Goal: Task Accomplishment & Management: Manage account settings

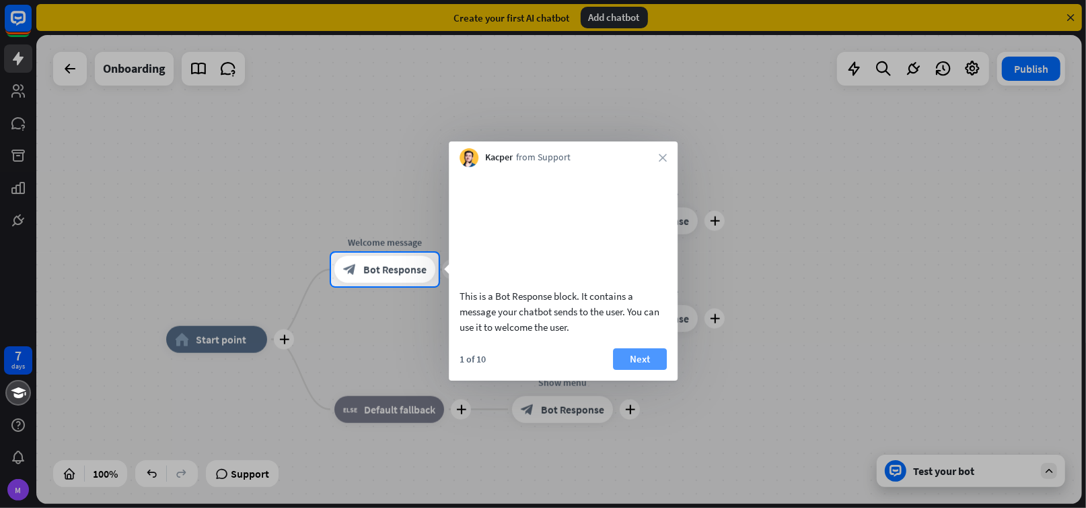
click at [641, 370] on button "Next" at bounding box center [640, 359] width 54 height 22
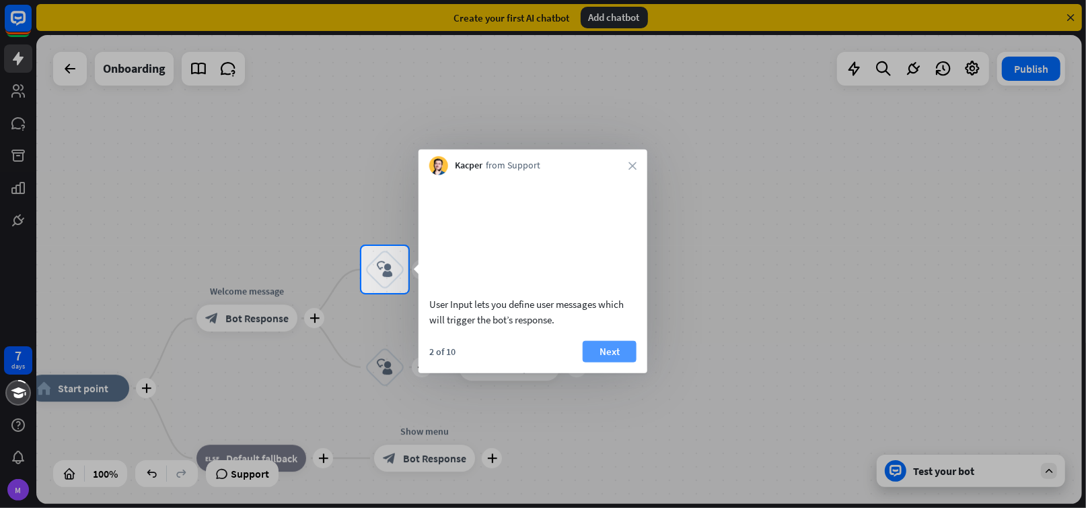
click at [604, 361] on button "Next" at bounding box center [610, 351] width 54 height 22
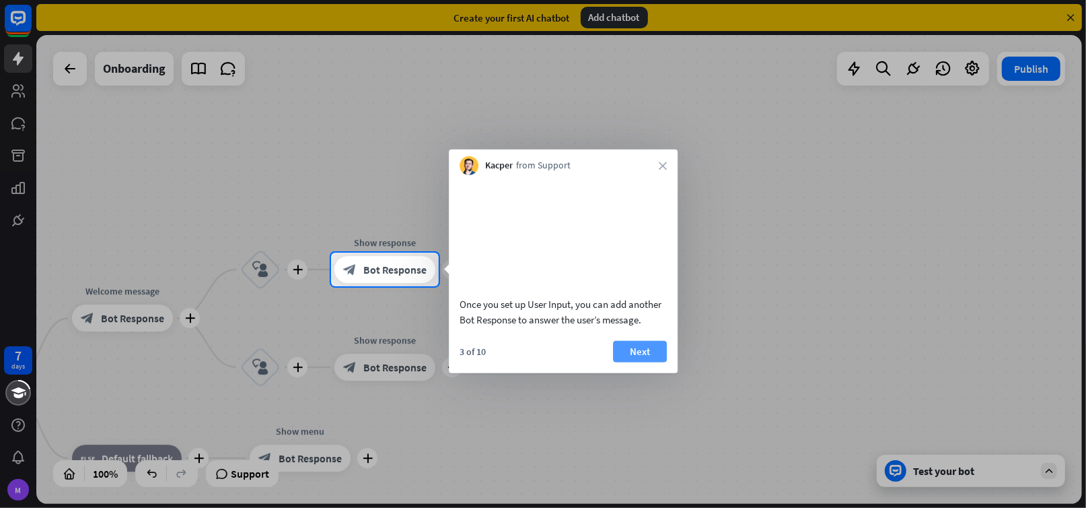
click at [630, 361] on button "Next" at bounding box center [640, 351] width 54 height 22
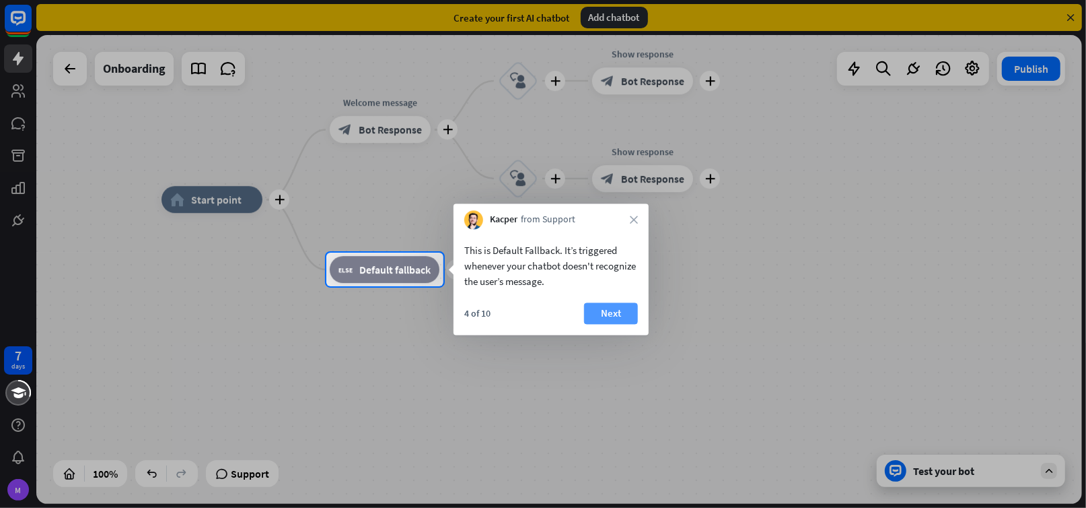
click at [604, 315] on button "Next" at bounding box center [611, 314] width 54 height 22
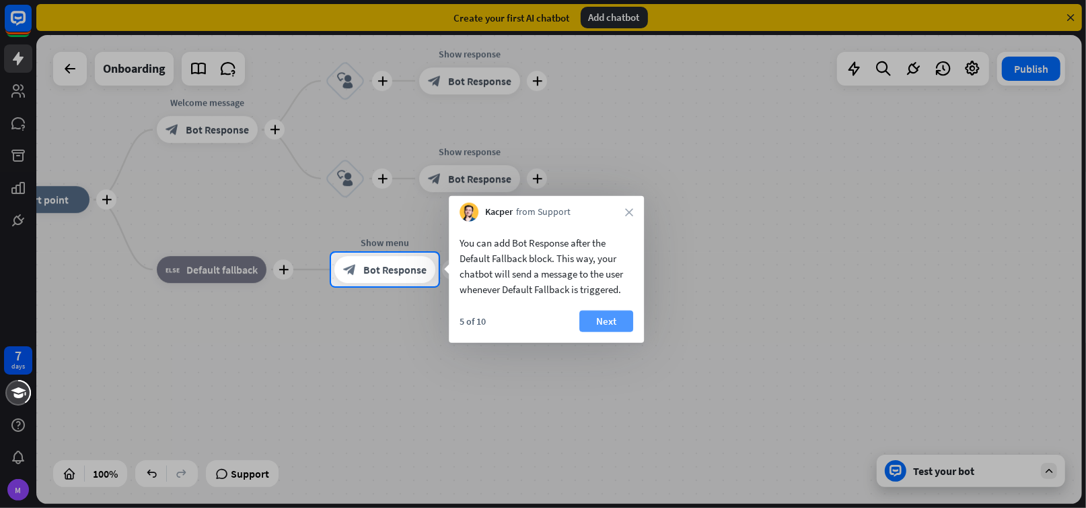
click at [602, 315] on button "Next" at bounding box center [607, 321] width 54 height 22
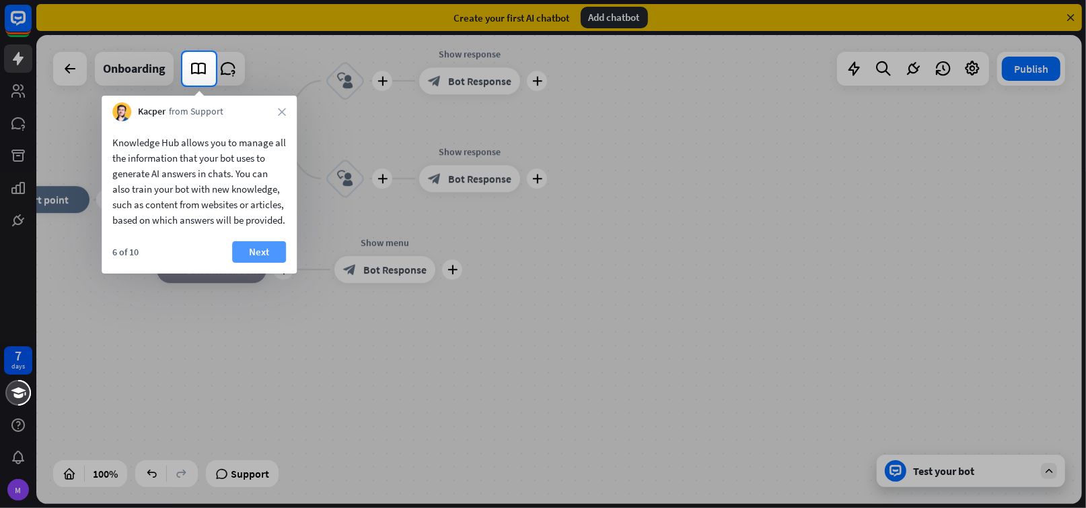
click at [260, 263] on button "Next" at bounding box center [259, 252] width 54 height 22
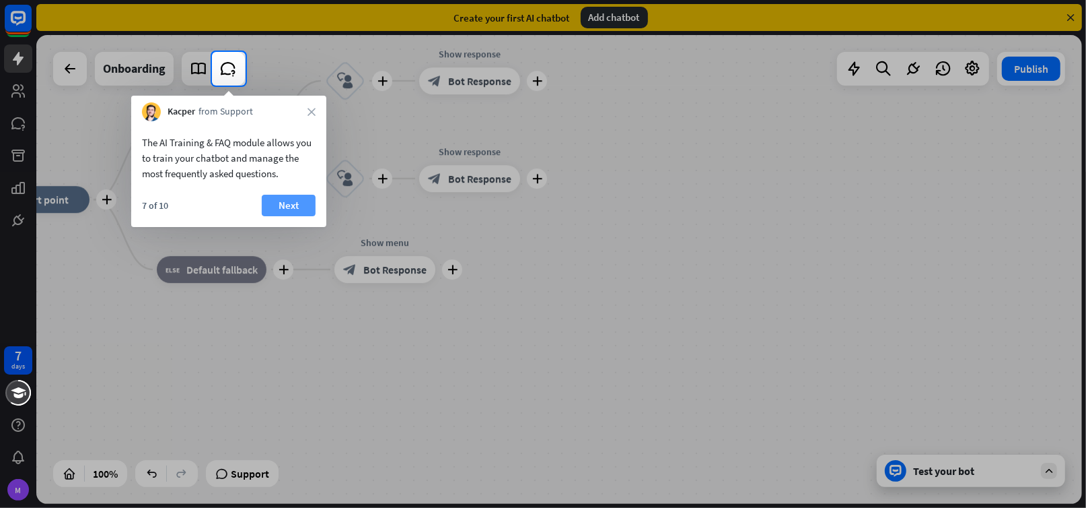
click at [283, 197] on button "Next" at bounding box center [289, 206] width 54 height 22
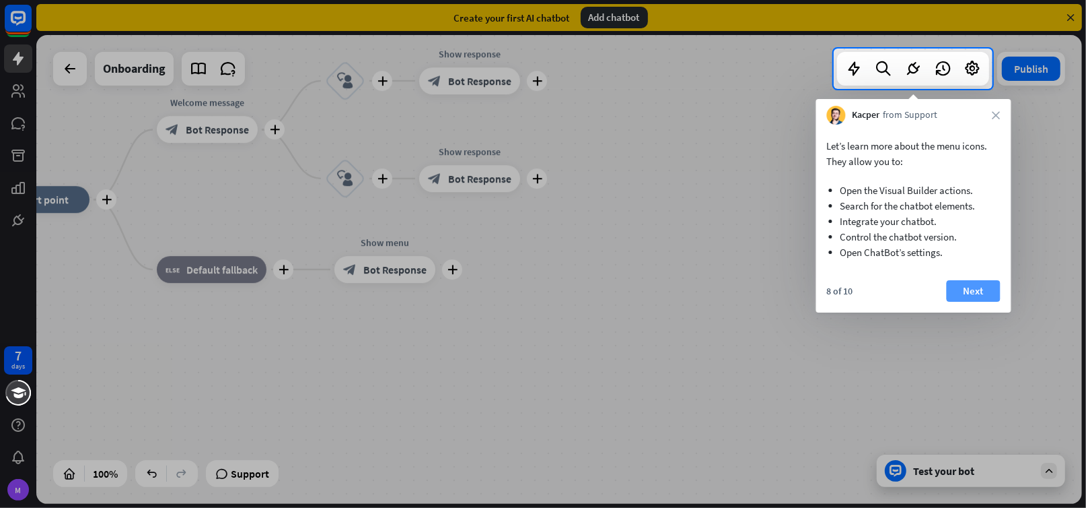
click at [975, 290] on button "Next" at bounding box center [974, 291] width 54 height 22
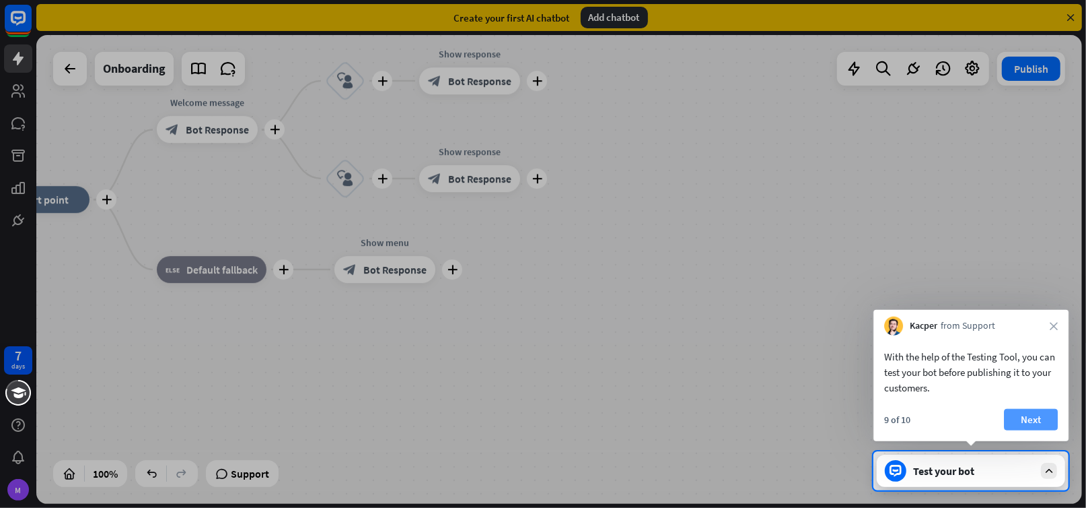
click at [1039, 416] on button "Next" at bounding box center [1031, 420] width 54 height 22
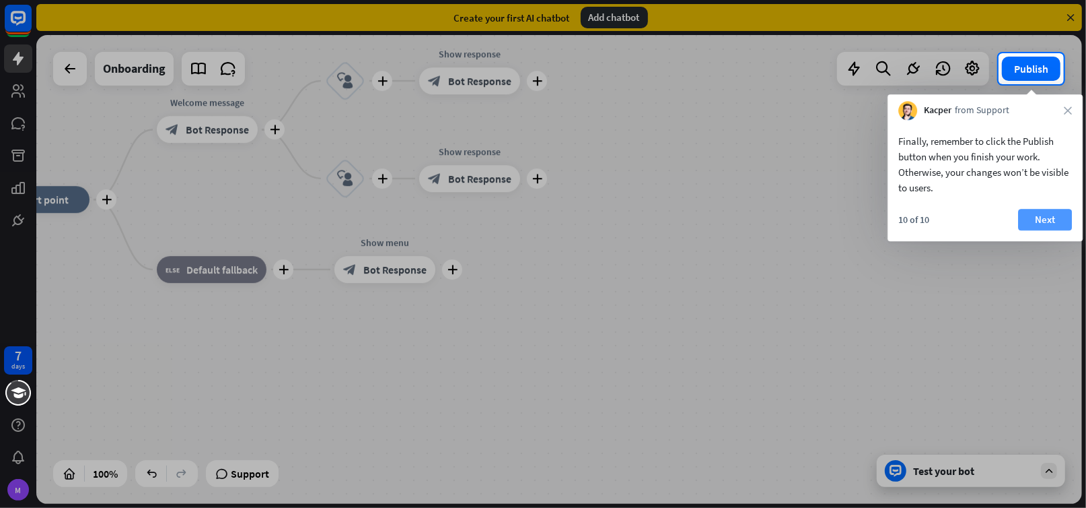
click at [1041, 219] on button "Next" at bounding box center [1045, 220] width 54 height 22
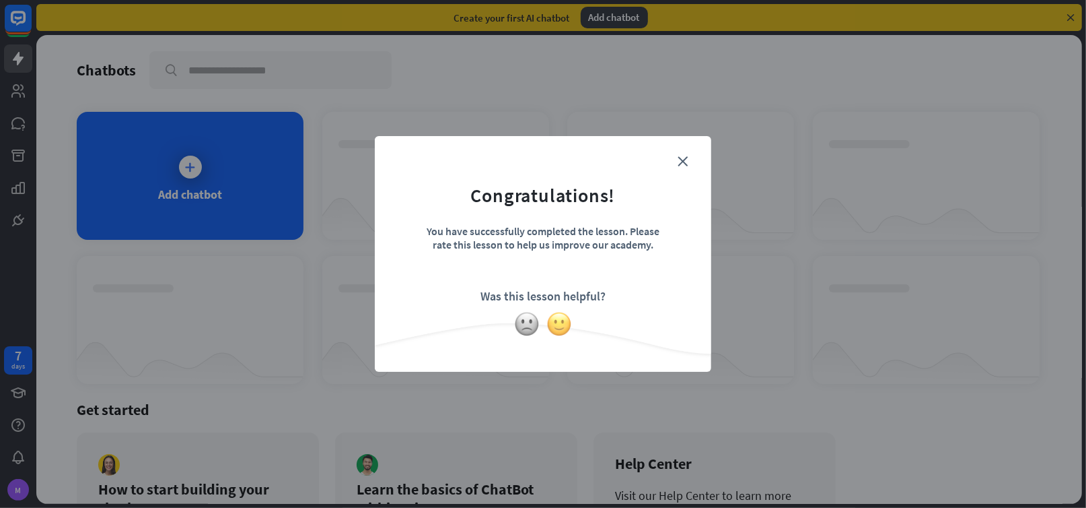
click at [555, 331] on img at bounding box center [560, 324] width 26 height 26
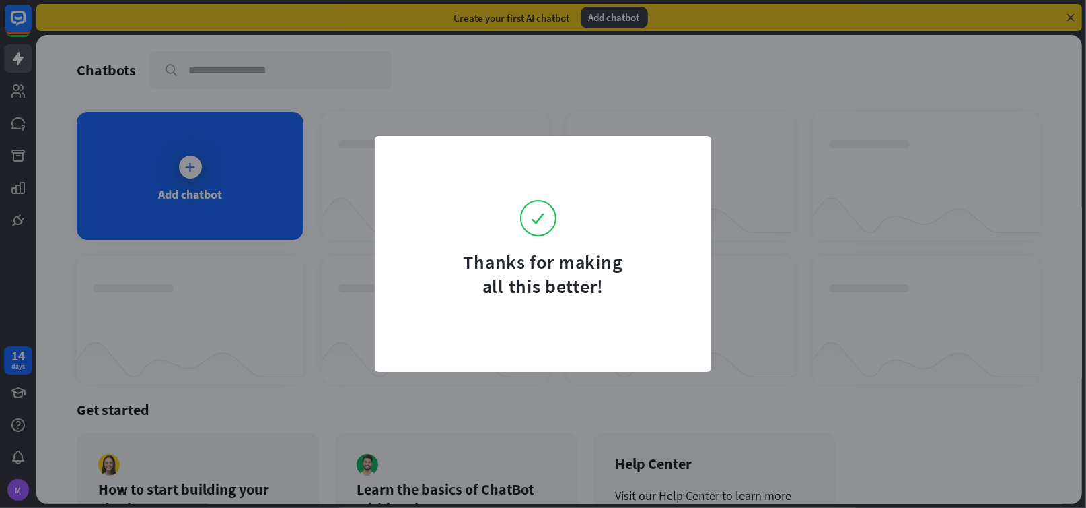
click at [856, 380] on div "Thanks for making all this better!" at bounding box center [543, 254] width 1086 height 508
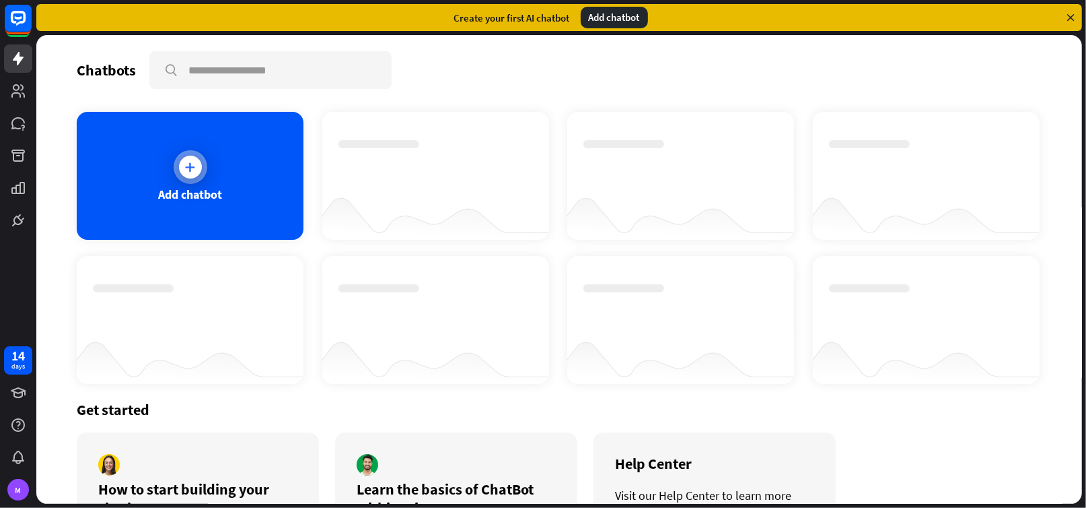
click at [193, 175] on div at bounding box center [190, 166] width 23 height 23
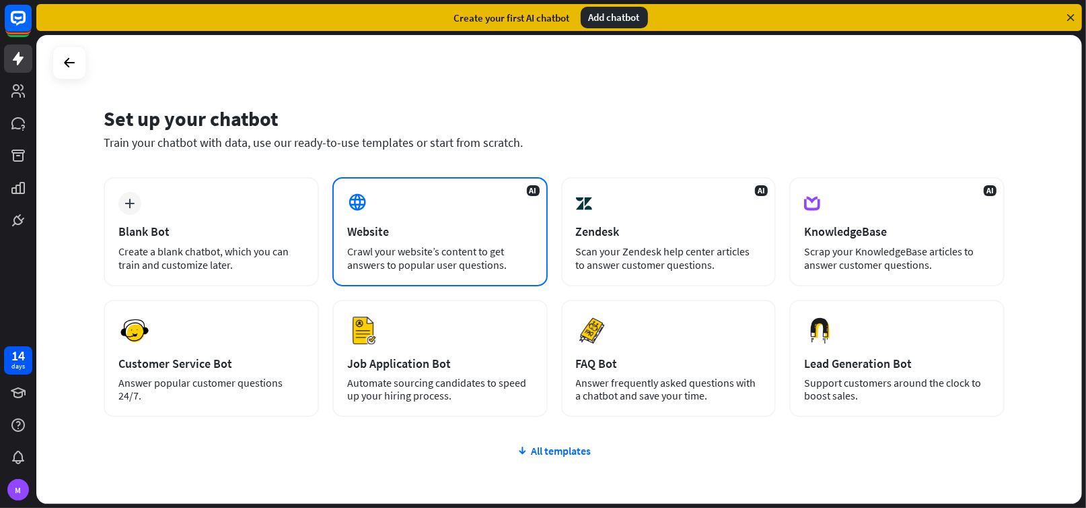
click at [394, 217] on div "AI Website Crawl your website’s content to get answers to popular user question…" at bounding box center [440, 231] width 215 height 109
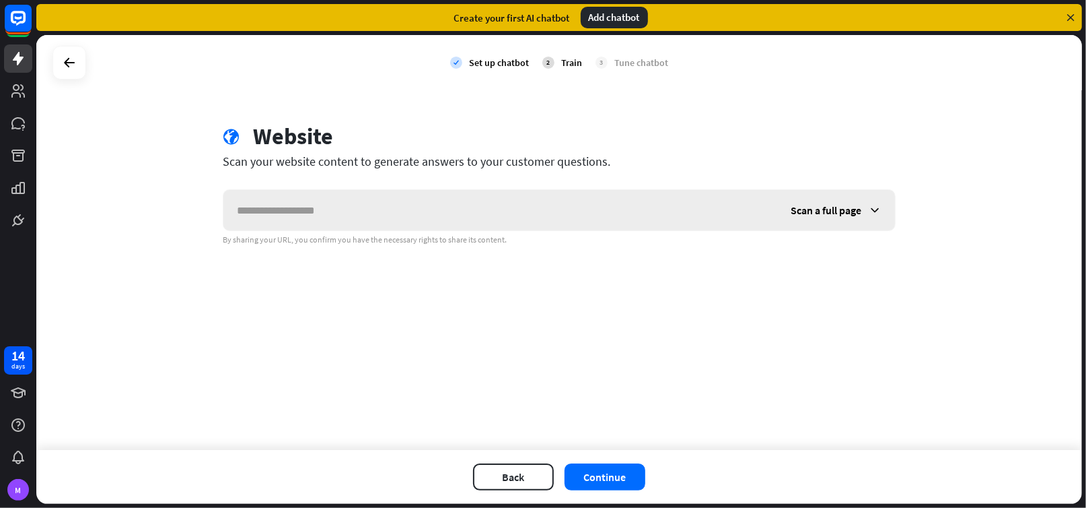
click at [325, 209] on input "text" at bounding box center [500, 210] width 554 height 40
type input "*"
type input "**********"
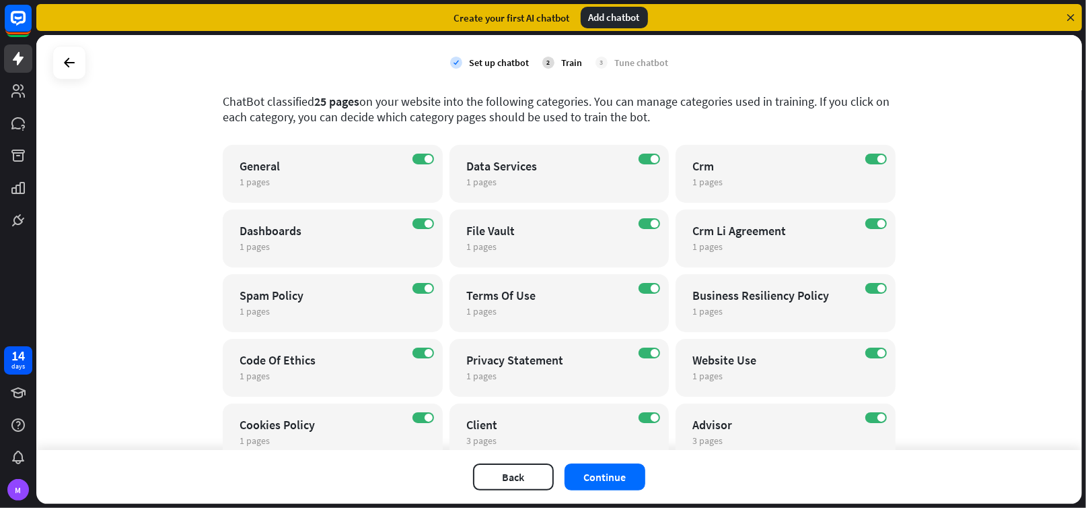
scroll to position [134, 0]
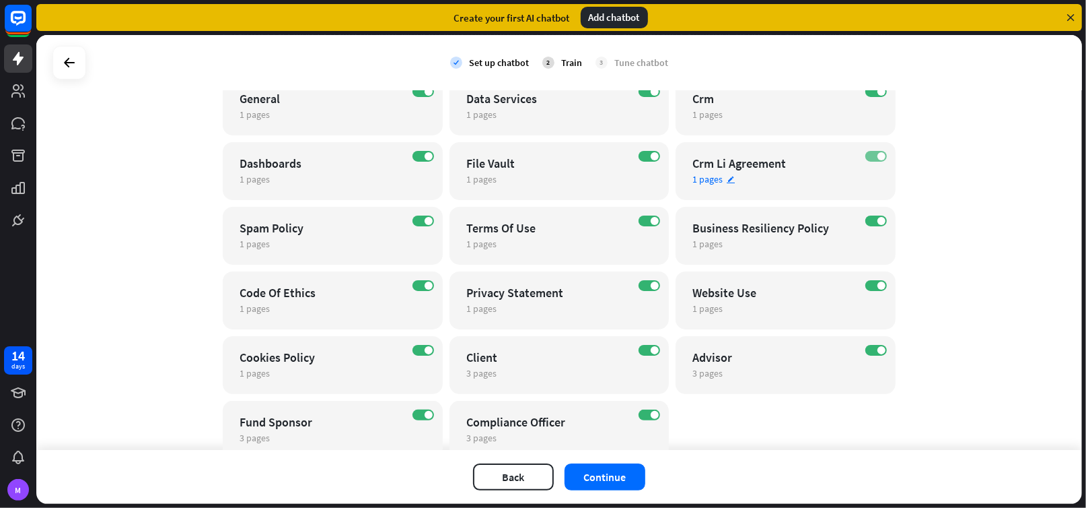
click at [878, 154] on span at bounding box center [882, 156] width 8 height 8
click at [871, 221] on label "ON" at bounding box center [877, 220] width 22 height 11
click at [878, 283] on span at bounding box center [882, 285] width 8 height 8
click at [413, 349] on label "ON" at bounding box center [424, 350] width 22 height 11
drag, startPoint x: 413, startPoint y: 218, endPoint x: 375, endPoint y: 217, distance: 37.7
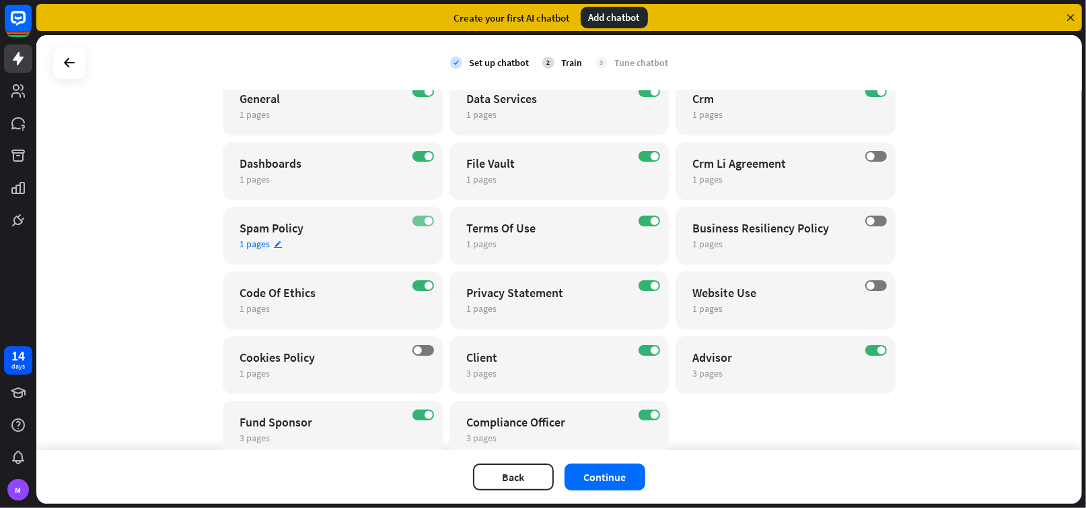
click at [413, 218] on label "ON" at bounding box center [424, 220] width 22 height 11
click at [639, 156] on label "ON" at bounding box center [650, 156] width 22 height 11
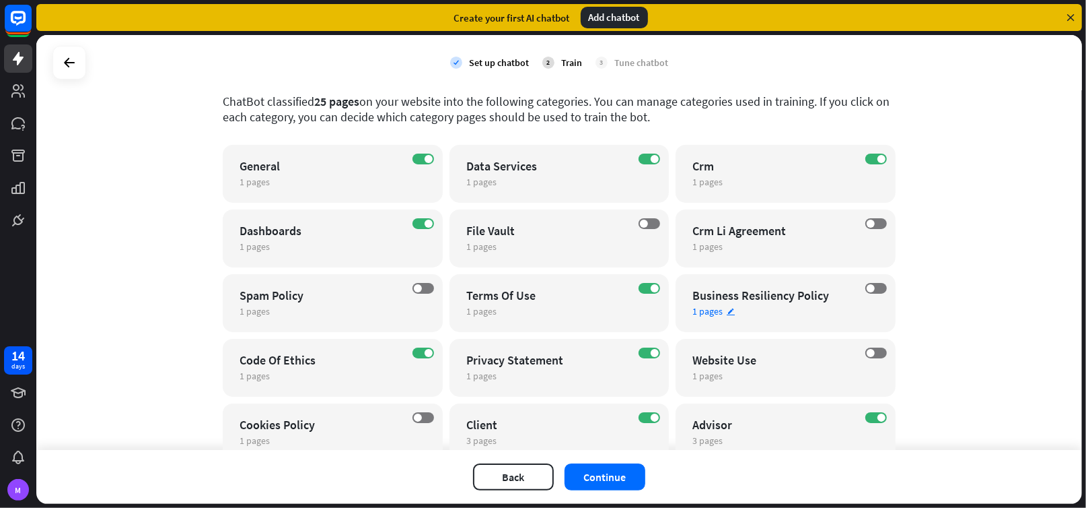
scroll to position [185, 0]
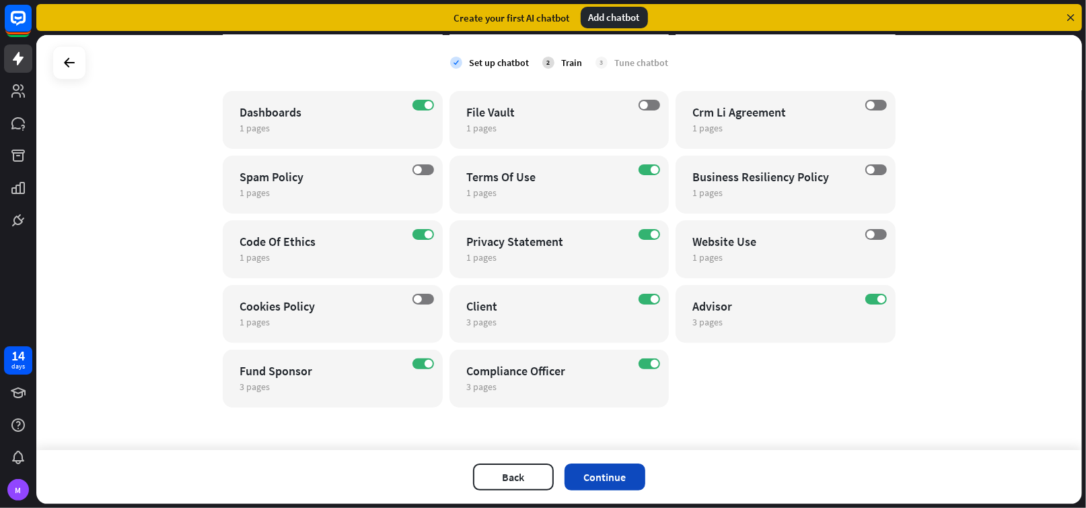
click at [617, 475] on button "Continue" at bounding box center [605, 476] width 81 height 27
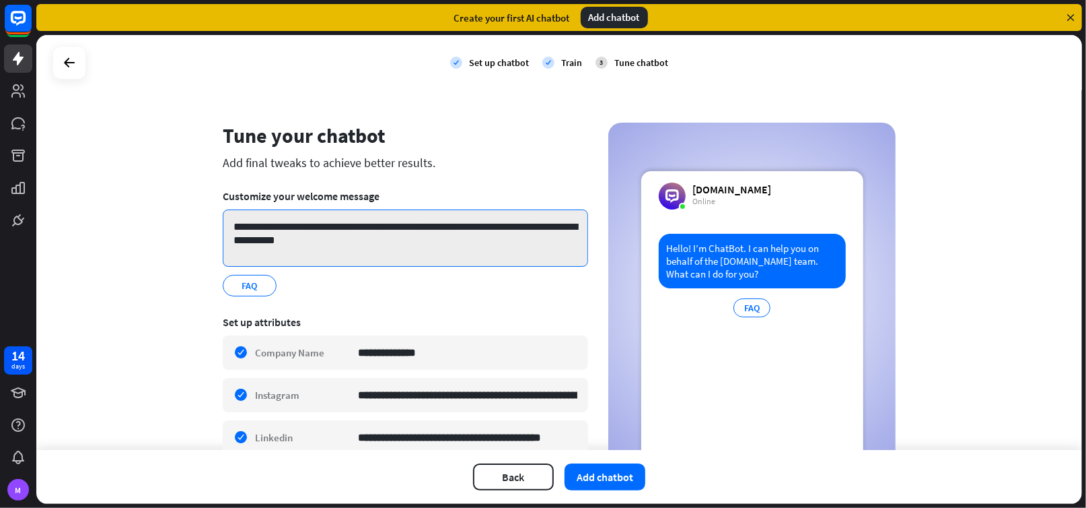
click at [254, 225] on textarea "**********" at bounding box center [406, 237] width 366 height 57
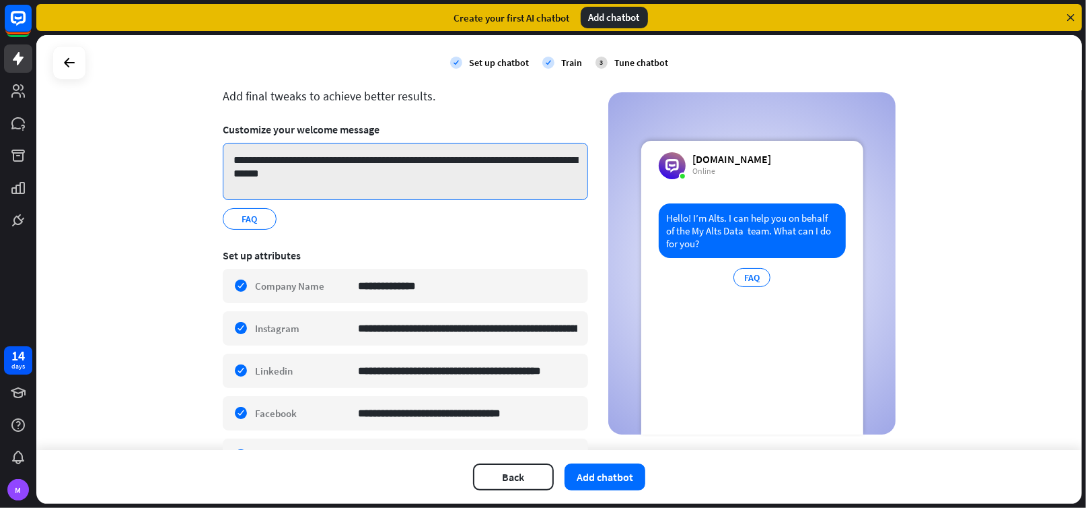
type textarea "**********"
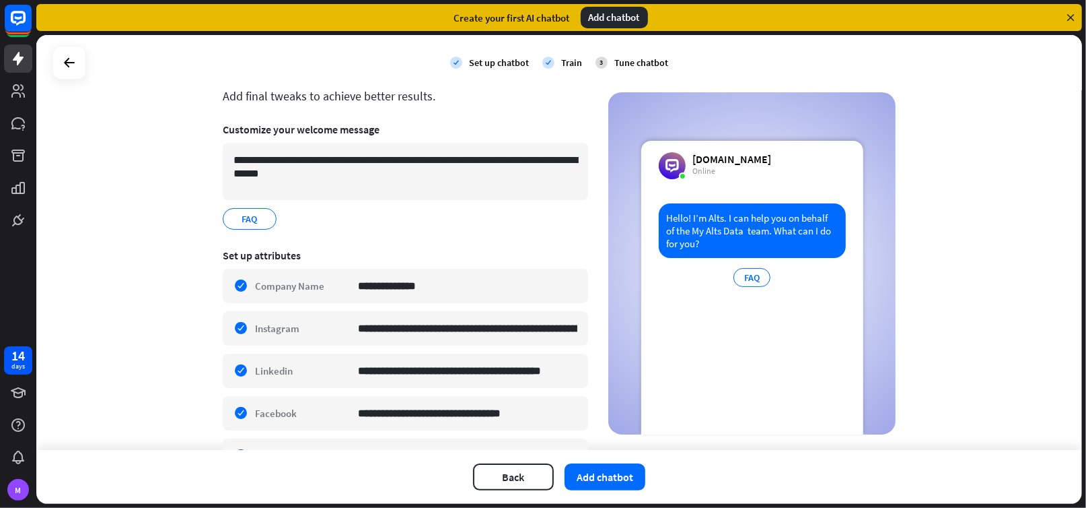
click at [338, 237] on section "**********" at bounding box center [406, 176] width 366 height 126
click at [608, 471] on button "Add chatbot" at bounding box center [605, 476] width 81 height 27
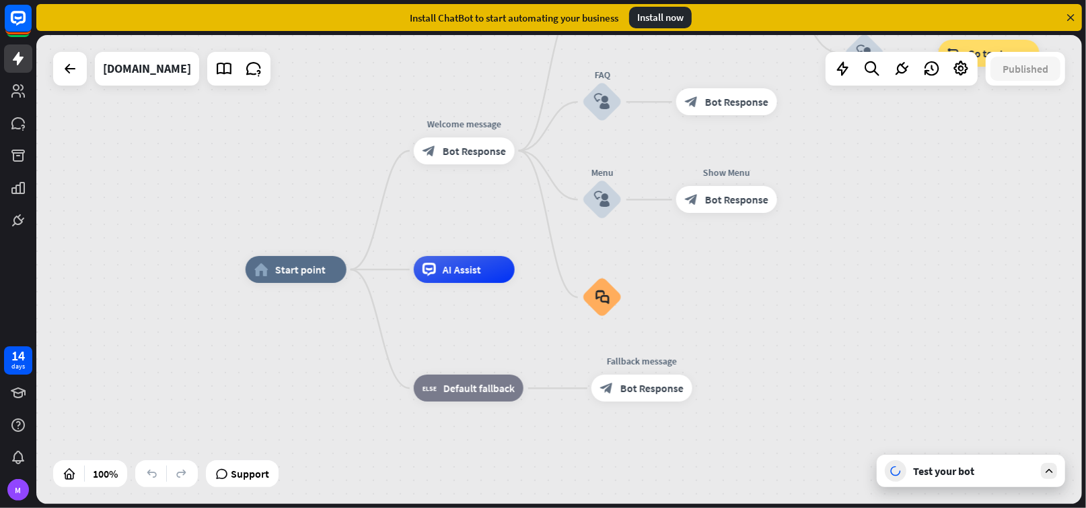
click at [936, 466] on div "Test your bot" at bounding box center [973, 470] width 121 height 13
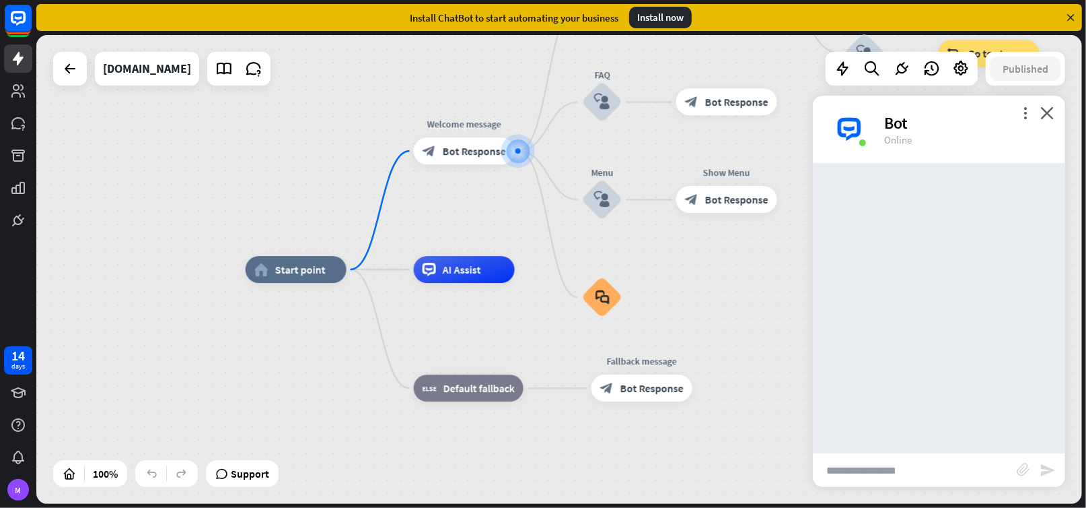
click at [924, 471] on input "text" at bounding box center [915, 470] width 204 height 34
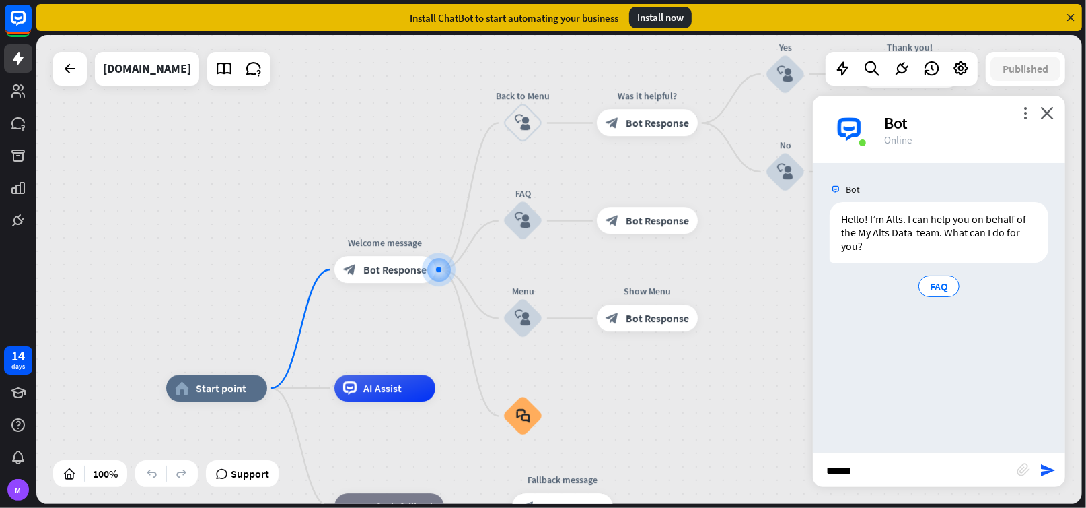
type input "*******"
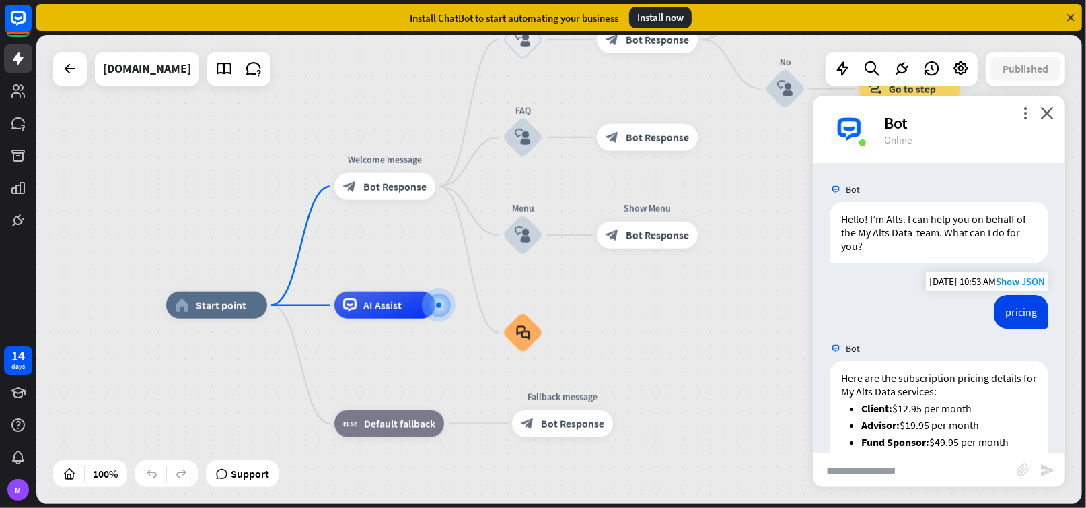
scroll to position [140, 0]
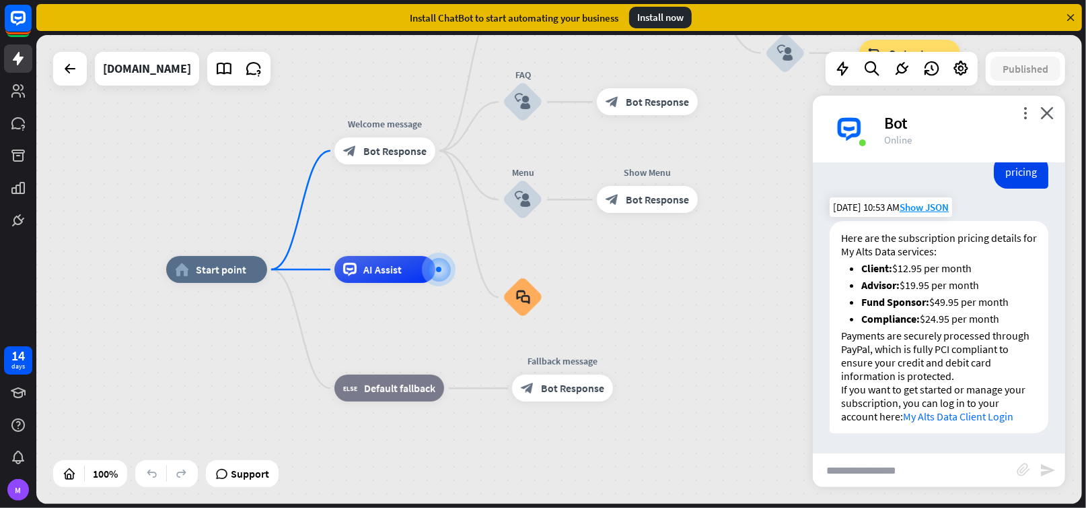
click at [938, 317] on li "Compliance: $24.95 per month" at bounding box center [950, 318] width 176 height 13
click at [906, 267] on li "Client: $12.95 per month" at bounding box center [950, 267] width 176 height 13
click at [898, 271] on li "Client: $12.95 per month" at bounding box center [950, 267] width 176 height 13
click at [905, 267] on li "Client: $12.95 per month" at bounding box center [950, 267] width 176 height 13
click at [917, 266] on li "Client: $12.95 per month" at bounding box center [950, 267] width 176 height 13
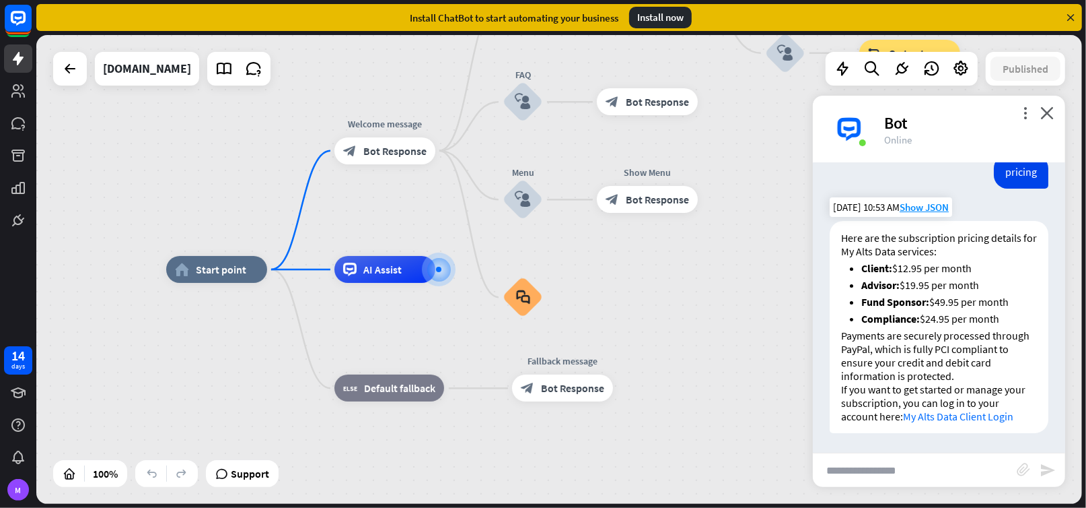
click at [899, 266] on li "Client: $12.95 per month" at bounding box center [950, 267] width 176 height 13
drag, startPoint x: 951, startPoint y: 287, endPoint x: 736, endPoint y: 358, distance: 226.3
click at [736, 358] on div "home_2 Start point Welcome message block_bot_response Bot Response Back to Menu…" at bounding box center [689, 503] width 1046 height 469
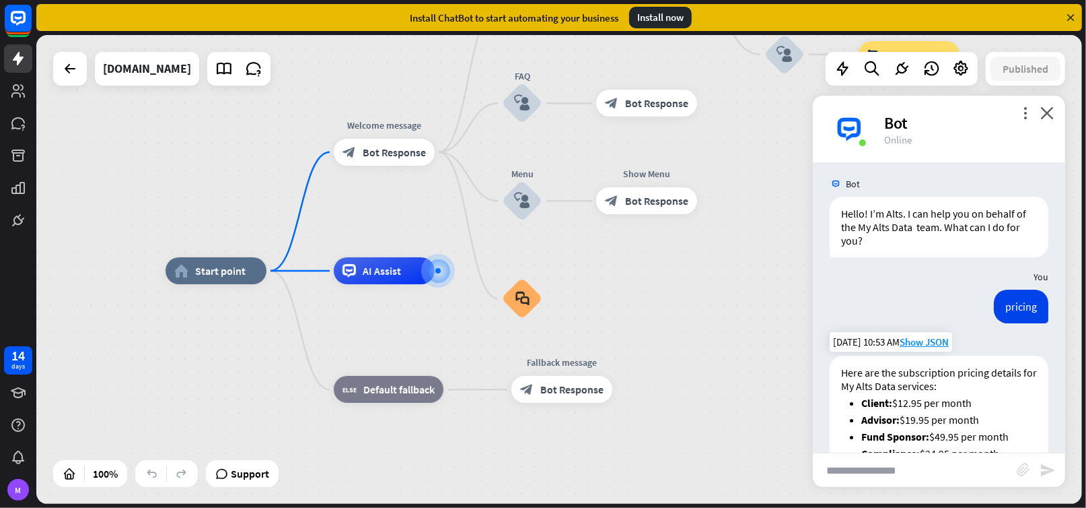
scroll to position [73, 0]
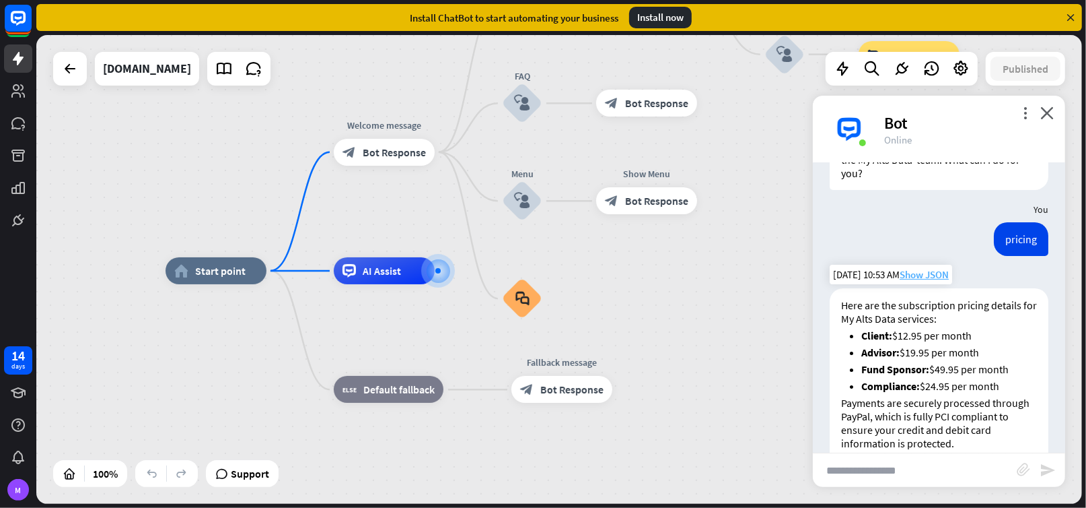
click at [925, 273] on span "Show JSON" at bounding box center [924, 274] width 49 height 13
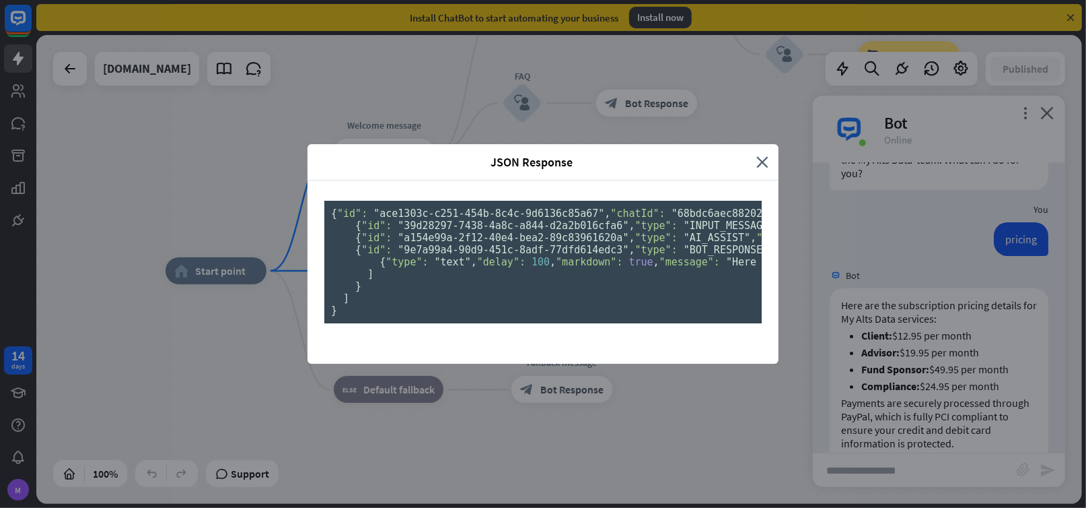
scroll to position [0, 0]
click at [757, 154] on icon "close" at bounding box center [763, 161] width 12 height 15
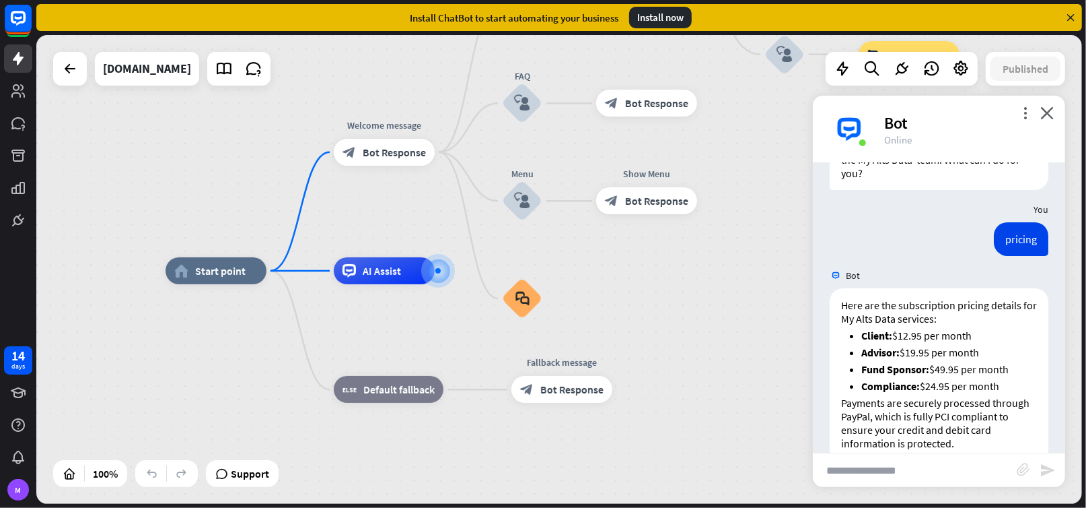
click at [839, 480] on input "text" at bounding box center [915, 470] width 204 height 34
type input "**********"
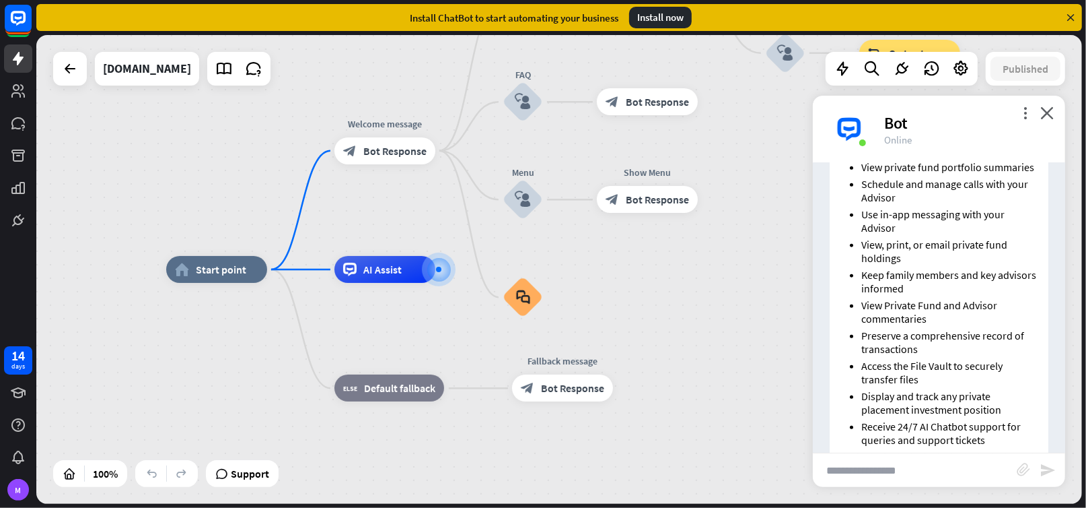
scroll to position [683, 0]
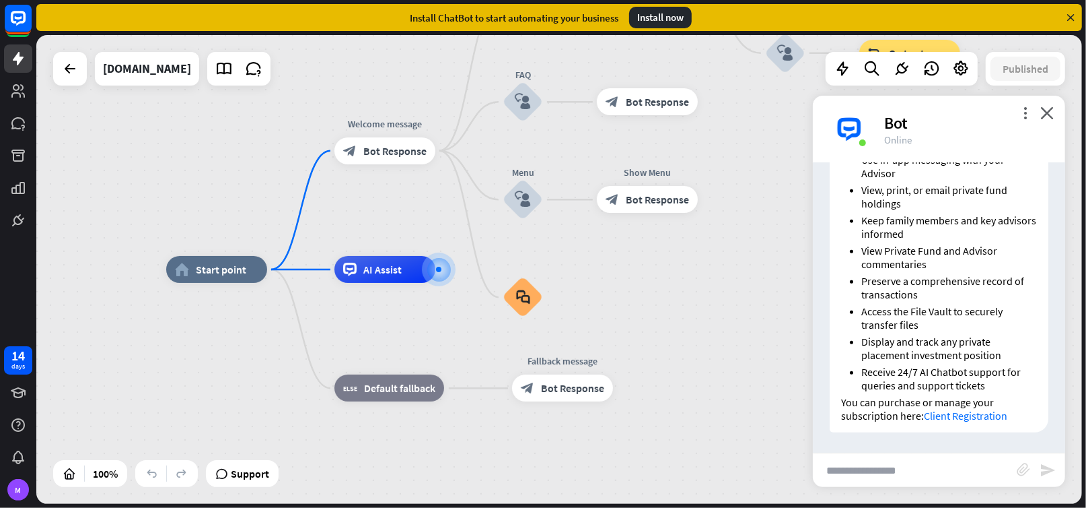
click at [952, 417] on link "Client Registration" at bounding box center [965, 415] width 83 height 13
click at [129, 376] on div "home_2 Start point Welcome message block_bot_response Bot Response Back to Menu…" at bounding box center [559, 269] width 1046 height 469
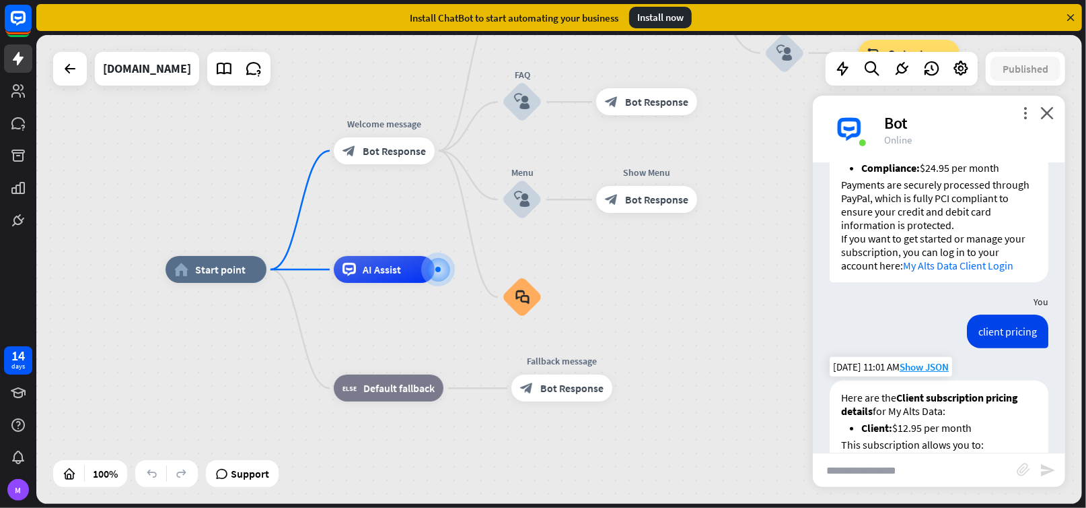
scroll to position [425, 0]
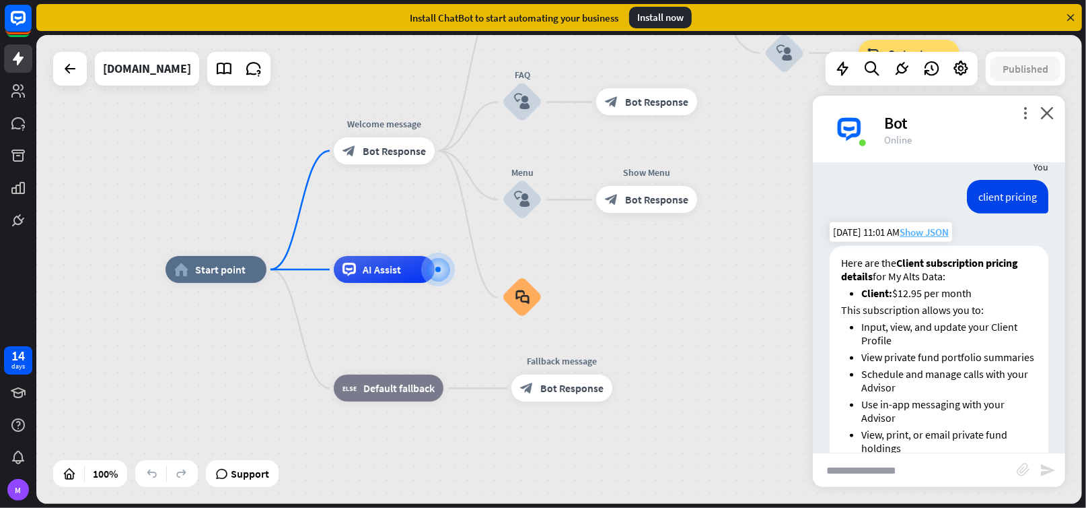
click at [928, 231] on span "Show JSON" at bounding box center [924, 232] width 49 height 13
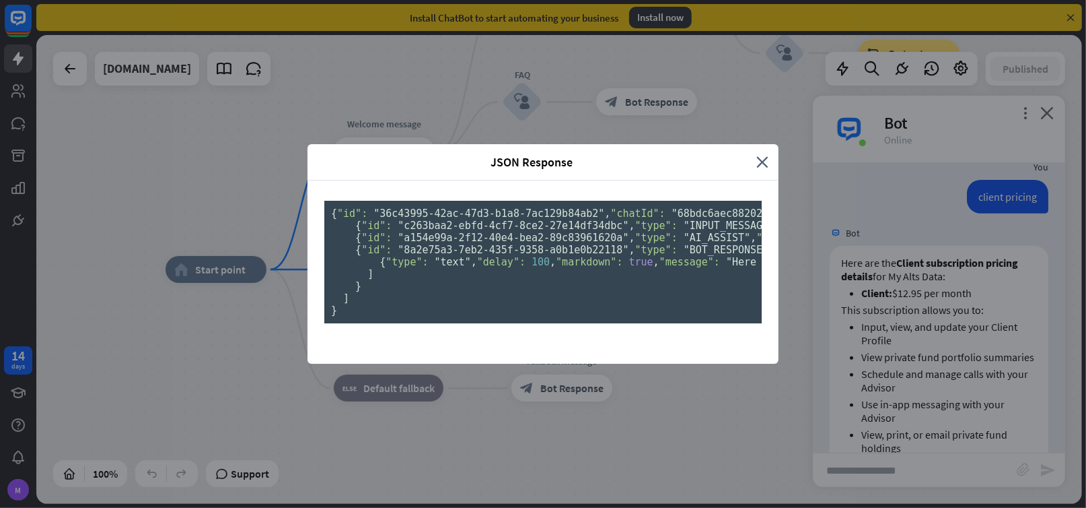
scroll to position [204, 0]
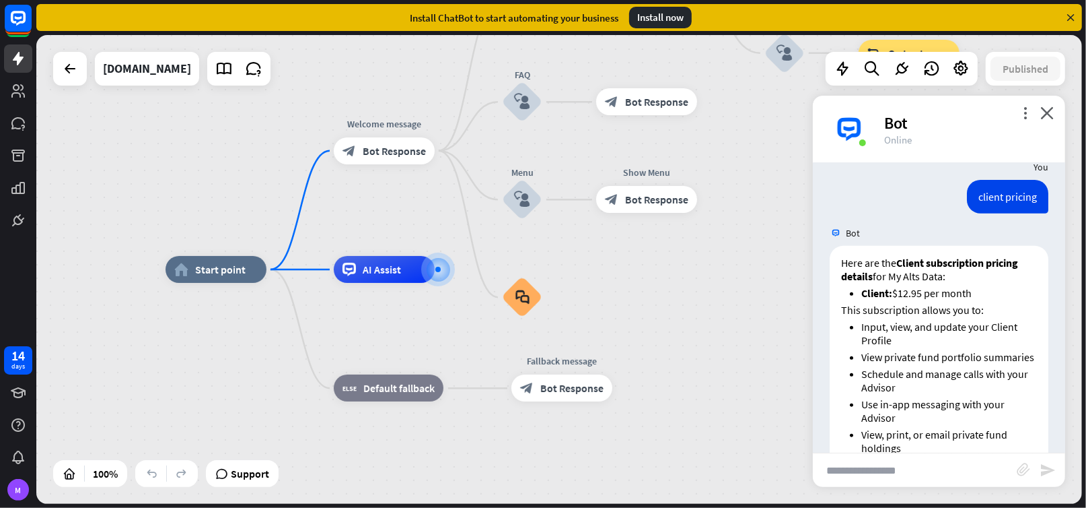
click at [205, 191] on div "JSON Response close { "id": "36c43995-42ac-47d3-b1a8-7ac129b84ab2" , "chatId": …" at bounding box center [543, 254] width 1086 height 508
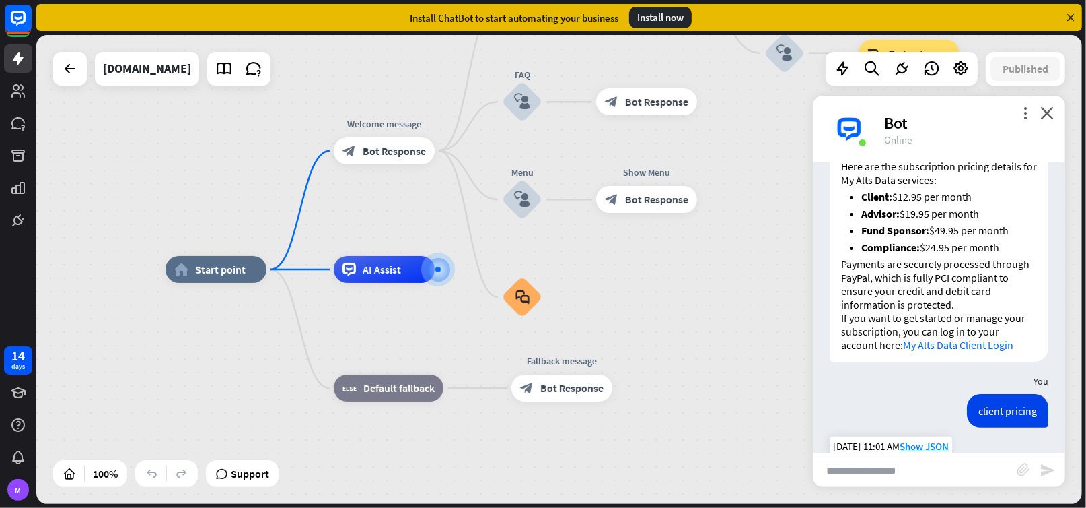
scroll to position [0, 0]
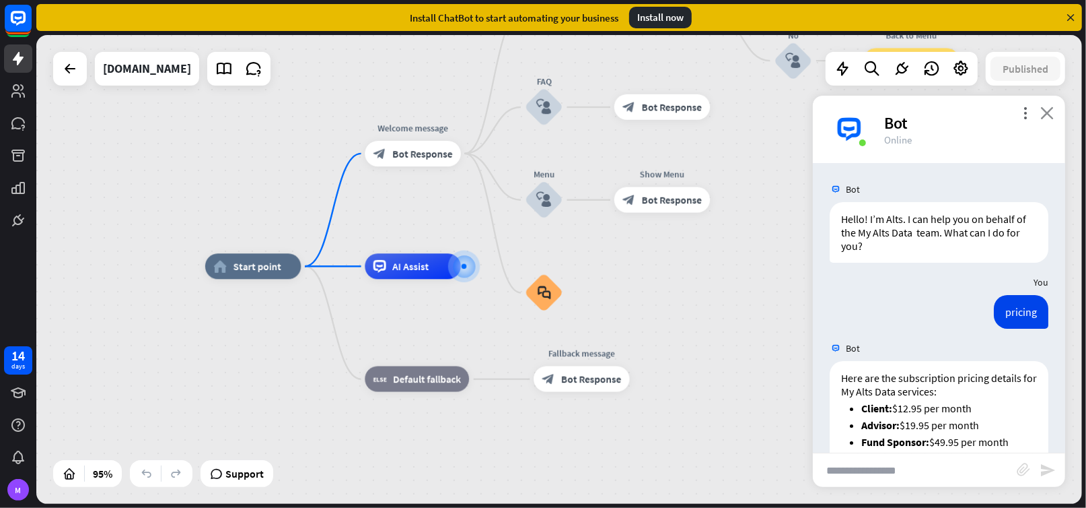
click at [1049, 112] on icon "close" at bounding box center [1047, 112] width 13 height 13
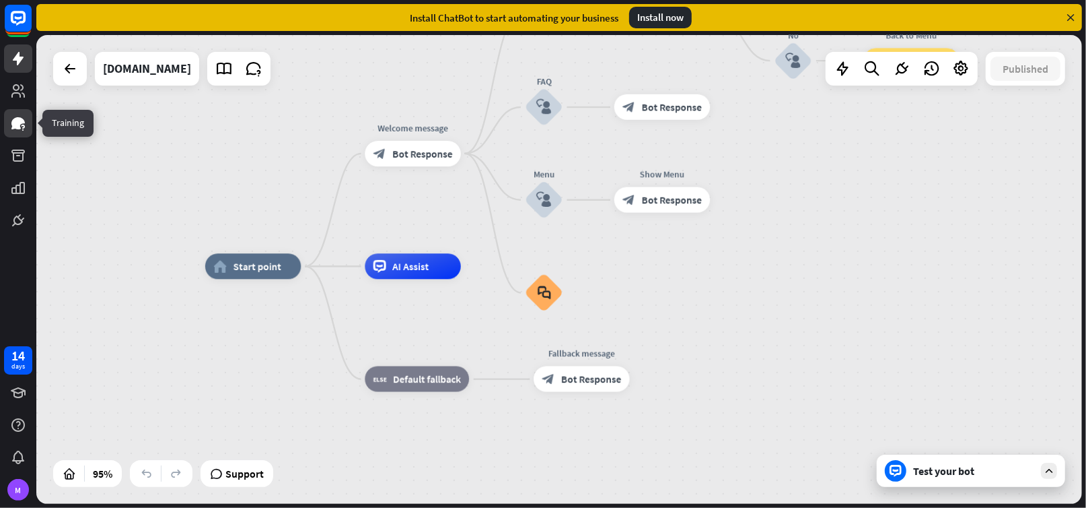
click at [17, 125] on icon at bounding box center [17, 123] width 13 height 12
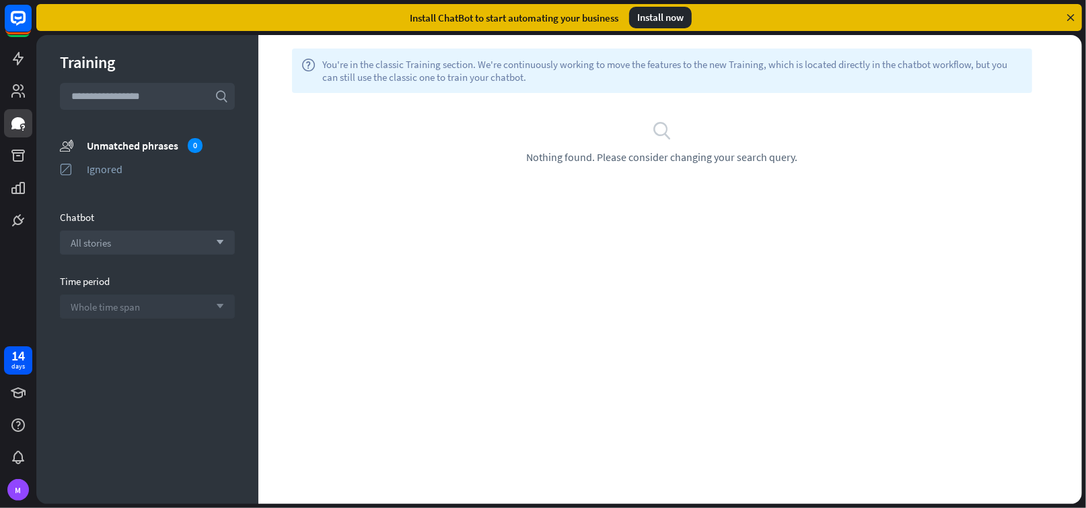
click at [102, 306] on span "Whole time span" at bounding box center [105, 306] width 69 height 13
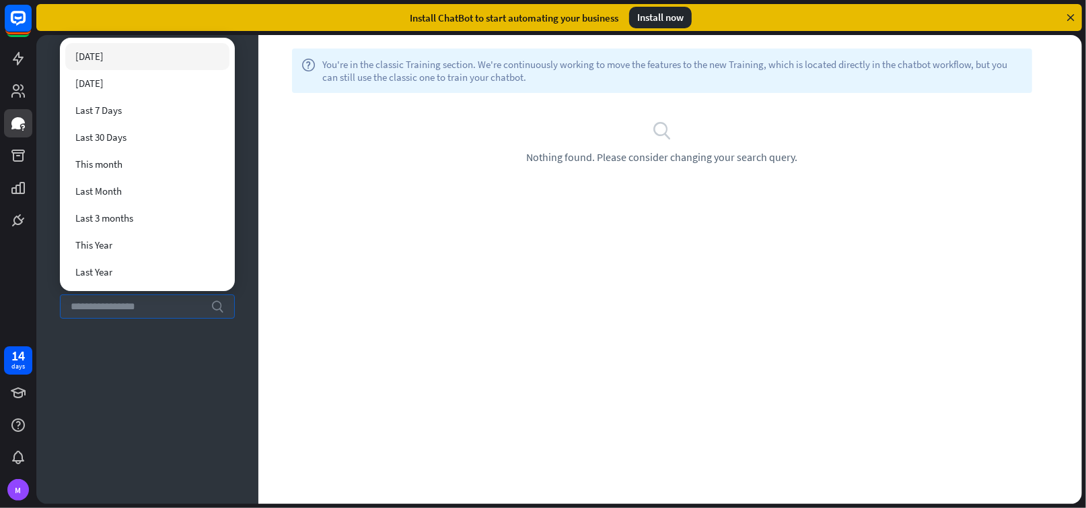
click at [102, 306] on input "search" at bounding box center [137, 306] width 133 height 23
click at [362, 238] on div "help You're in the classic Training section. We're continuously working to move…" at bounding box center [670, 269] width 824 height 469
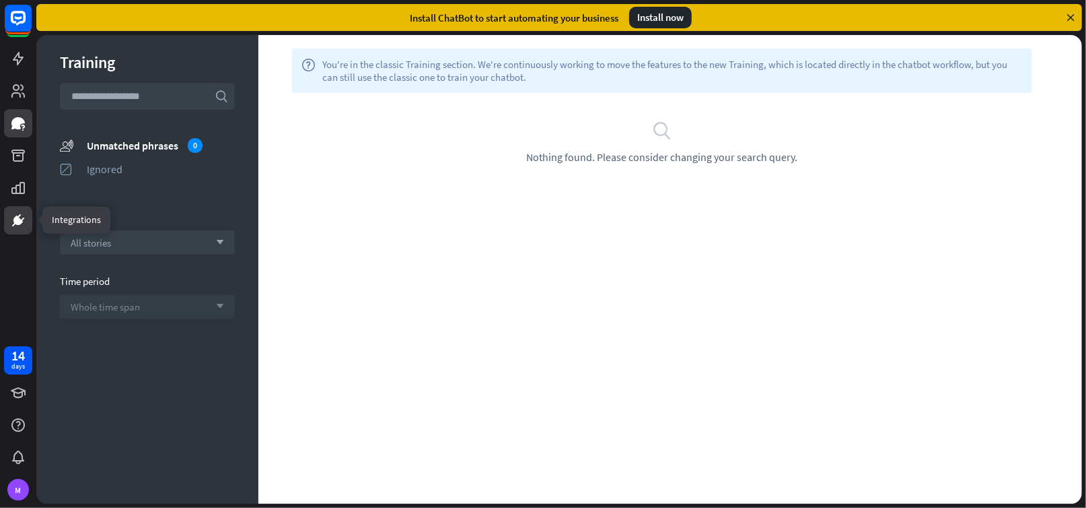
click at [20, 212] on icon at bounding box center [18, 220] width 16 height 16
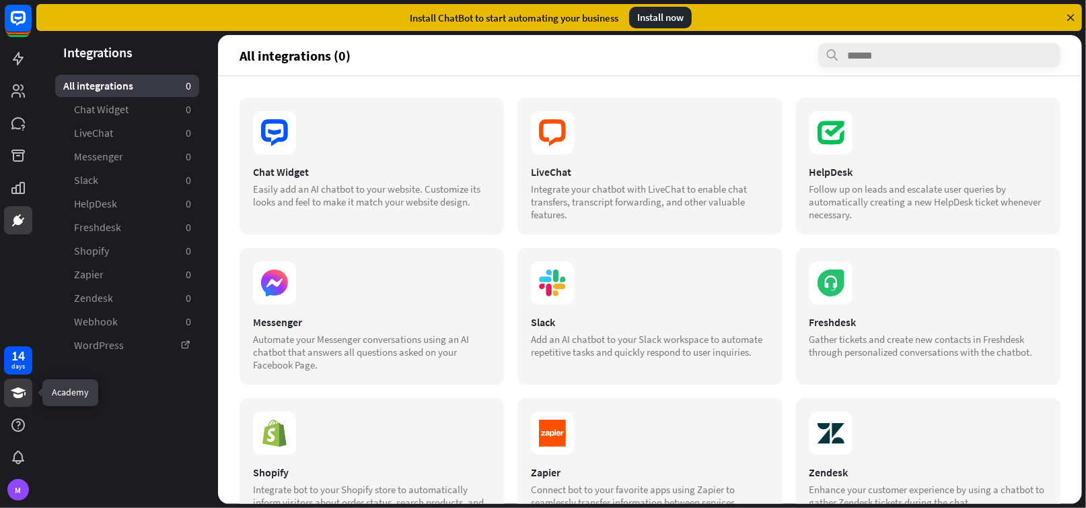
click at [26, 390] on icon at bounding box center [18, 392] width 16 height 16
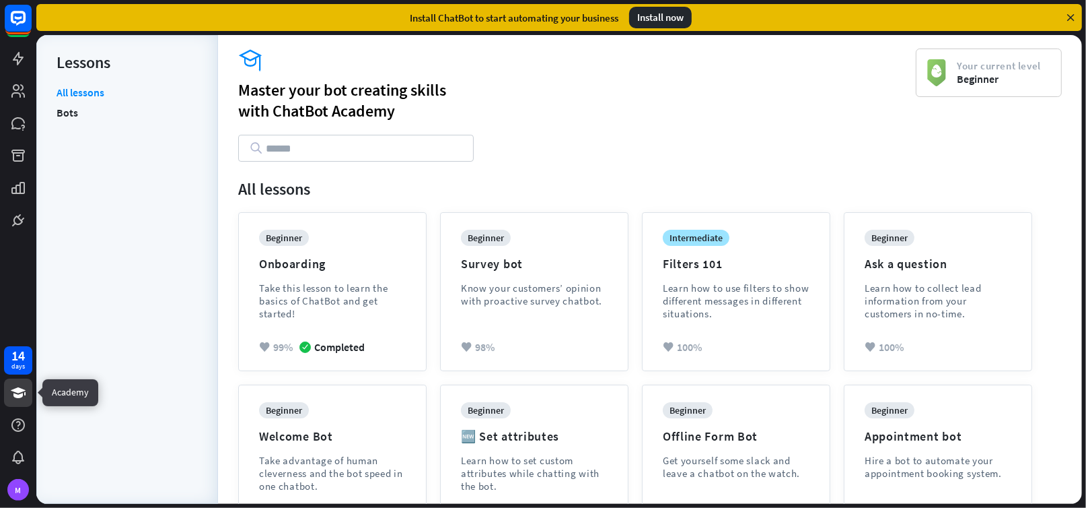
click at [17, 389] on icon at bounding box center [18, 392] width 15 height 11
click at [20, 363] on div "days" at bounding box center [17, 365] width 13 height 9
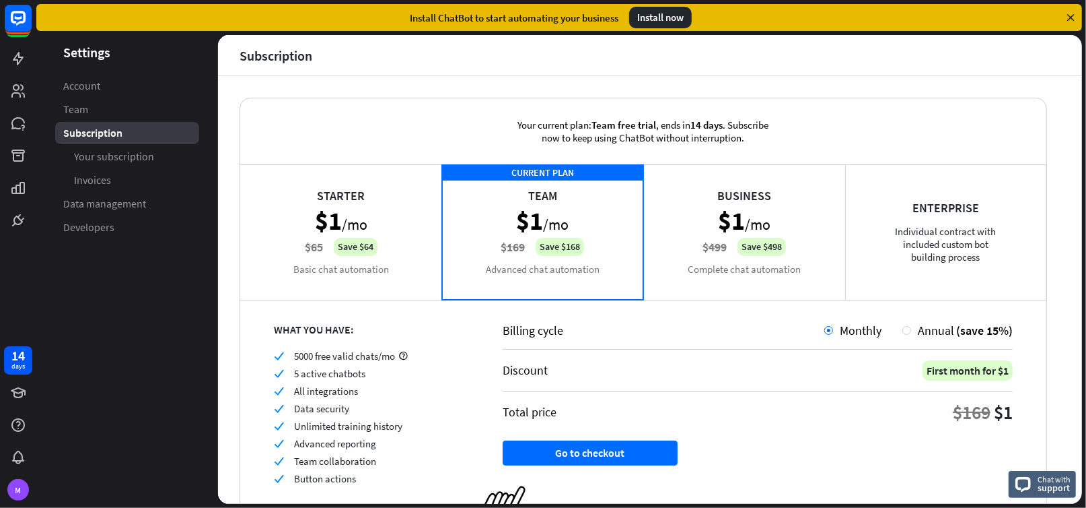
scroll to position [61, 0]
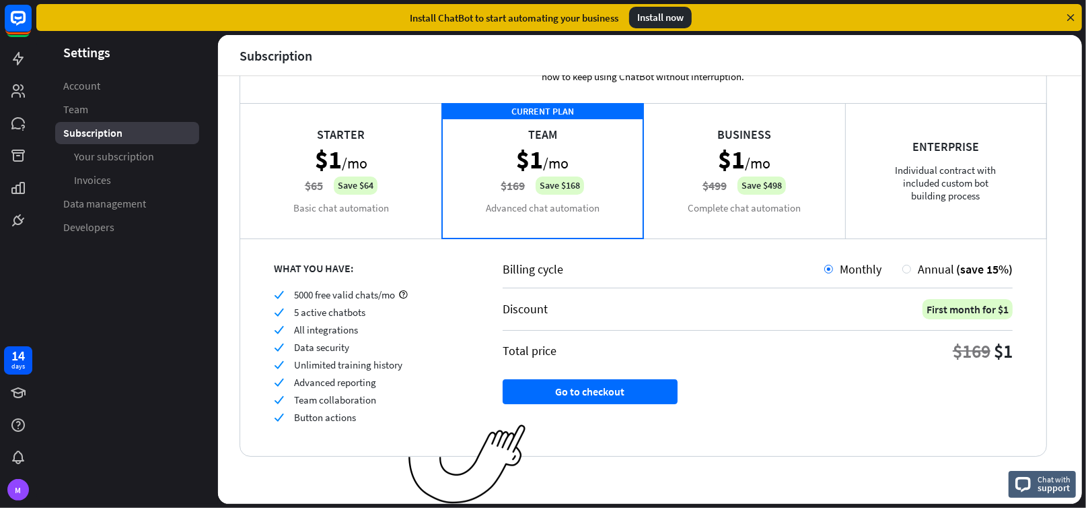
click at [362, 191] on div "Starter $1 /mo $65 Save $64 Basic chat automation" at bounding box center [341, 170] width 202 height 135
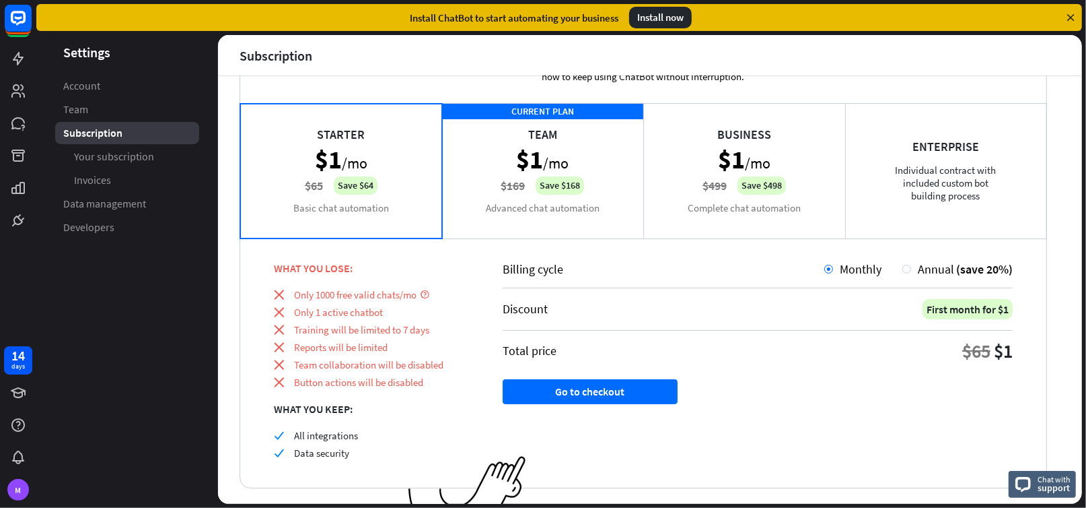
click at [475, 195] on div "CURRENT PLAN Team $1 /mo $169 Save $168 Advanced chat automation" at bounding box center [543, 170] width 202 height 135
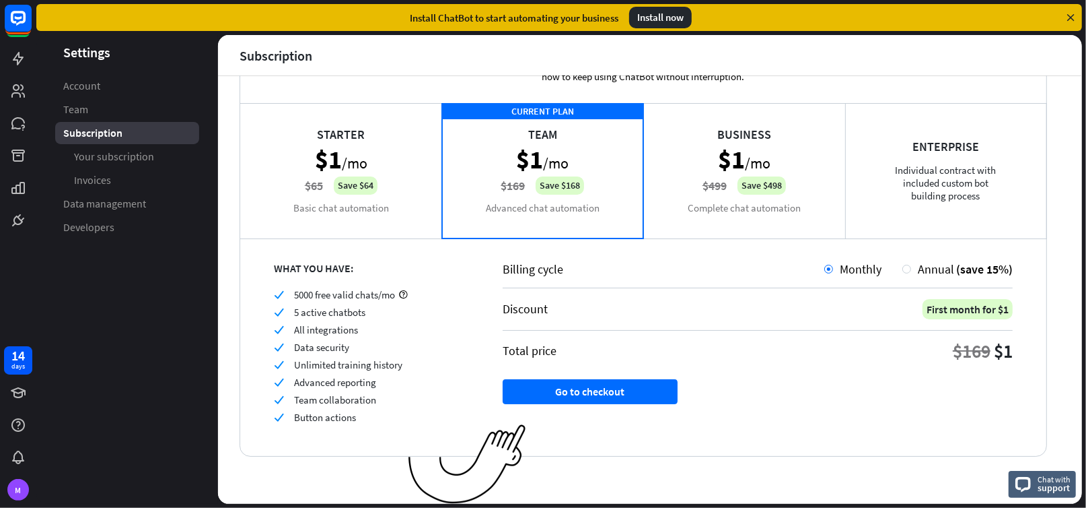
click at [339, 223] on div "Starter $1 /mo $65 Save $64 Basic chat automation" at bounding box center [341, 170] width 202 height 135
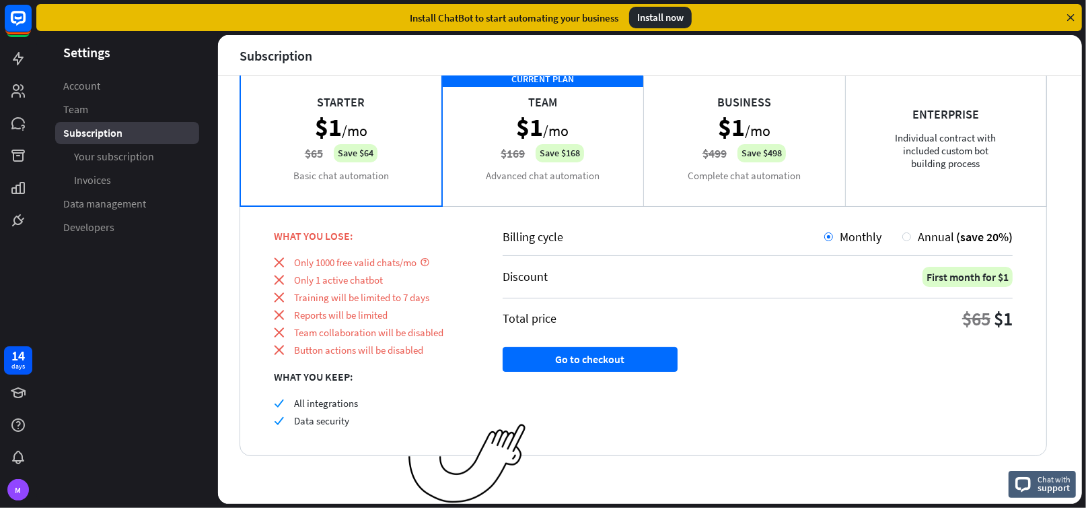
scroll to position [0, 0]
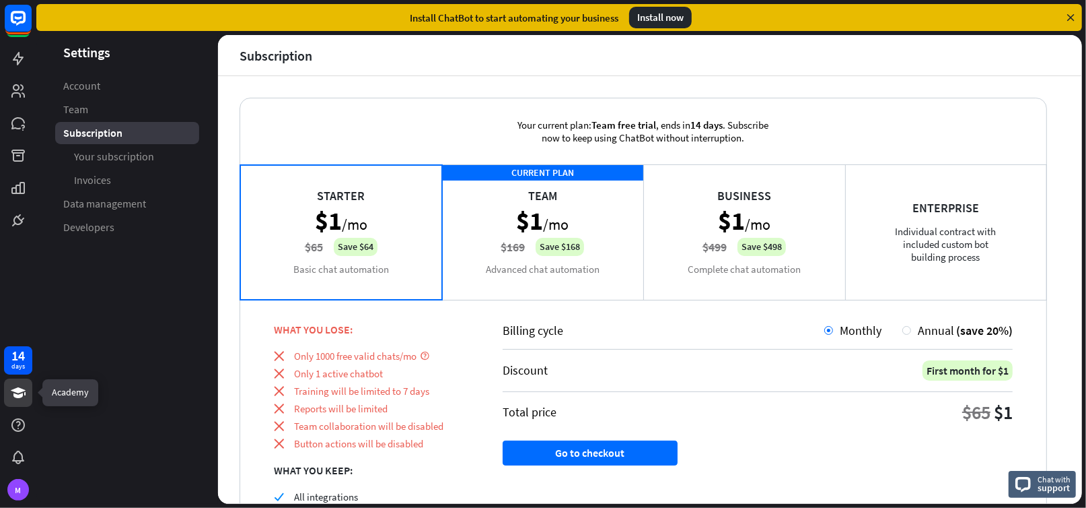
click at [20, 391] on icon at bounding box center [18, 392] width 15 height 11
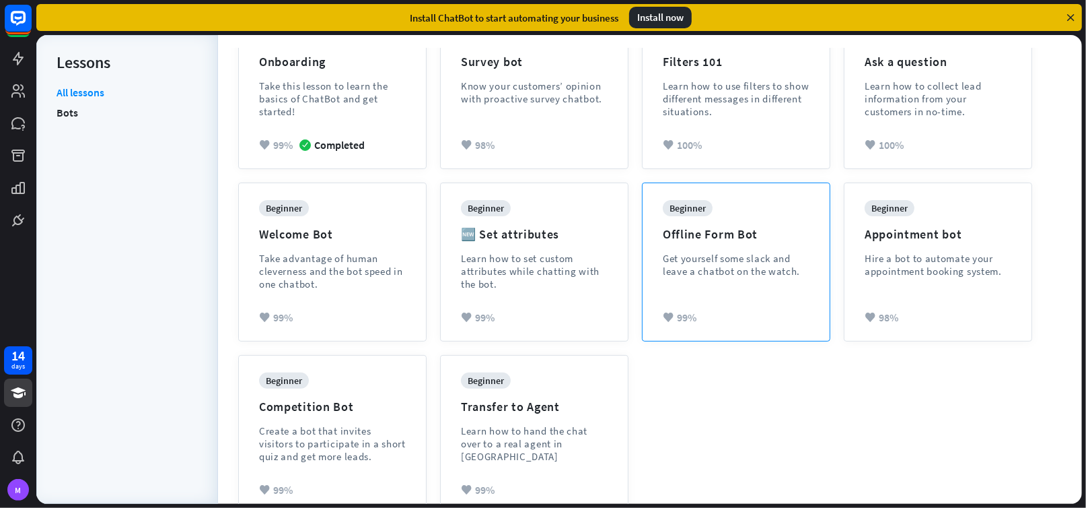
scroll to position [226, 0]
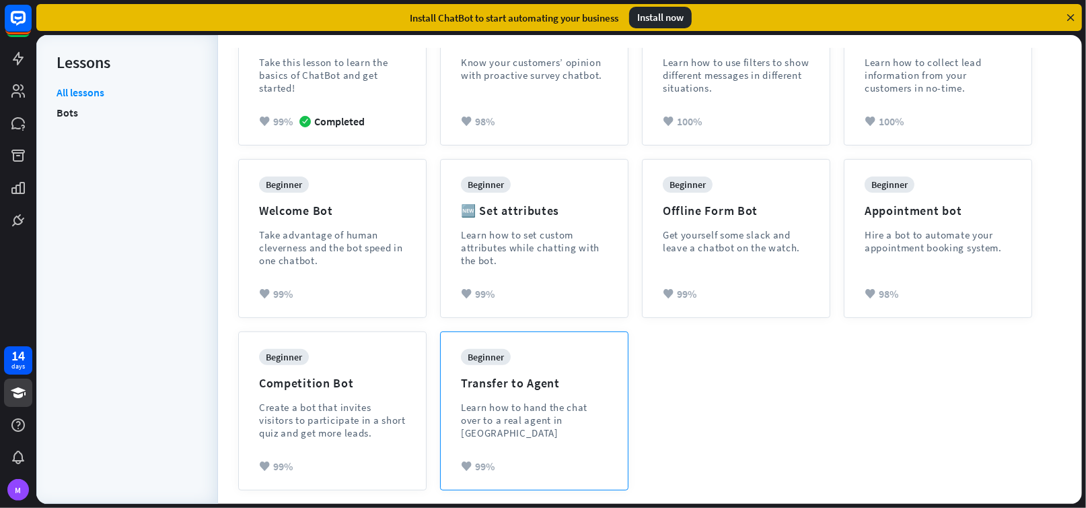
click at [510, 434] on div "beginner Transfer to Agent Learn how to hand the chat over to a real agent in […" at bounding box center [534, 404] width 147 height 110
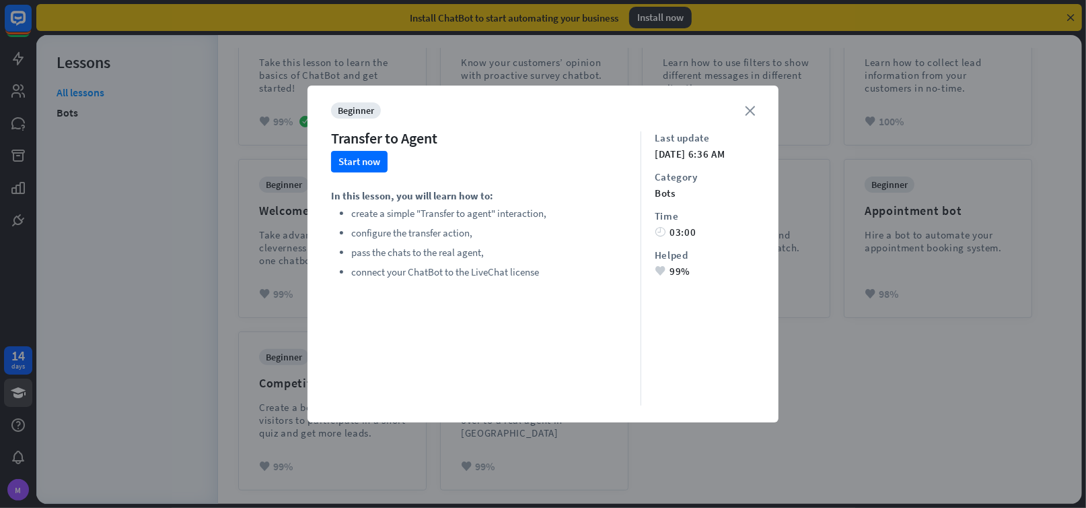
click at [753, 108] on icon "close" at bounding box center [750, 111] width 10 height 10
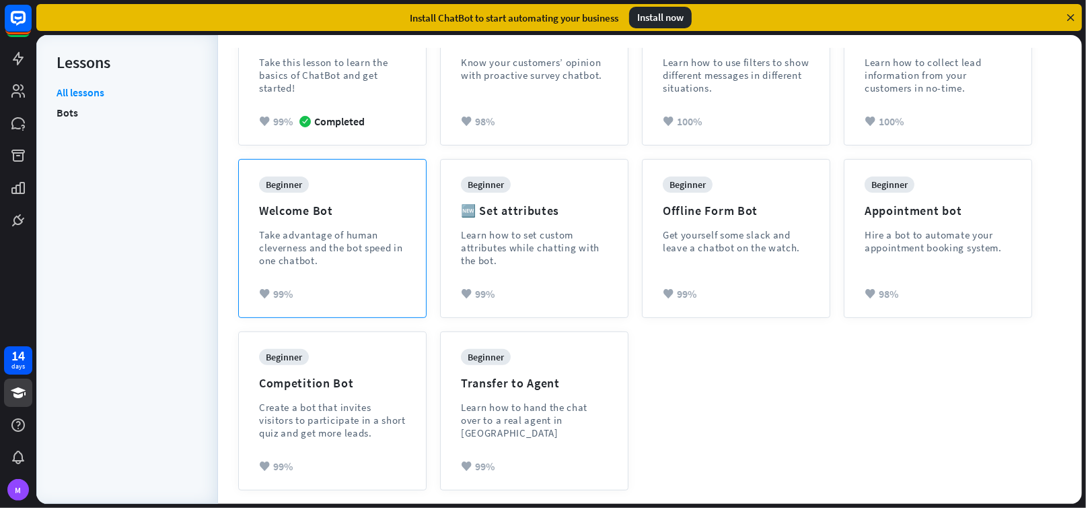
scroll to position [0, 0]
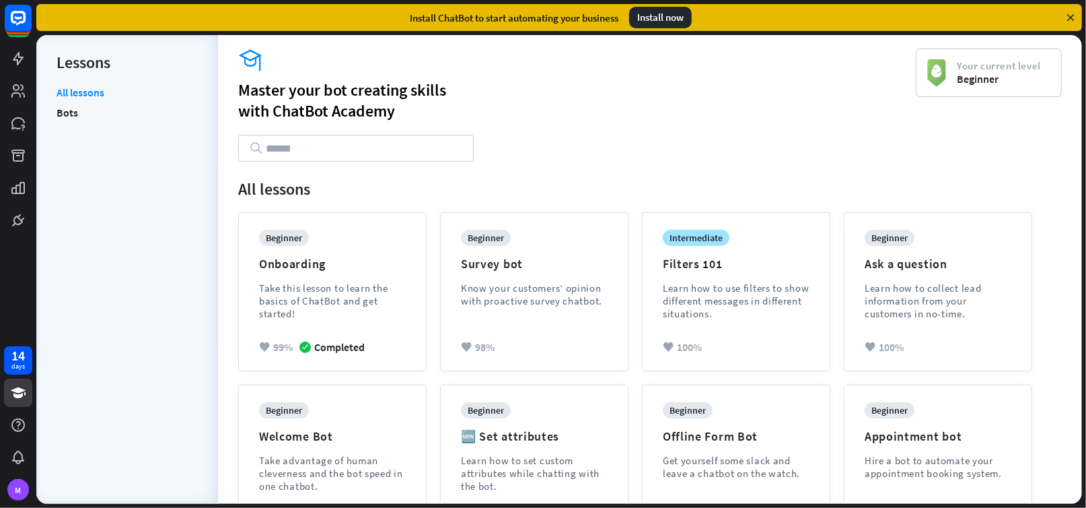
click at [638, 17] on div "Install now" at bounding box center [660, 18] width 63 height 22
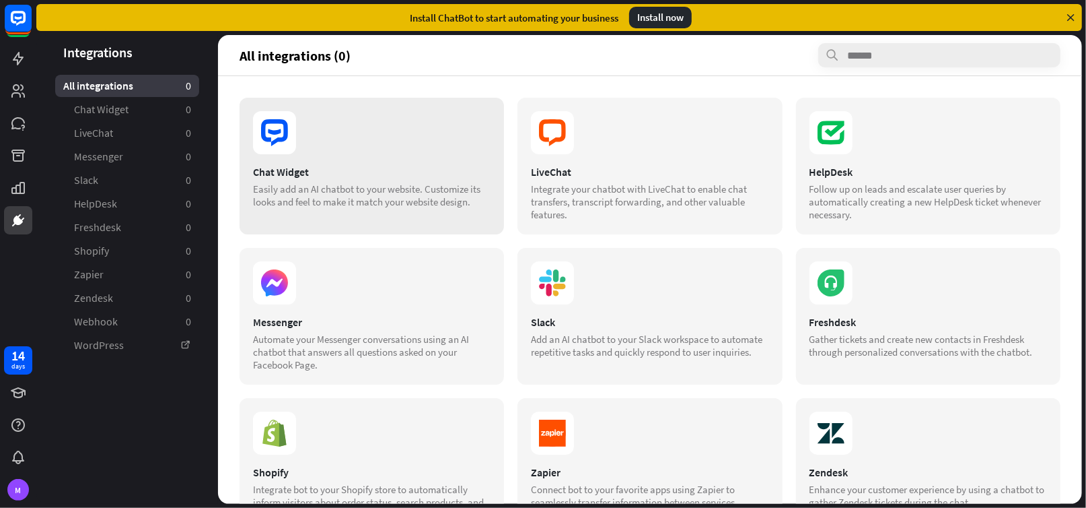
click at [346, 166] on div "Chat Widget" at bounding box center [372, 171] width 238 height 13
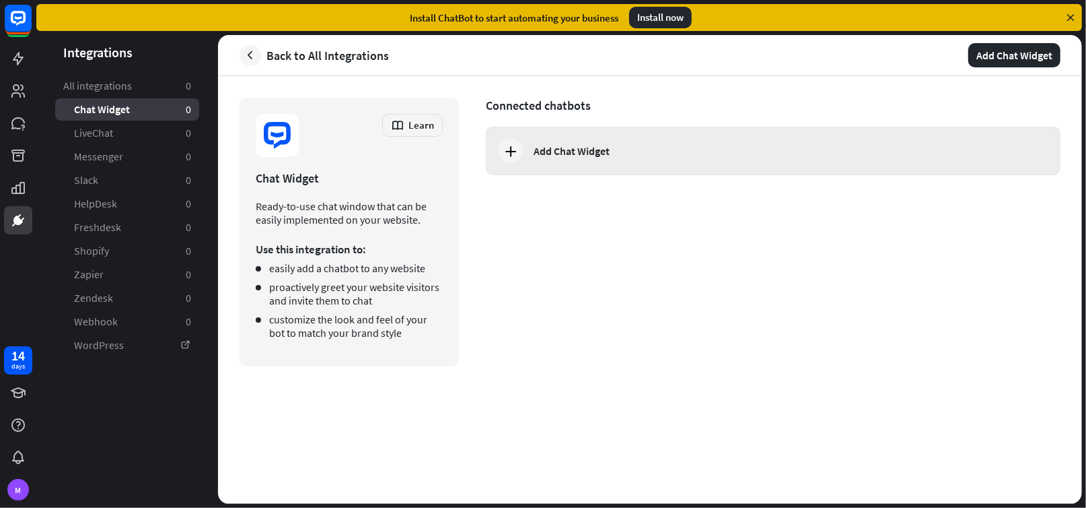
click at [514, 153] on icon at bounding box center [511, 151] width 16 height 16
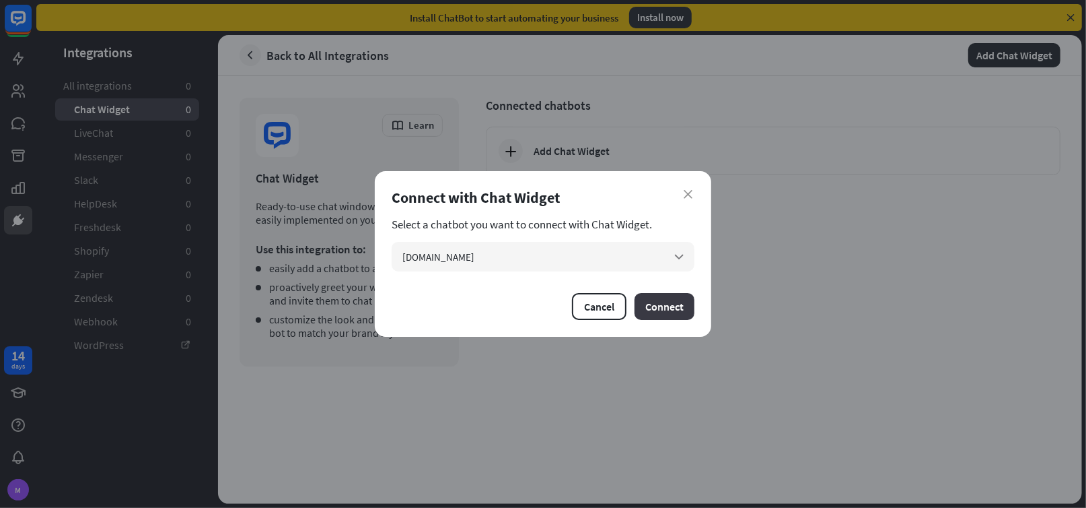
click at [660, 311] on button "Connect" at bounding box center [665, 306] width 60 height 27
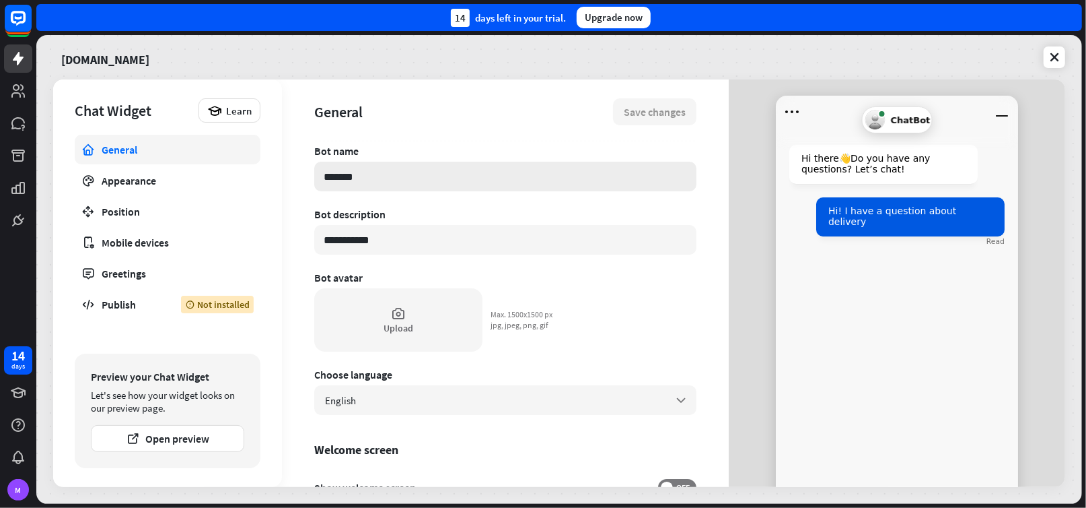
click at [368, 178] on input "*******" at bounding box center [505, 177] width 382 height 30
type textarea "*"
type input "********"
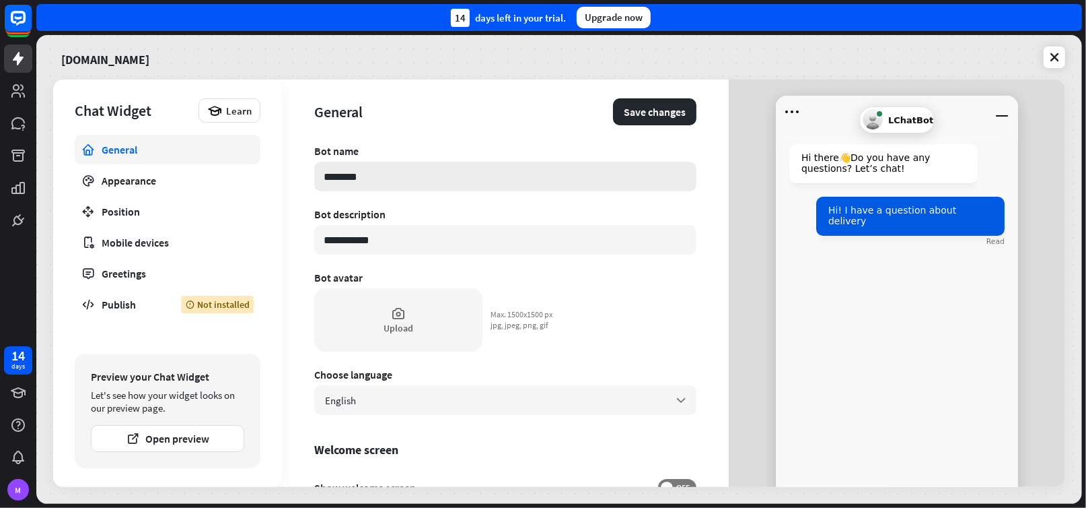
type textarea "*"
type input "*********"
type textarea "*"
type input "********"
type textarea "*"
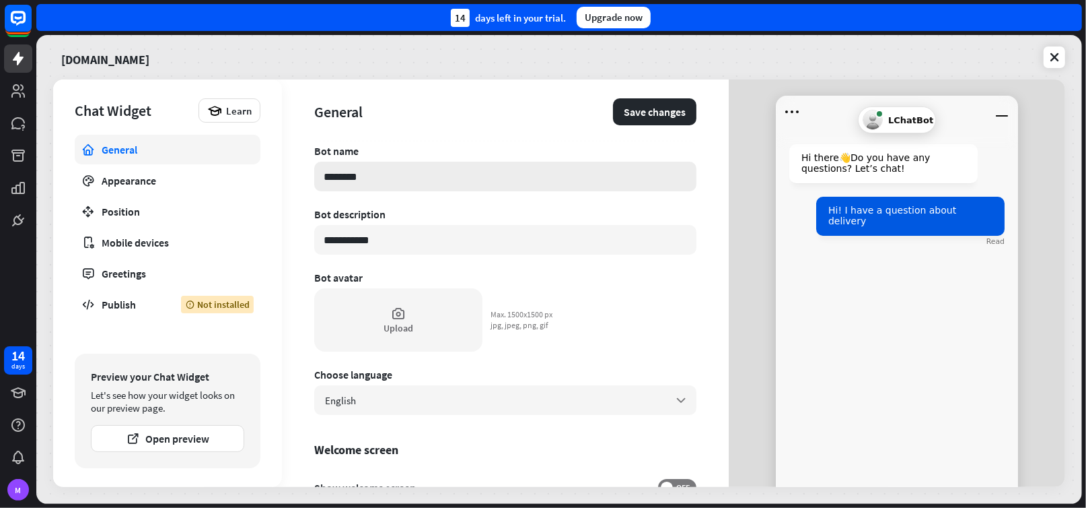
type input "*******"
type textarea "*"
type input "********"
type textarea "*"
type input "*********"
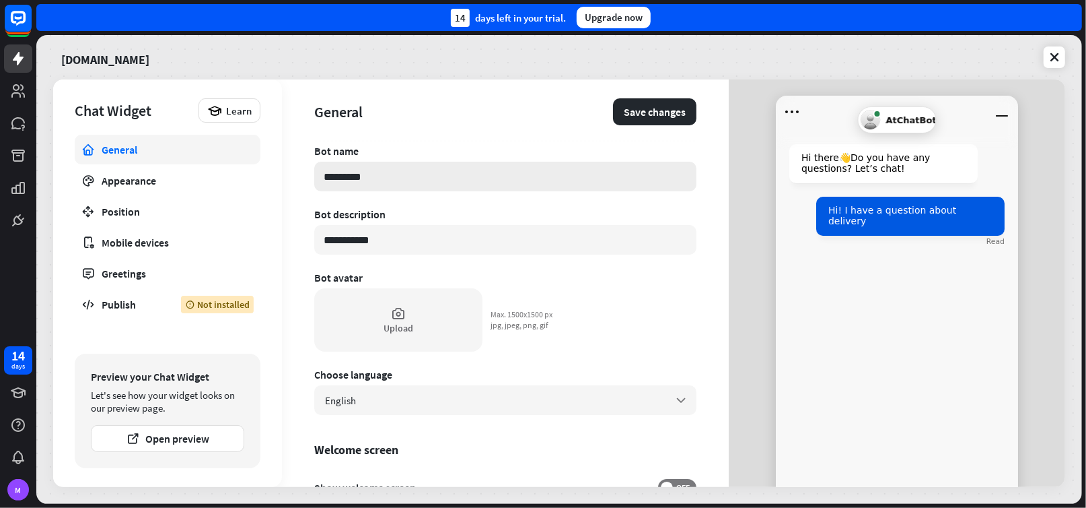
type textarea "*"
type input "**********"
type textarea "*"
type input "**********"
type textarea "*"
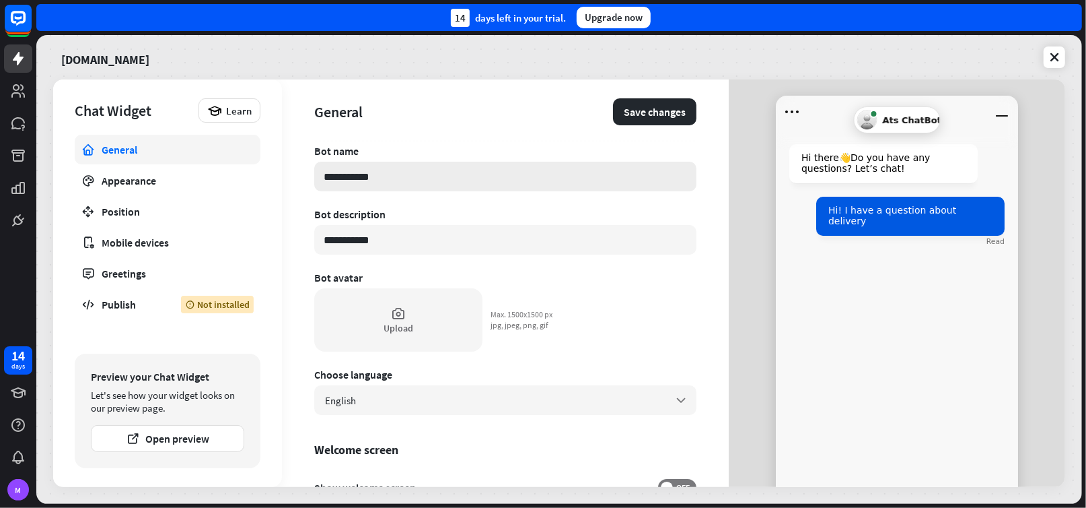
type input "**********"
type textarea "*"
type input "**********"
type textarea "*"
type input "**********"
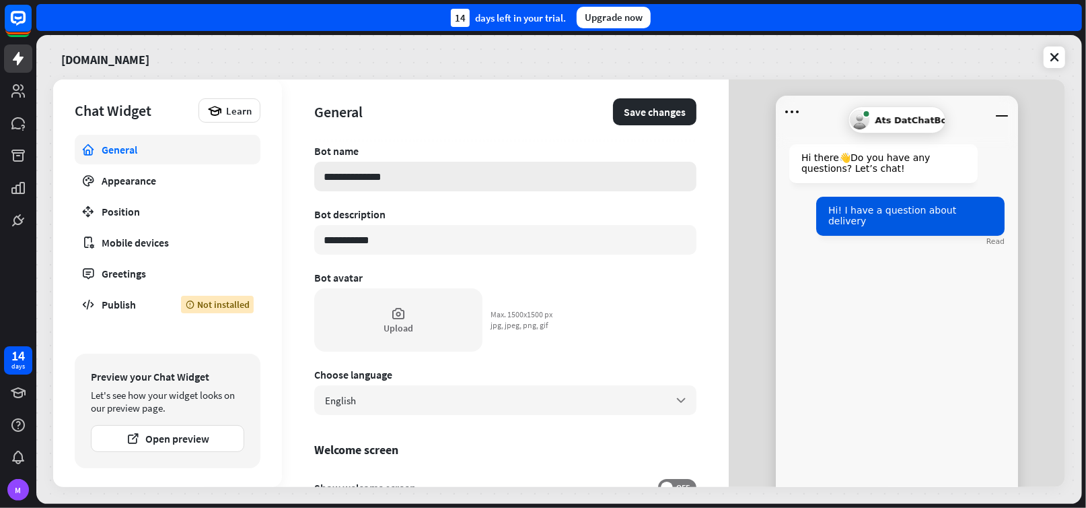
type textarea "*"
type input "**********"
type textarea "*"
type input "**********"
type textarea "*"
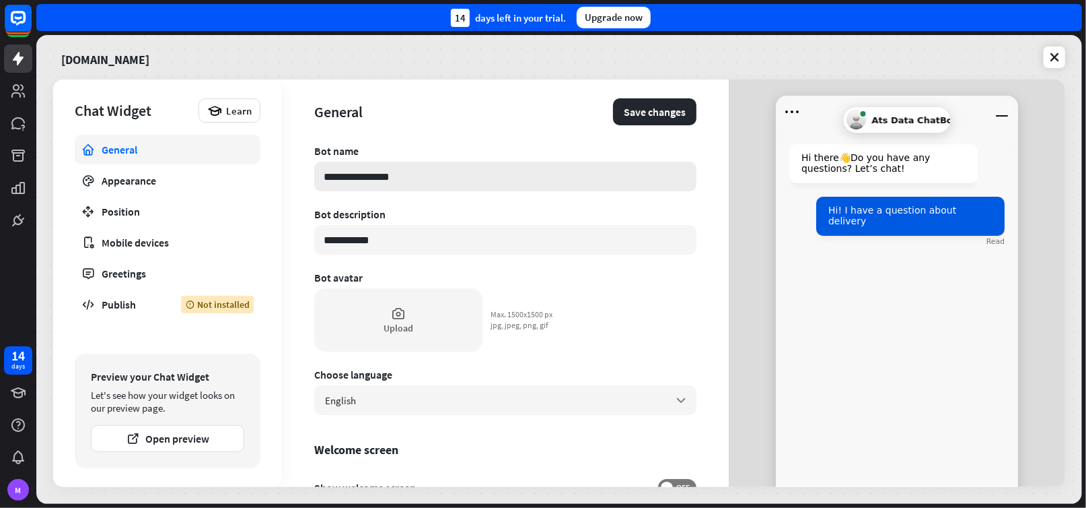
type input "**********"
type textarea "*"
type input "**********"
type textarea "*"
type input "**********"
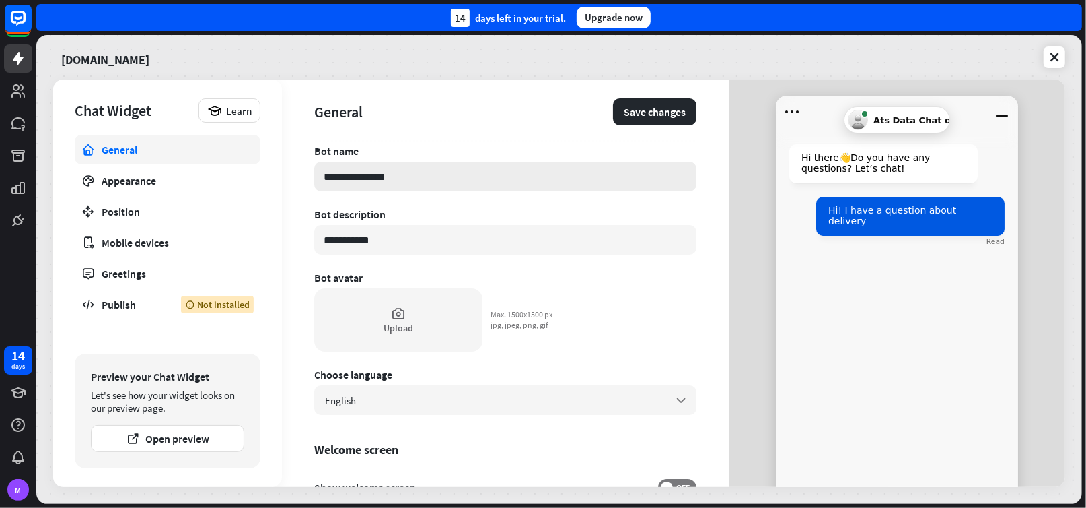
type textarea "*"
type input "**********"
click at [403, 317] on icon at bounding box center [398, 313] width 15 height 15
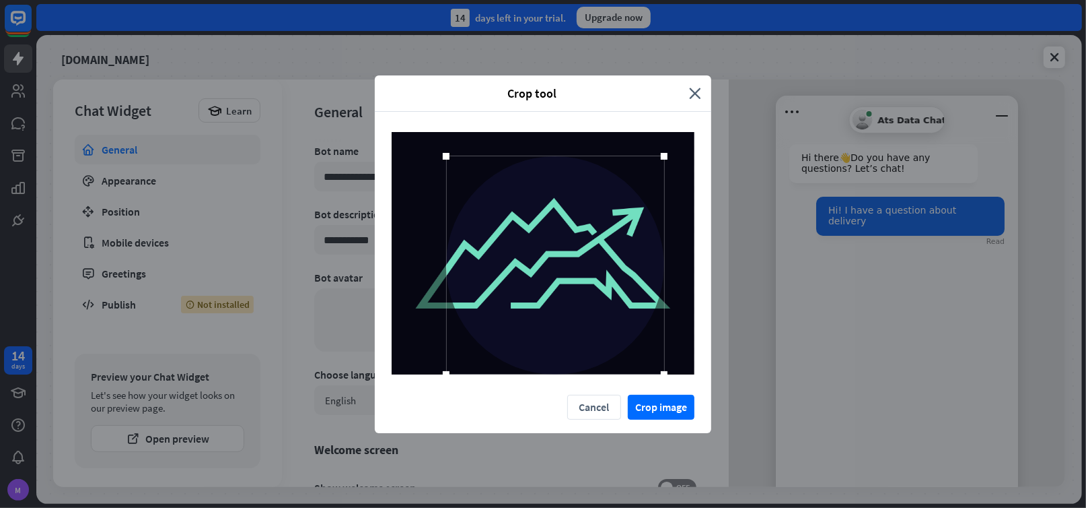
drag, startPoint x: 641, startPoint y: 351, endPoint x: 679, endPoint y: 361, distance: 39.0
click at [679, 361] on div at bounding box center [543, 253] width 303 height 242
drag, startPoint x: 581, startPoint y: 343, endPoint x: 574, endPoint y: 345, distance: 7.7
click at [574, 345] on div at bounding box center [547, 265] width 218 height 218
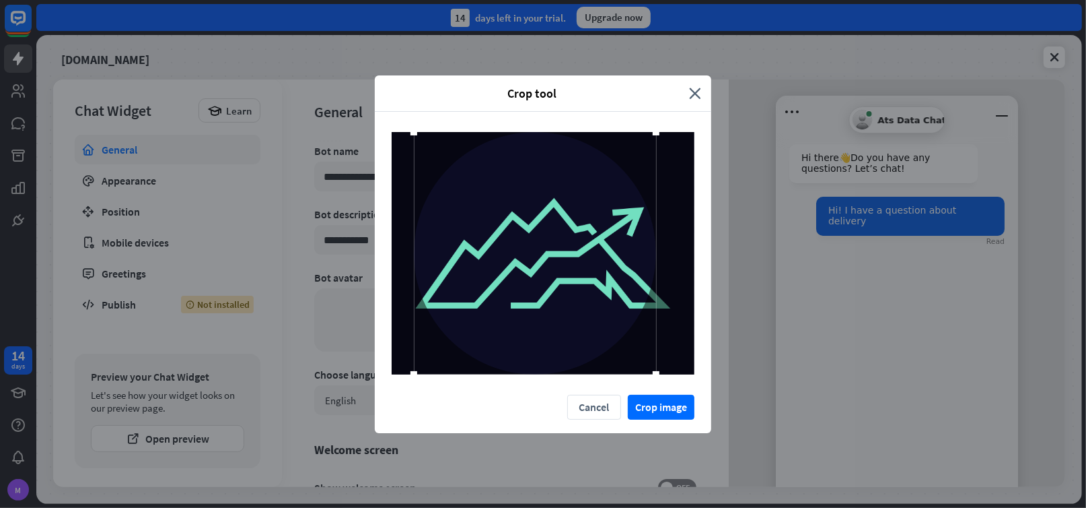
drag, startPoint x: 434, startPoint y: 157, endPoint x: 395, endPoint y: 149, distance: 39.9
click at [395, 149] on div at bounding box center [543, 253] width 303 height 242
drag, startPoint x: 655, startPoint y: 372, endPoint x: 677, endPoint y: 349, distance: 31.9
click at [701, 370] on div at bounding box center [543, 253] width 337 height 283
click at [588, 280] on div at bounding box center [539, 253] width 242 height 242
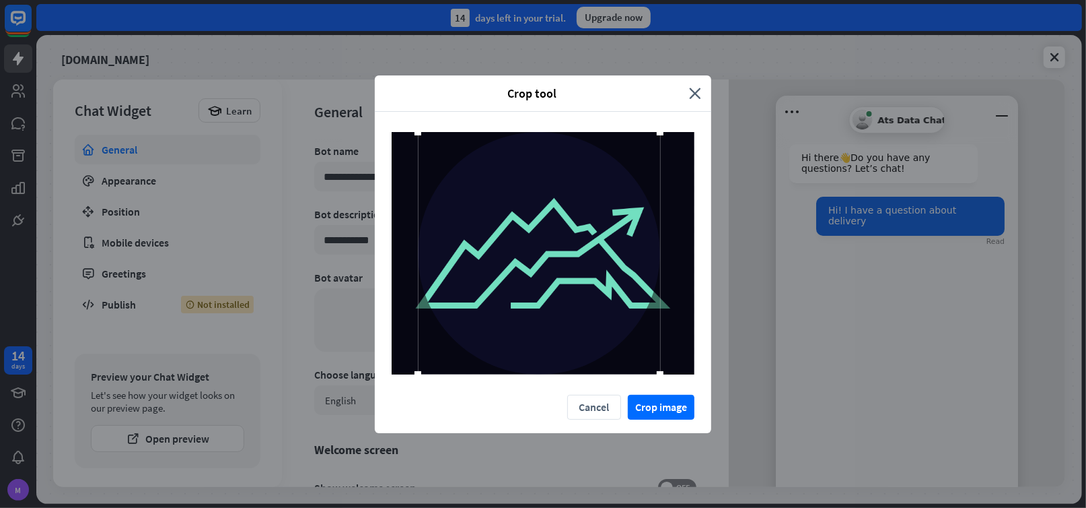
drag, startPoint x: 419, startPoint y: 135, endPoint x: 376, endPoint y: 133, distance: 43.1
click at [376, 133] on div at bounding box center [543, 253] width 337 height 283
click at [666, 409] on button "Crop image" at bounding box center [661, 406] width 67 height 25
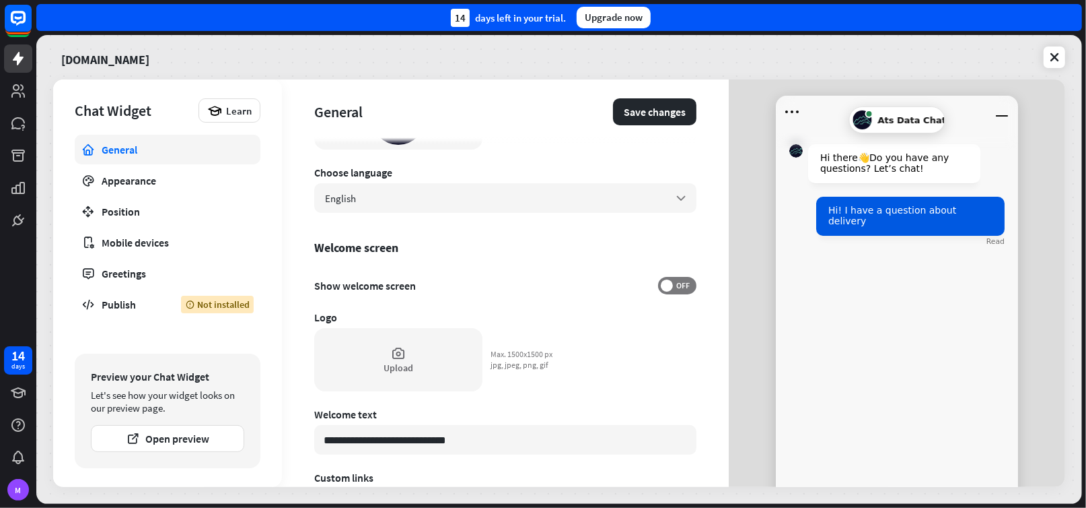
scroll to position [269, 0]
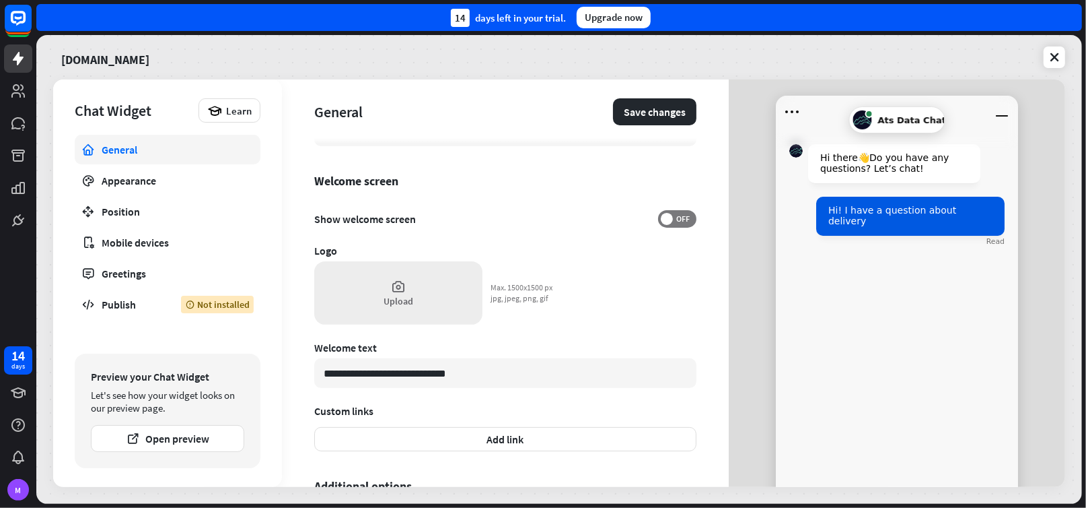
click at [396, 293] on div "Upload" at bounding box center [398, 292] width 168 height 63
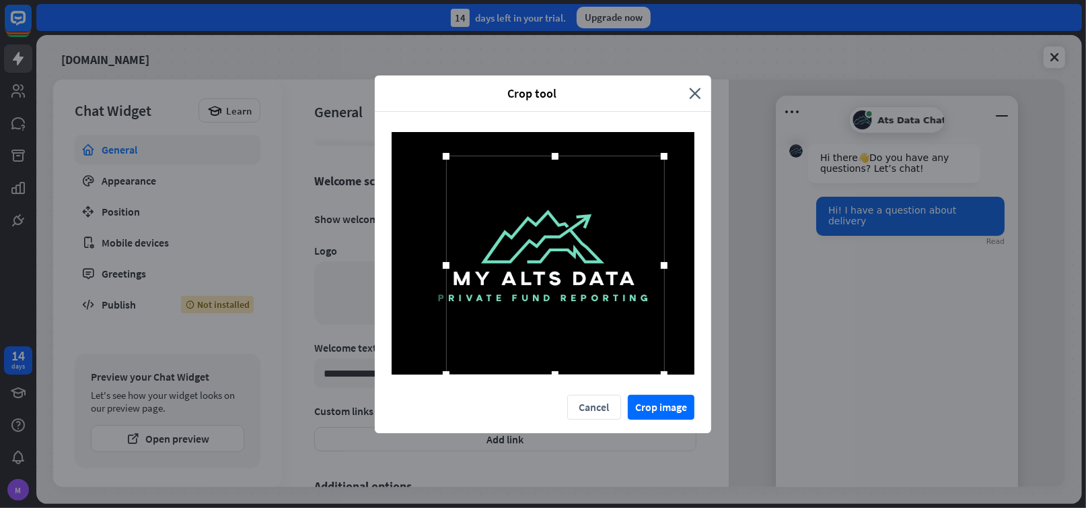
drag, startPoint x: 637, startPoint y: 354, endPoint x: 675, endPoint y: 373, distance: 42.1
click at [675, 373] on div at bounding box center [543, 253] width 303 height 242
drag, startPoint x: 570, startPoint y: 339, endPoint x: 559, endPoint y: 341, distance: 11.0
click at [559, 341] on div at bounding box center [545, 265] width 218 height 218
click at [652, 407] on button "Crop image" at bounding box center [661, 406] width 67 height 25
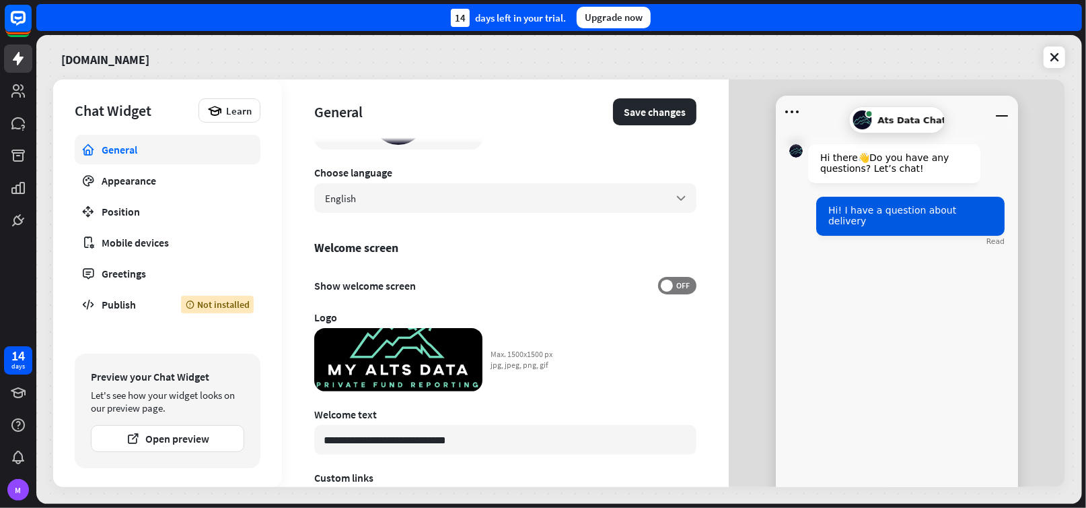
scroll to position [134, 0]
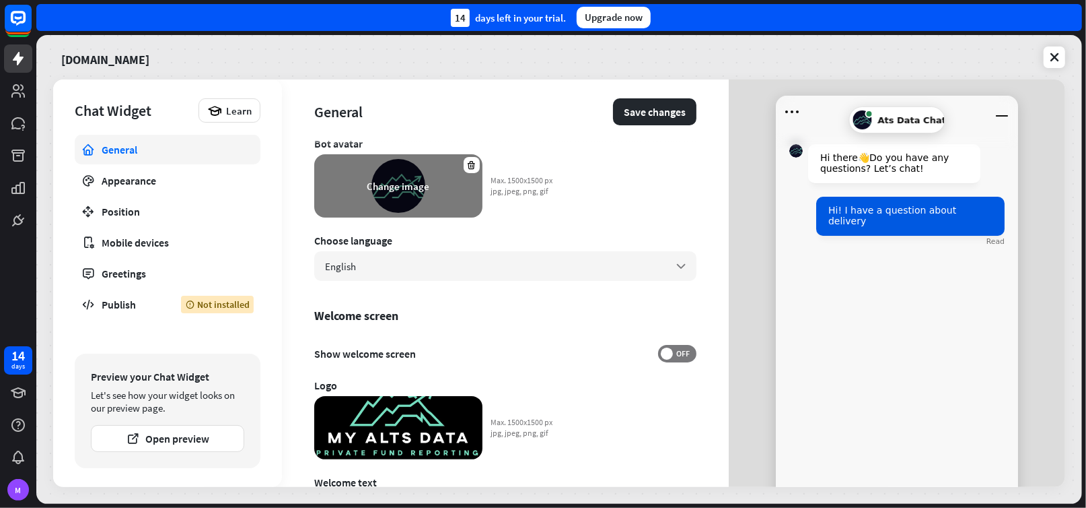
click at [390, 188] on div "Change image" at bounding box center [399, 186] width 63 height 13
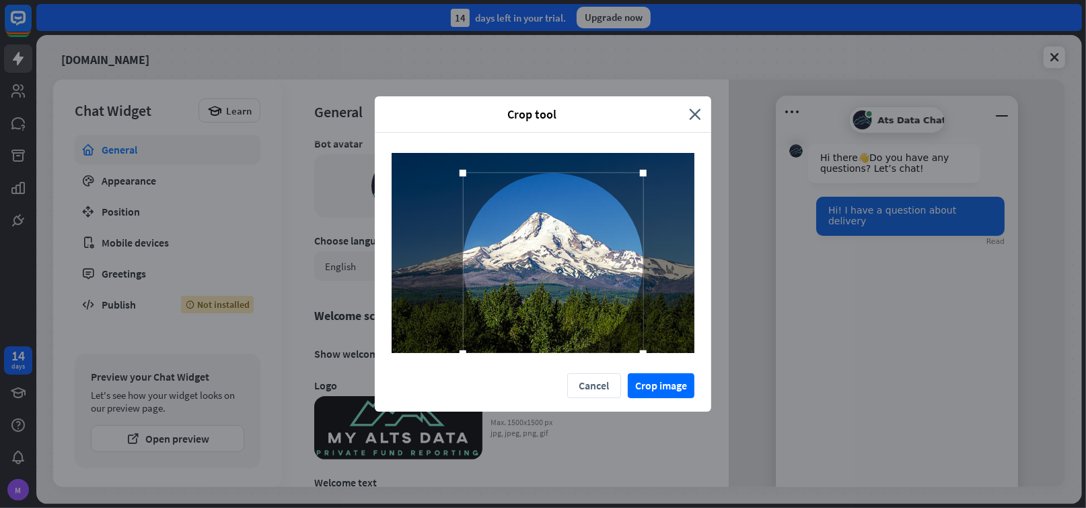
drag, startPoint x: 624, startPoint y: 331, endPoint x: 666, endPoint y: 348, distance: 45.0
click at [730, 373] on div "Crop tool close Cancel Crop image" at bounding box center [543, 254] width 1086 height 508
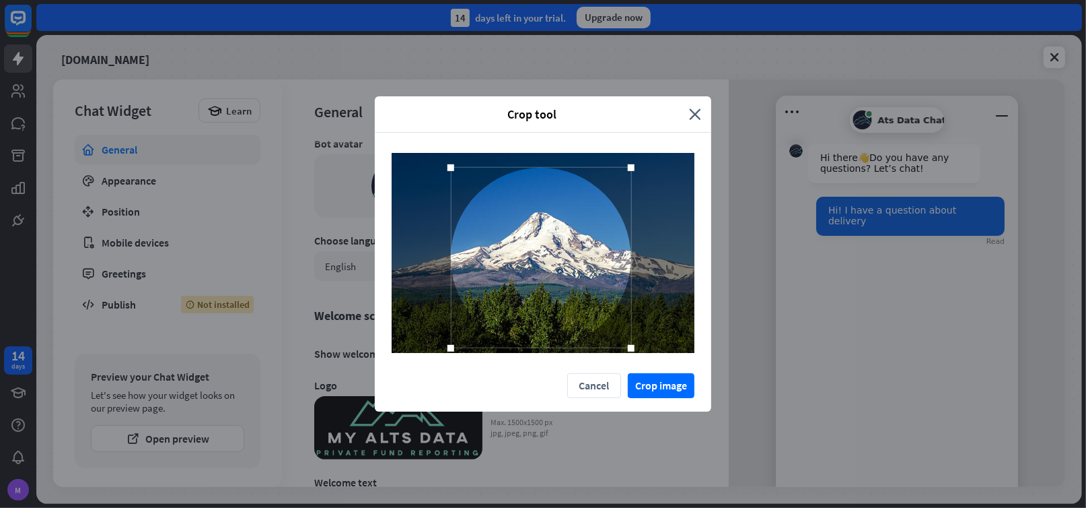
drag, startPoint x: 547, startPoint y: 311, endPoint x: 534, endPoint y: 306, distance: 13.0
click at [534, 306] on div at bounding box center [541, 257] width 180 height 180
click at [658, 386] on button "Crop image" at bounding box center [661, 385] width 67 height 25
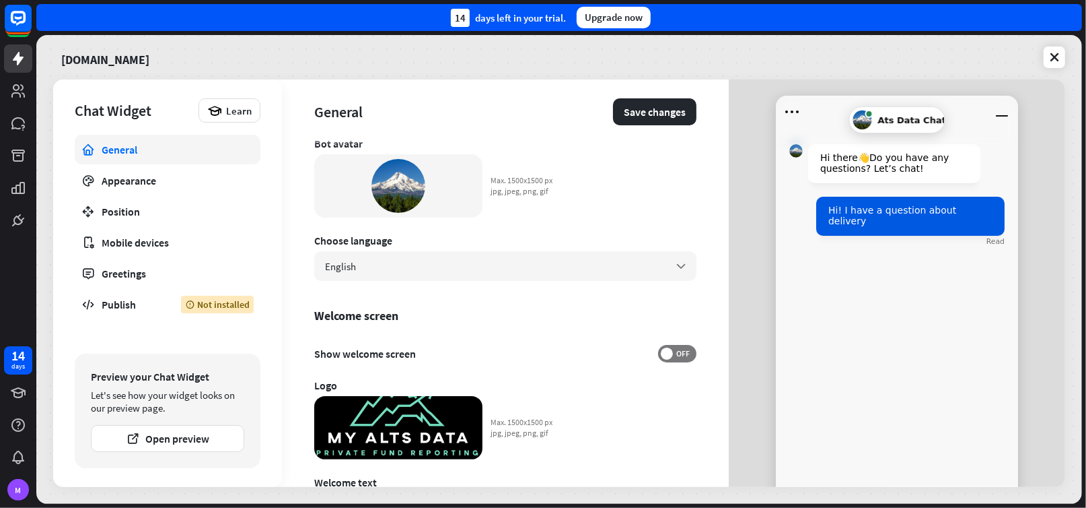
drag, startPoint x: 637, startPoint y: 110, endPoint x: 535, endPoint y: 230, distance: 158.1
click at [545, 218] on div "**********" at bounding box center [505, 282] width 447 height 407
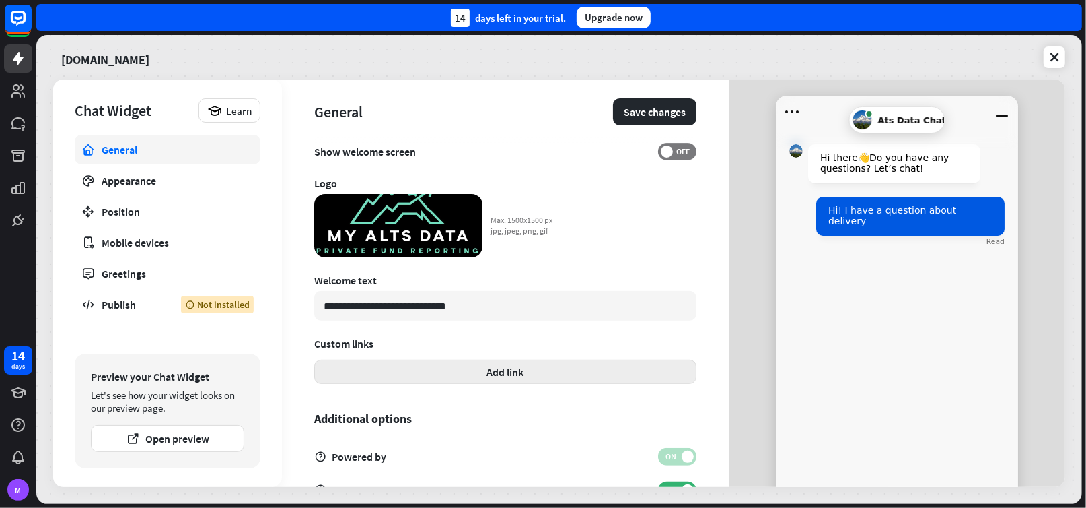
scroll to position [379, 0]
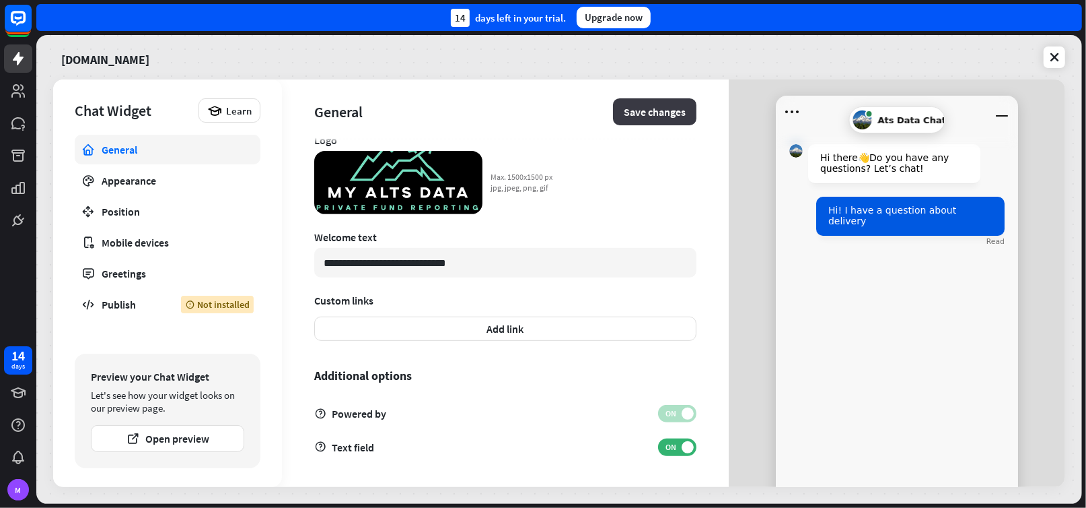
click at [646, 115] on button "Save changes" at bounding box center [654, 111] width 83 height 27
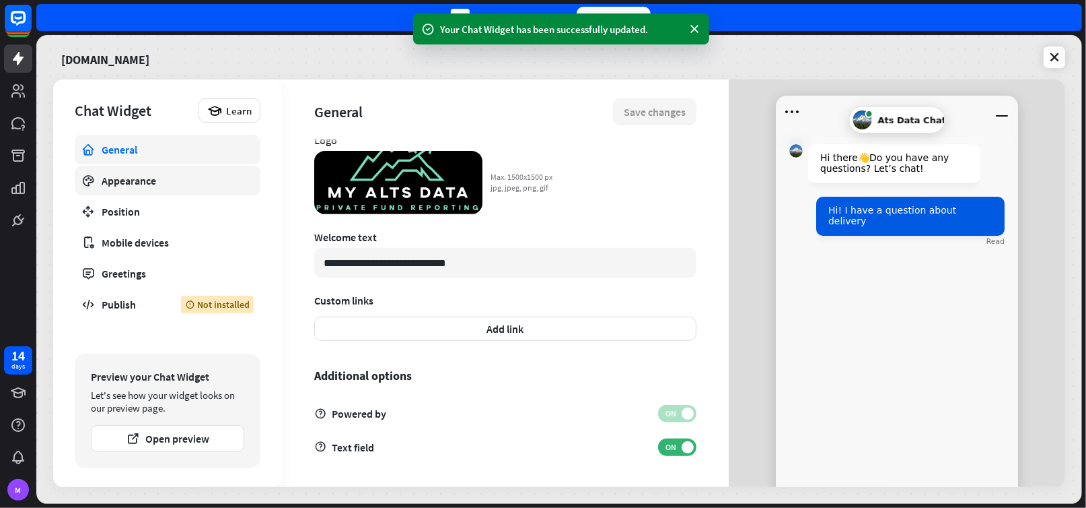
click at [144, 178] on div "Appearance" at bounding box center [168, 180] width 132 height 13
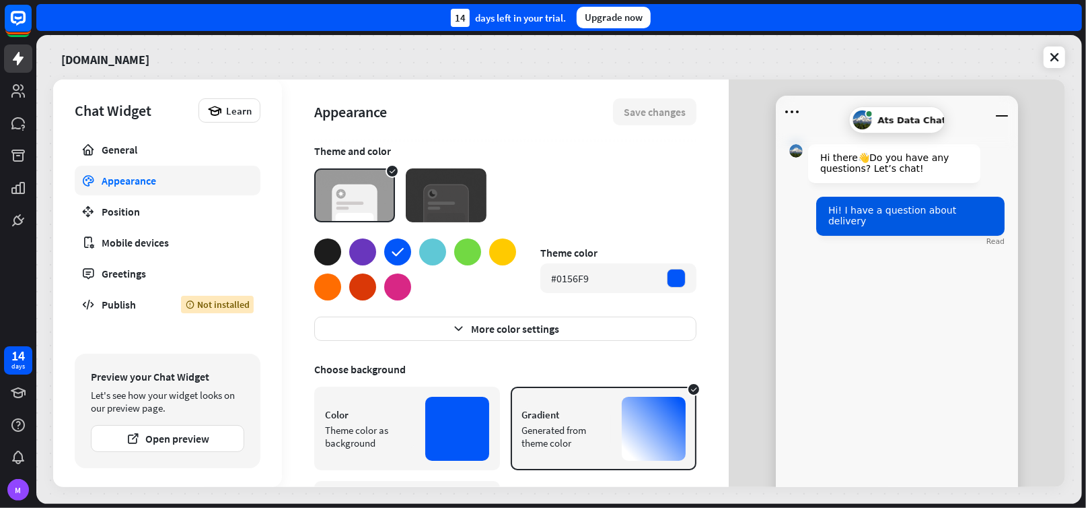
click at [322, 253] on div at bounding box center [327, 251] width 27 height 27
type textarea "*"
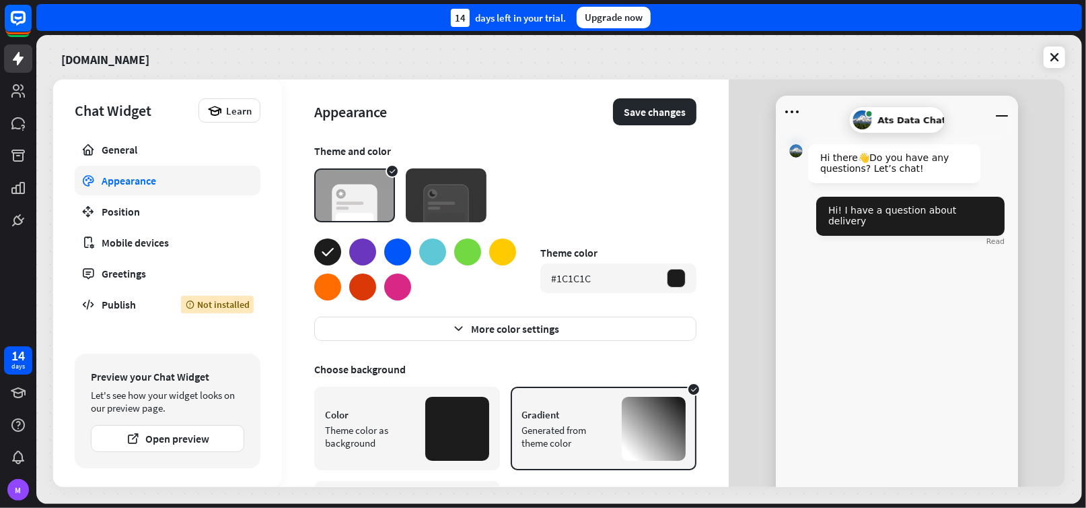
scroll to position [104, 0]
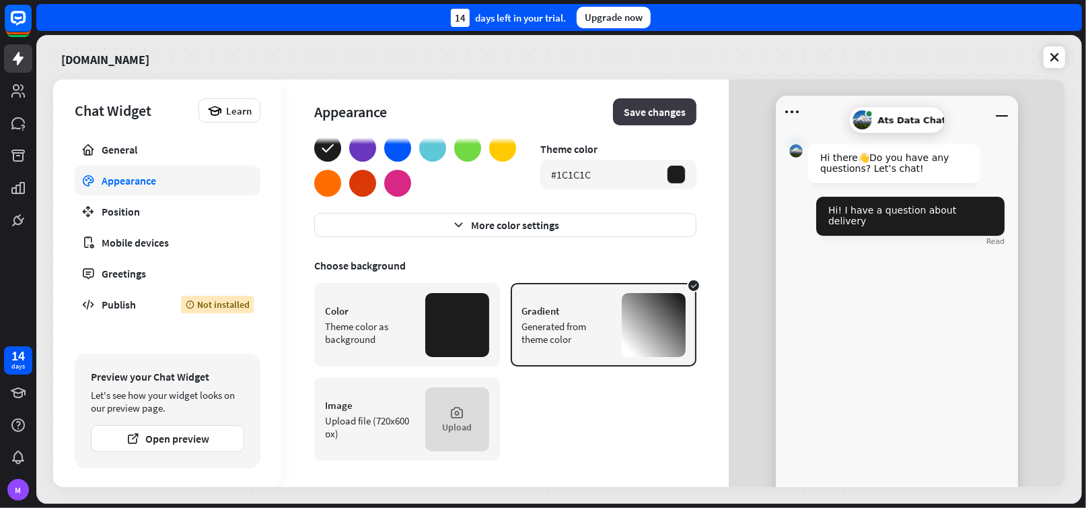
click at [614, 124] on button "Save changes" at bounding box center [654, 111] width 83 height 27
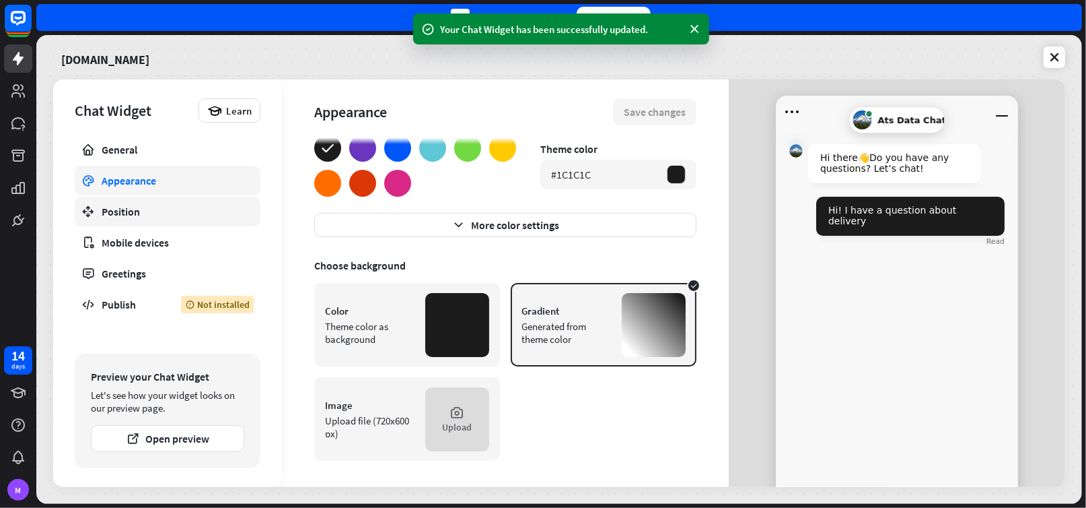
click at [156, 215] on div "Position" at bounding box center [168, 211] width 132 height 13
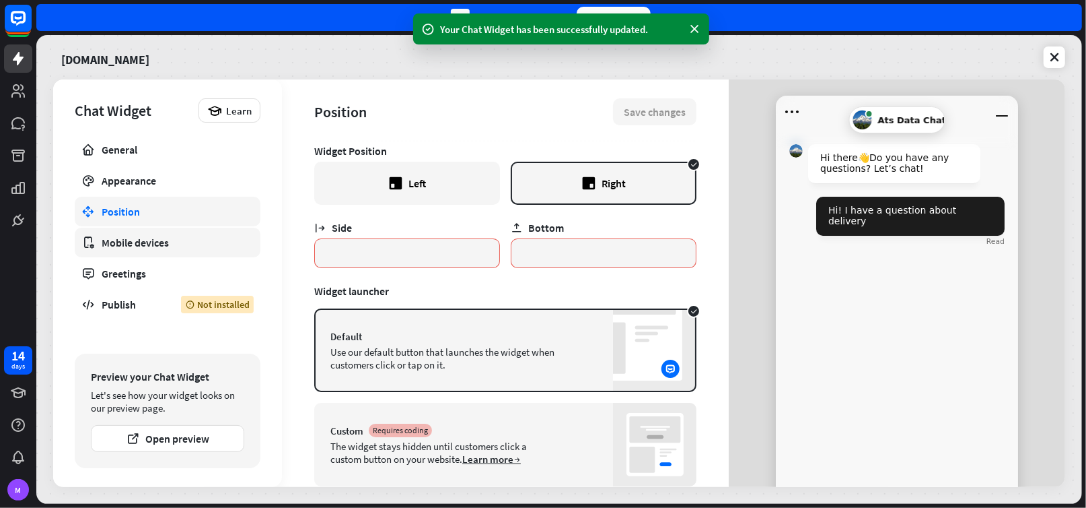
click at [163, 244] on div "Mobile devices" at bounding box center [168, 242] width 132 height 13
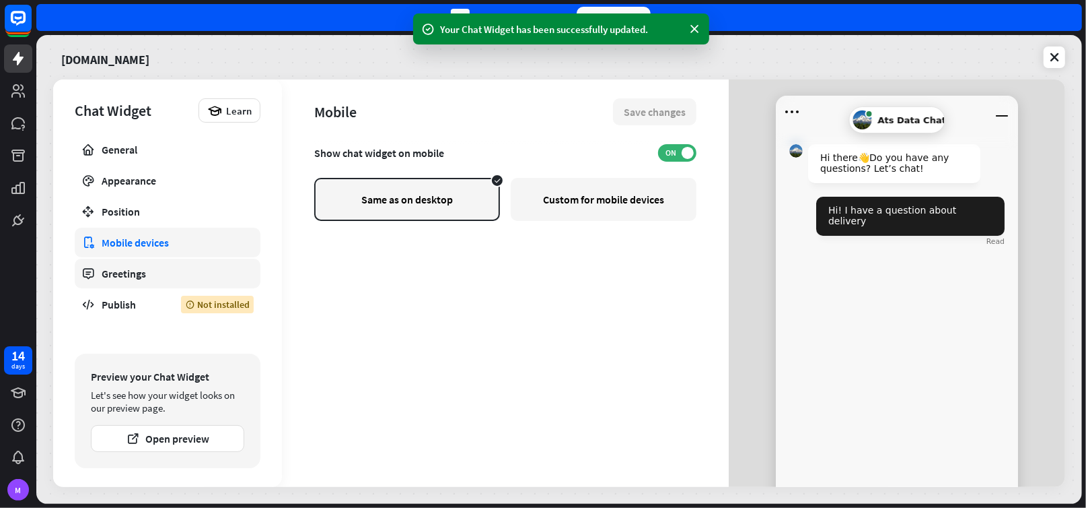
click at [151, 275] on div "Greetings" at bounding box center [168, 273] width 132 height 13
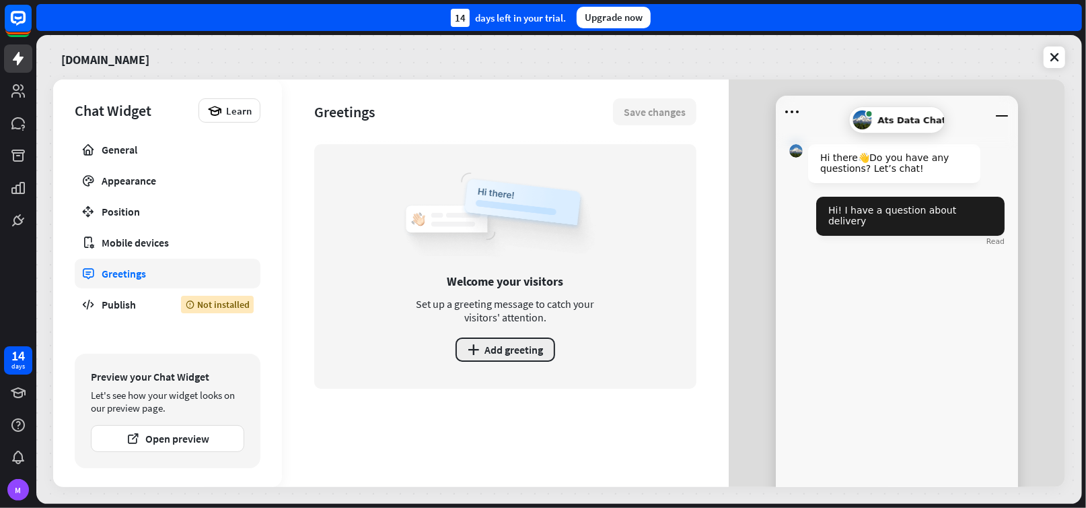
click at [485, 349] on button "plus Add greeting" at bounding box center [506, 349] width 100 height 24
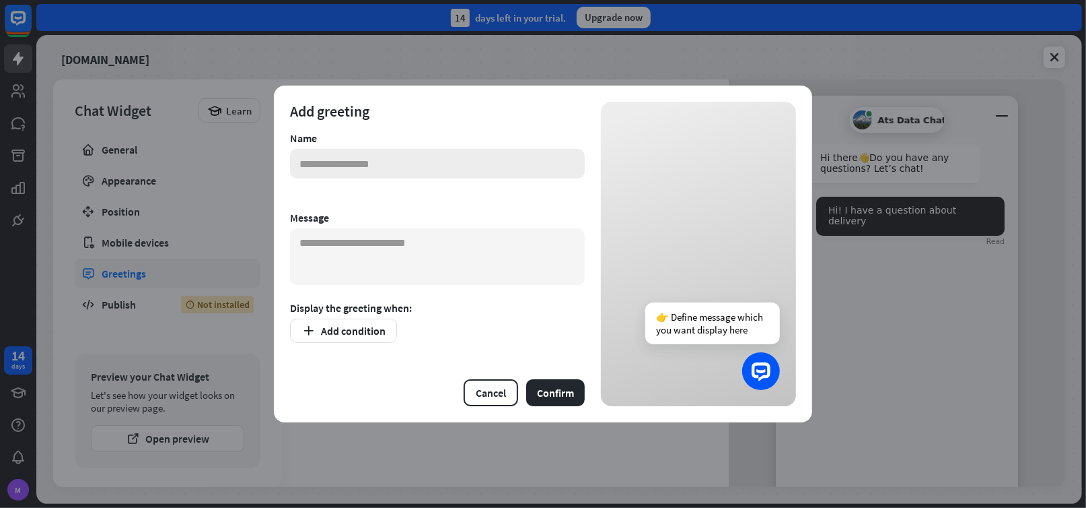
click at [333, 162] on input "text" at bounding box center [437, 164] width 295 height 30
type input "*"
click at [499, 405] on button "Cancel" at bounding box center [491, 392] width 55 height 27
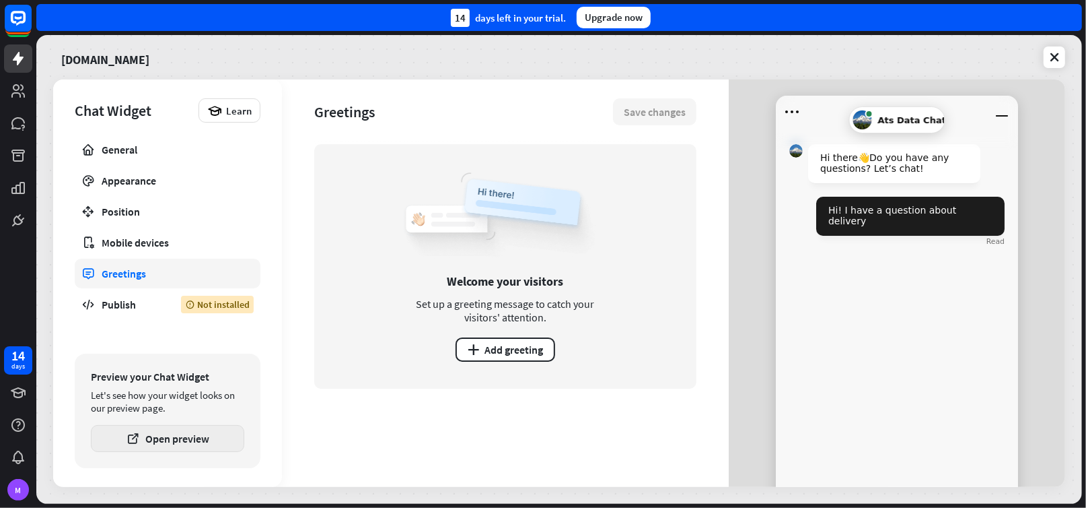
click at [152, 439] on button "Open preview" at bounding box center [167, 438] width 153 height 27
click at [17, 395] on icon at bounding box center [18, 392] width 15 height 11
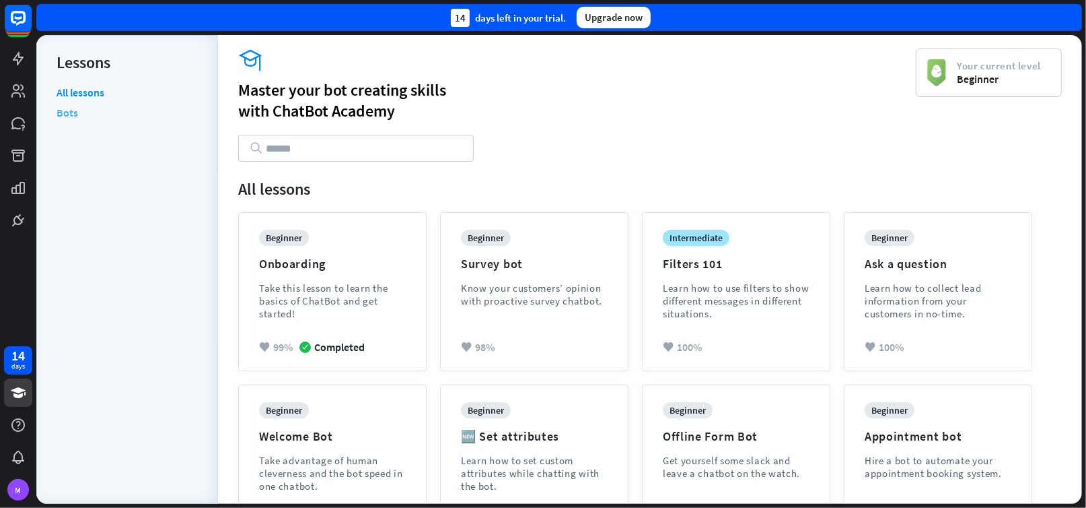
click at [63, 113] on link "Bots" at bounding box center [68, 112] width 22 height 20
click at [73, 91] on link "All lessons" at bounding box center [81, 93] width 48 height 17
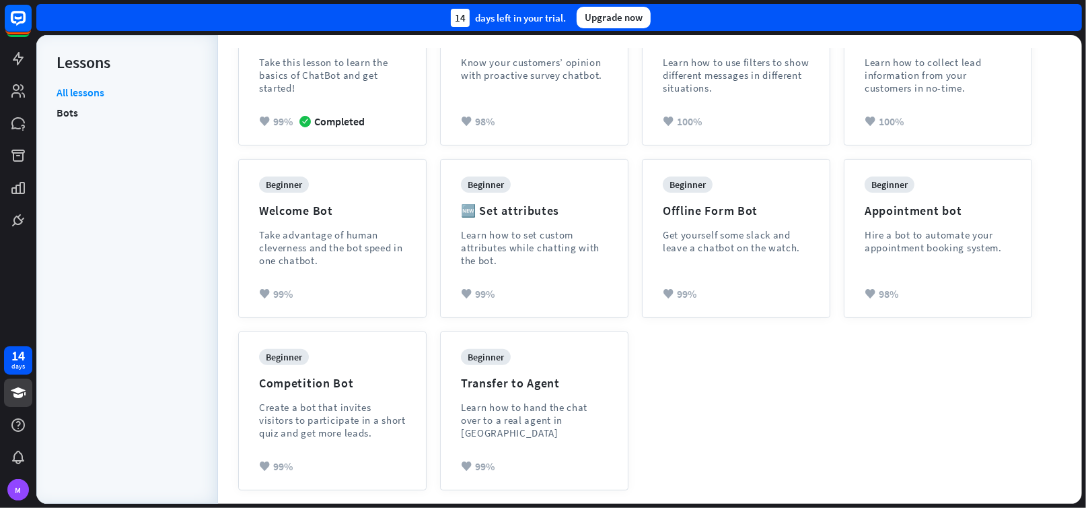
scroll to position [159, 0]
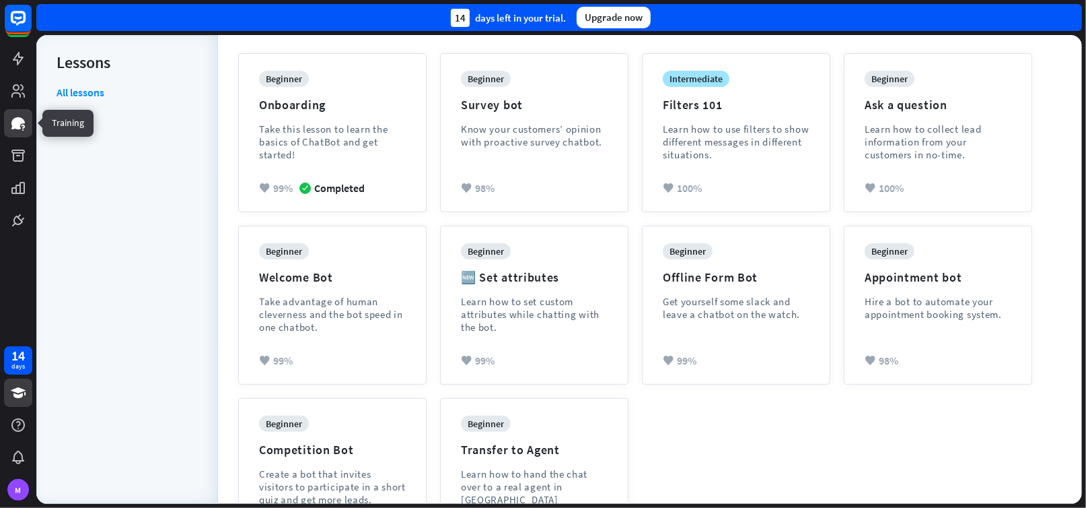
click at [18, 125] on icon at bounding box center [17, 123] width 13 height 12
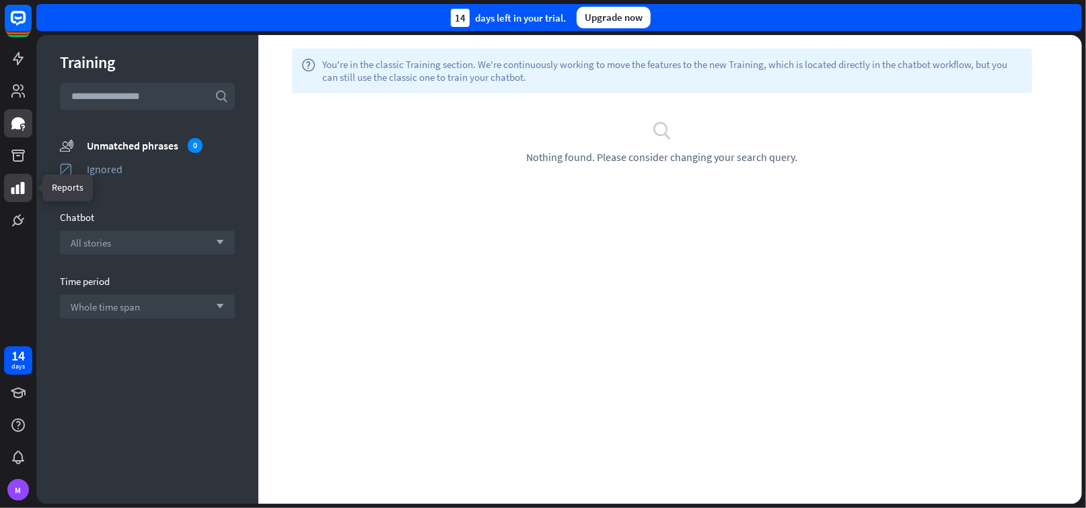
click at [19, 188] on icon at bounding box center [18, 188] width 16 height 16
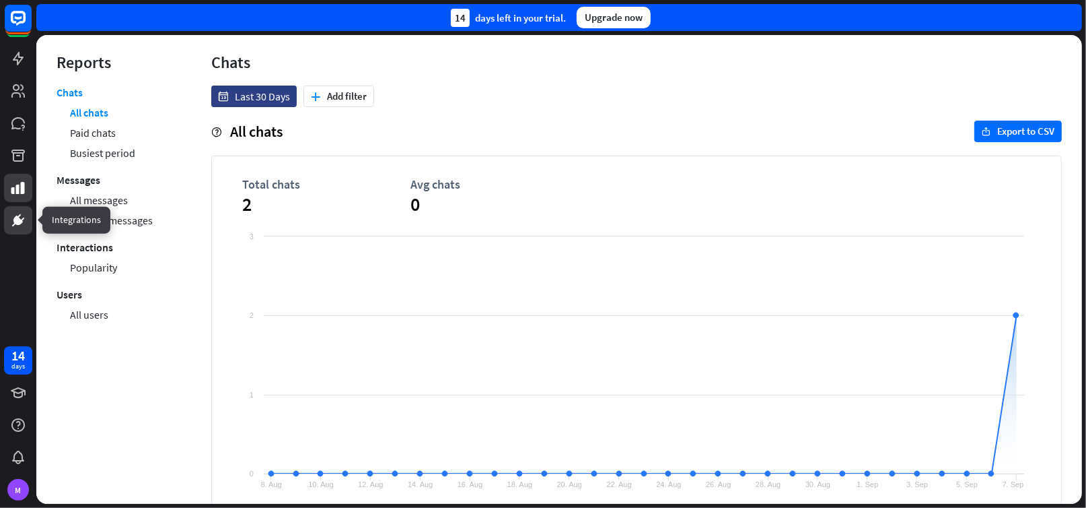
click at [18, 222] on icon at bounding box center [18, 220] width 8 height 8
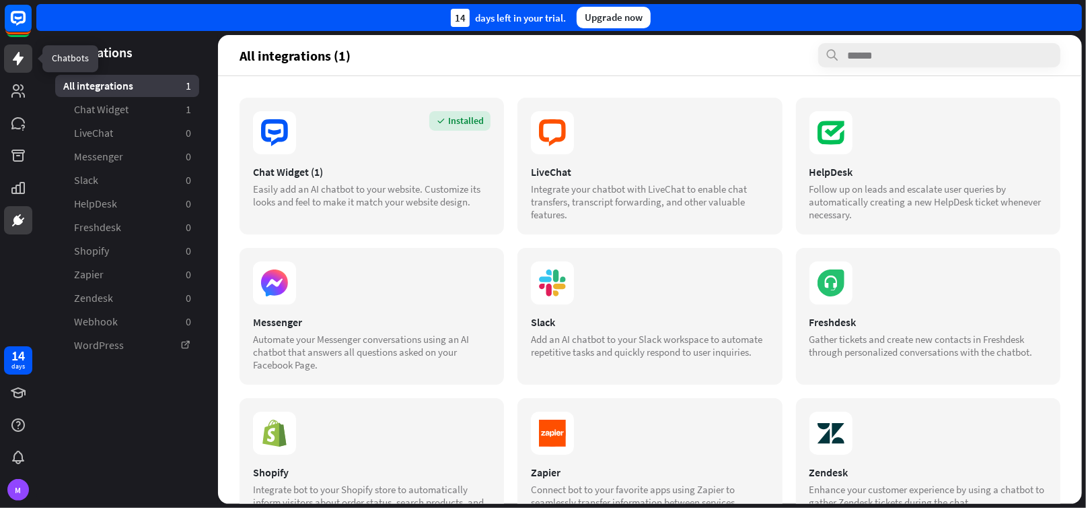
click at [21, 60] on icon at bounding box center [18, 58] width 11 height 13
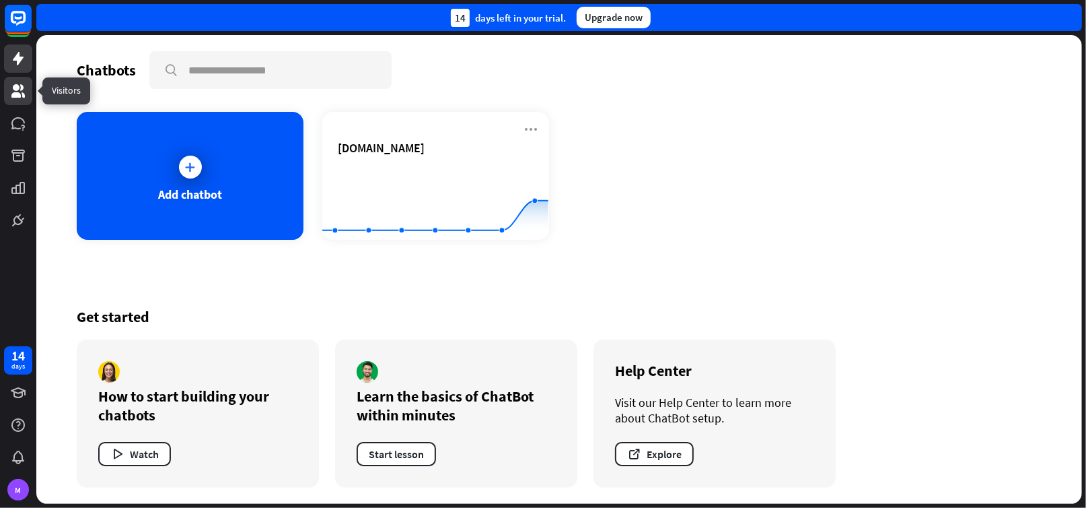
click at [17, 94] on icon at bounding box center [17, 90] width 13 height 13
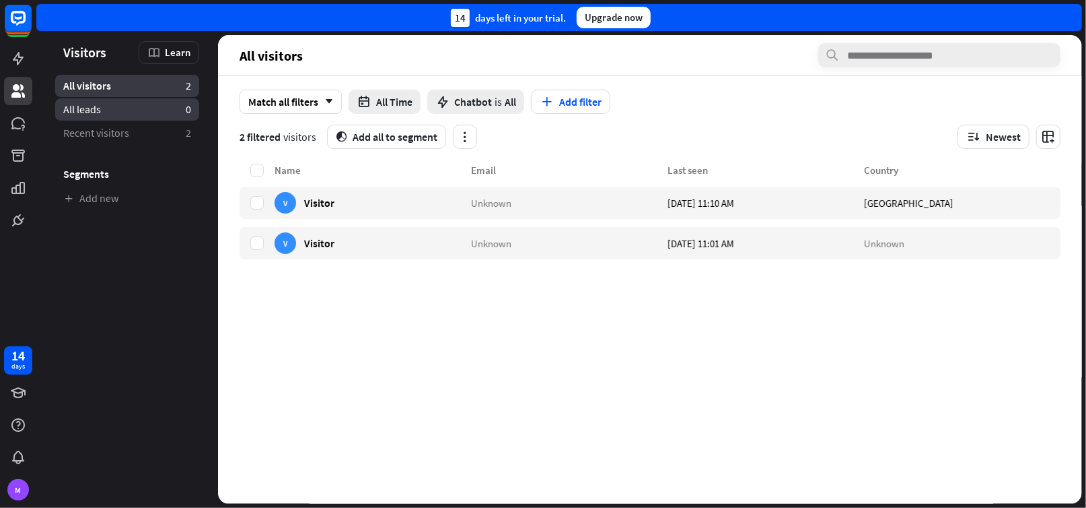
click at [73, 110] on span "All leads" at bounding box center [82, 109] width 38 height 14
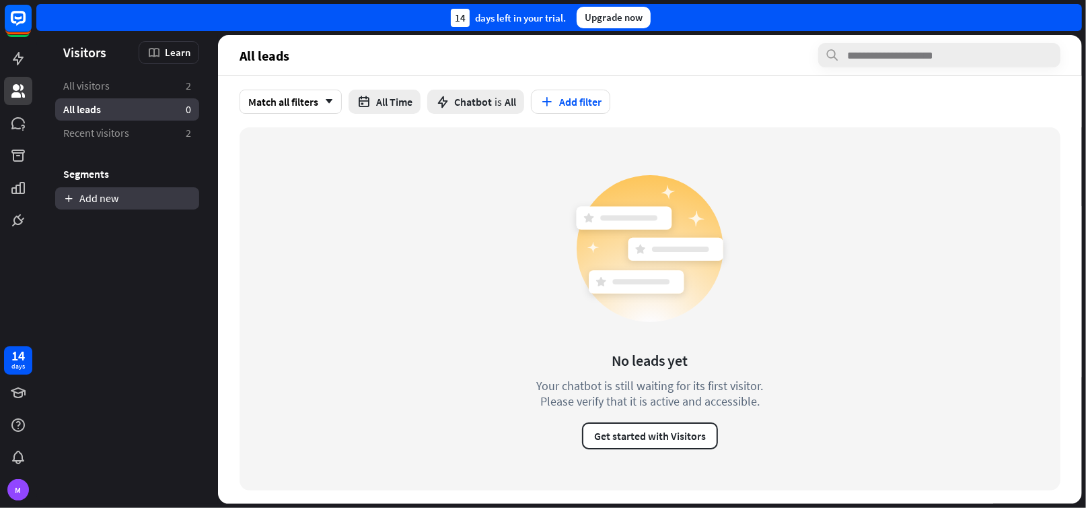
click at [85, 199] on link "Add new" at bounding box center [127, 198] width 144 height 22
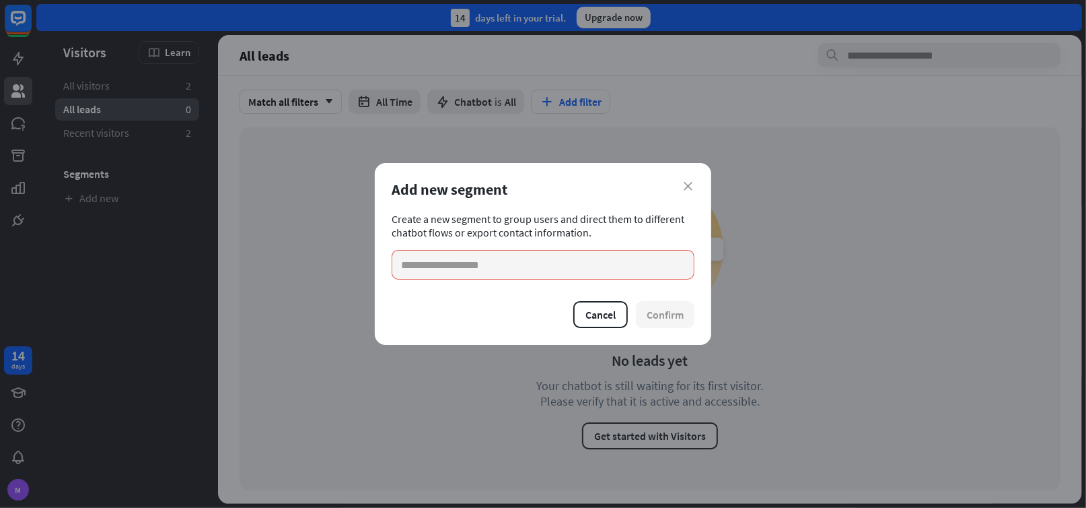
click at [697, 186] on div "close Add new segment Create a new segment to group users and direct them to di…" at bounding box center [543, 254] width 337 height 182
click at [689, 184] on icon "close" at bounding box center [688, 186] width 9 height 9
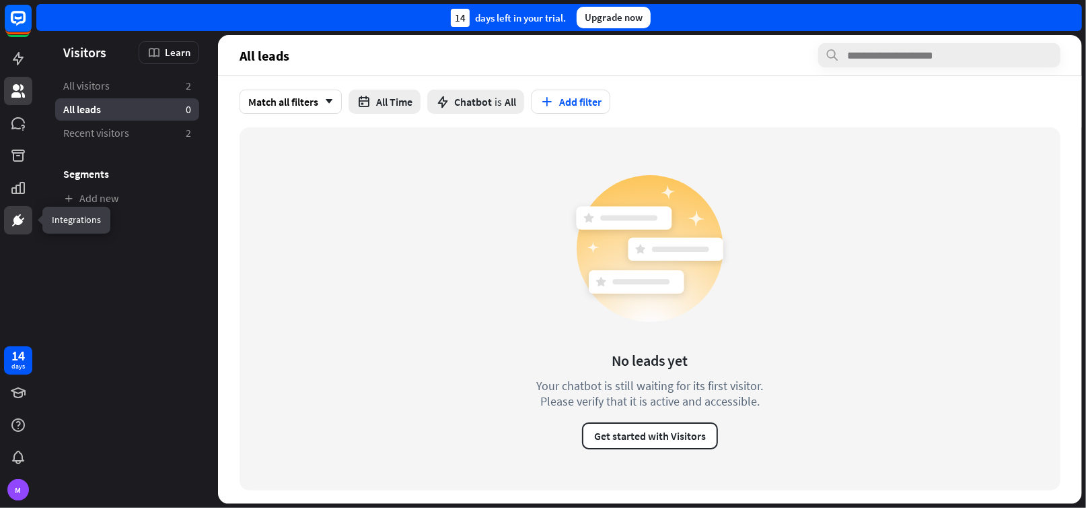
click at [20, 226] on icon at bounding box center [18, 220] width 16 height 16
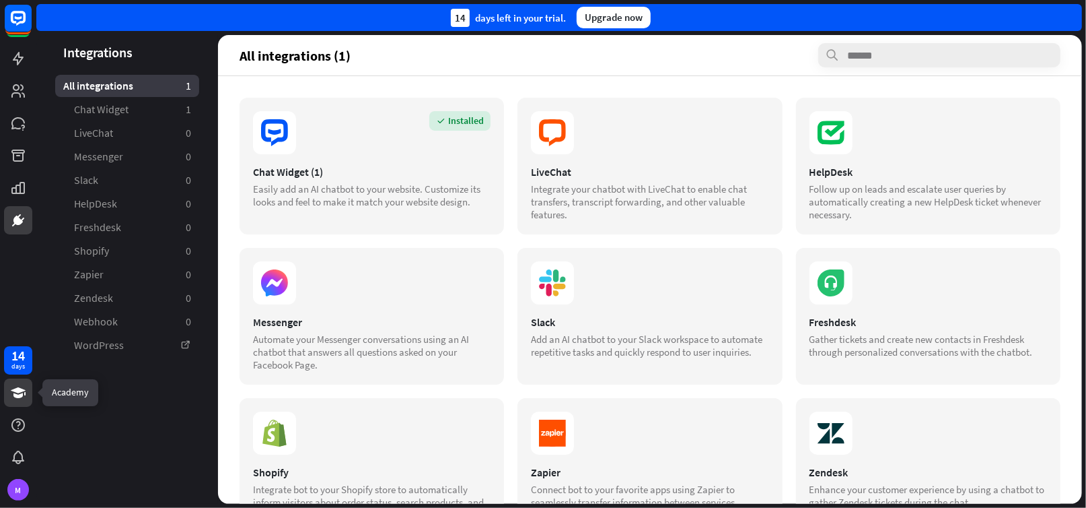
click at [20, 388] on icon at bounding box center [18, 392] width 15 height 11
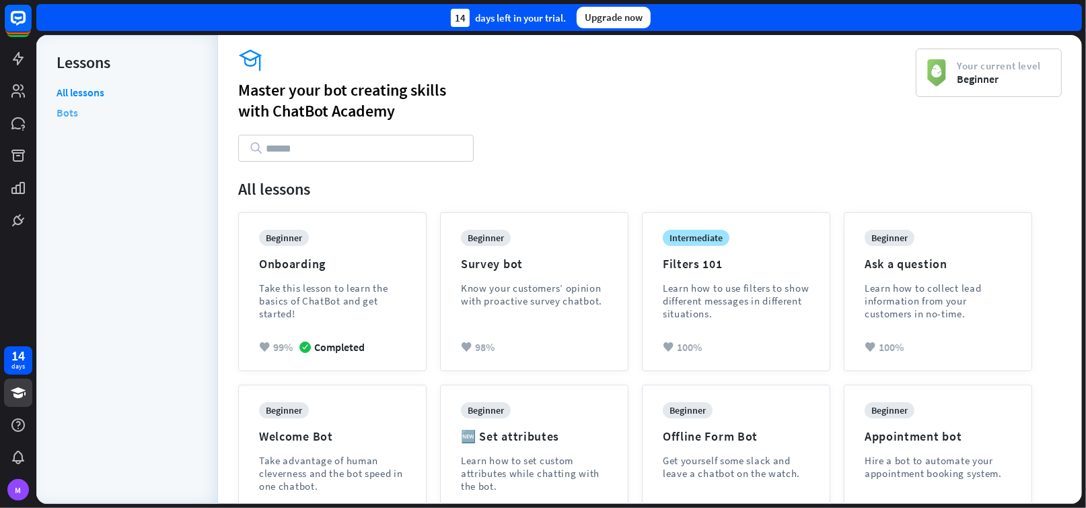
click at [67, 116] on link "Bots" at bounding box center [68, 112] width 22 height 20
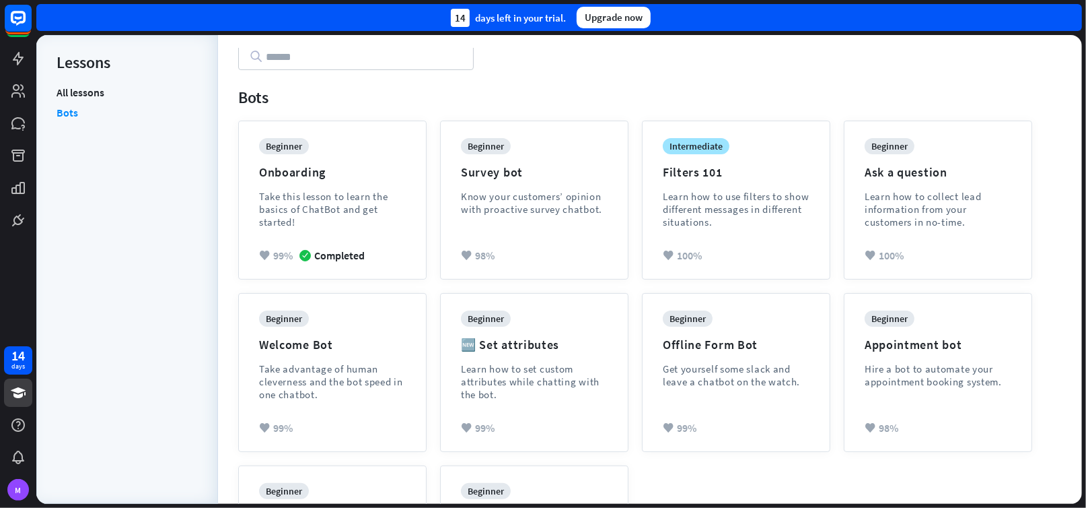
scroll to position [24, 0]
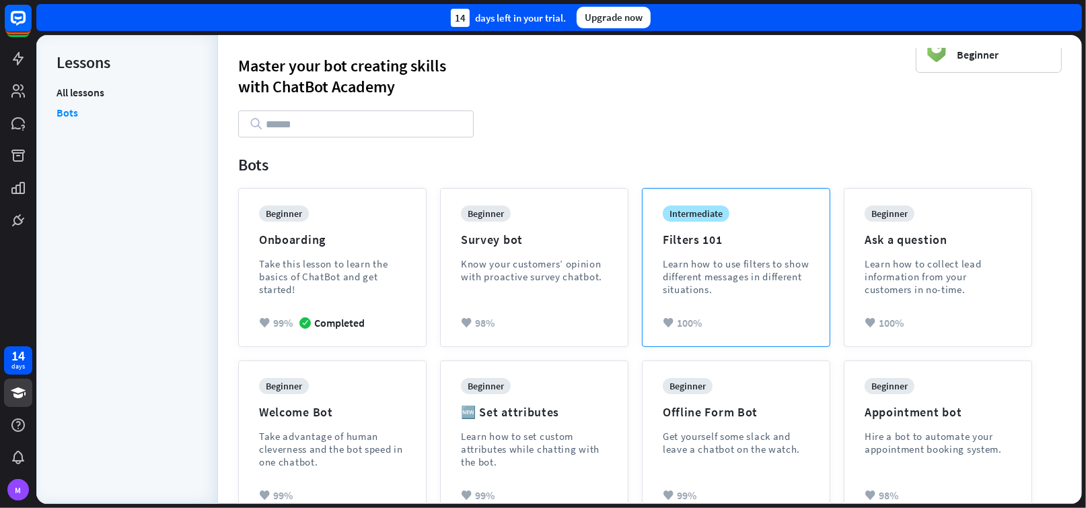
click at [694, 211] on div "intermediate" at bounding box center [696, 213] width 67 height 16
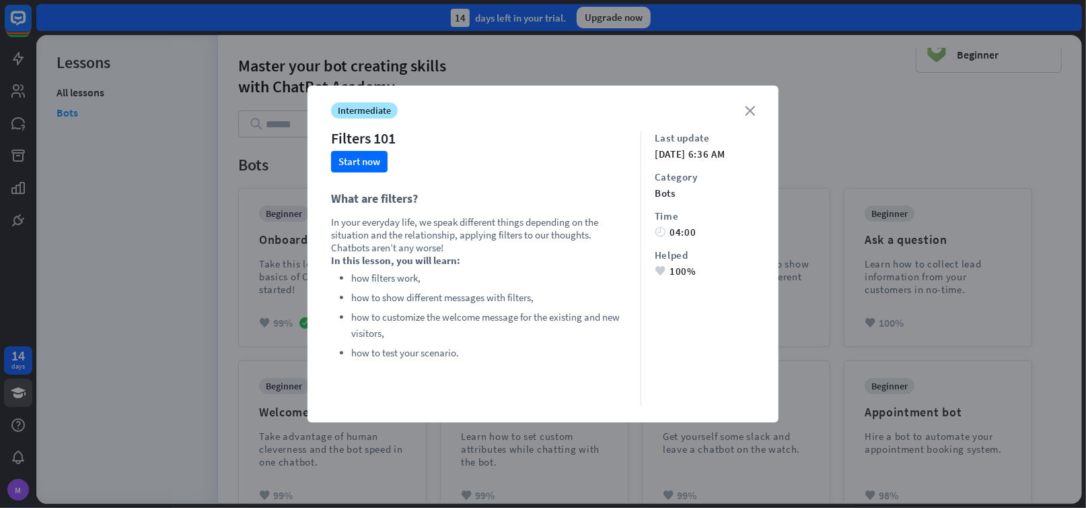
click at [748, 112] on icon "close" at bounding box center [750, 111] width 10 height 10
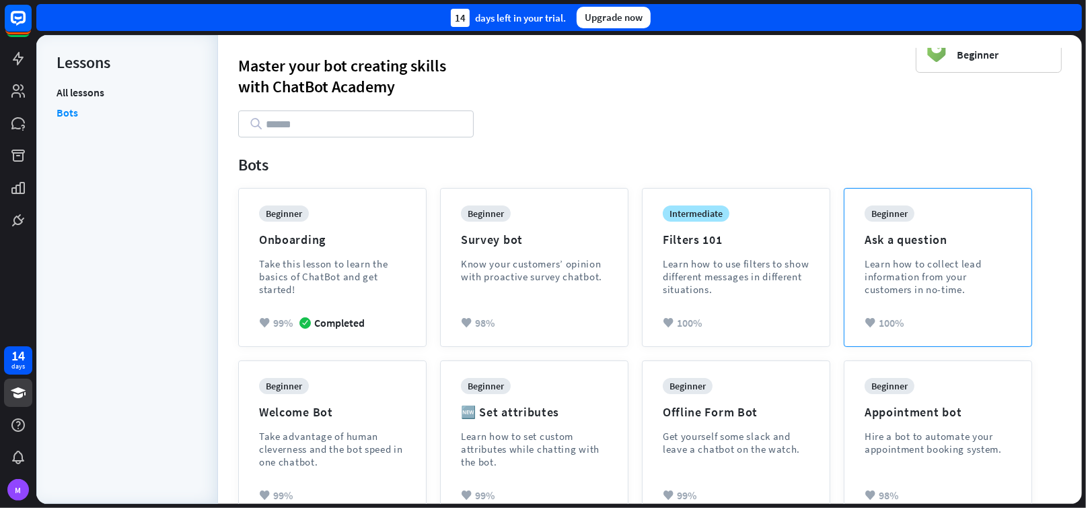
click at [891, 215] on div "beginner" at bounding box center [890, 213] width 50 height 16
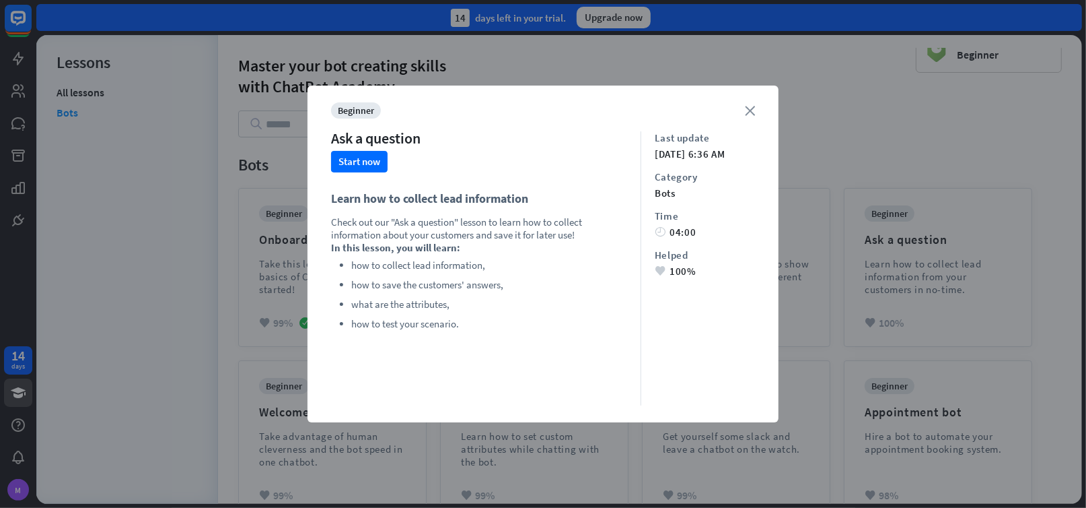
click at [751, 114] on icon "close" at bounding box center [750, 111] width 10 height 10
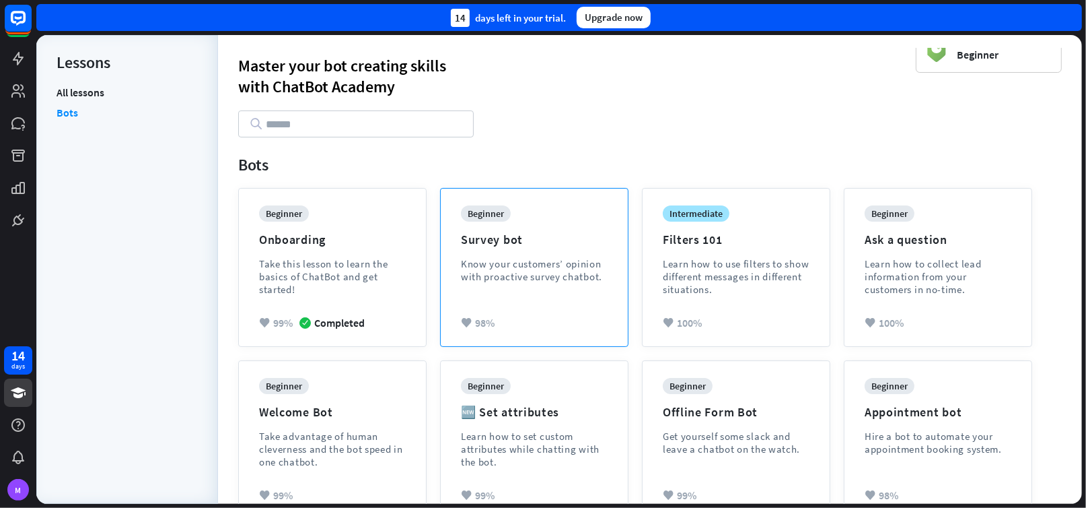
scroll to position [0, 0]
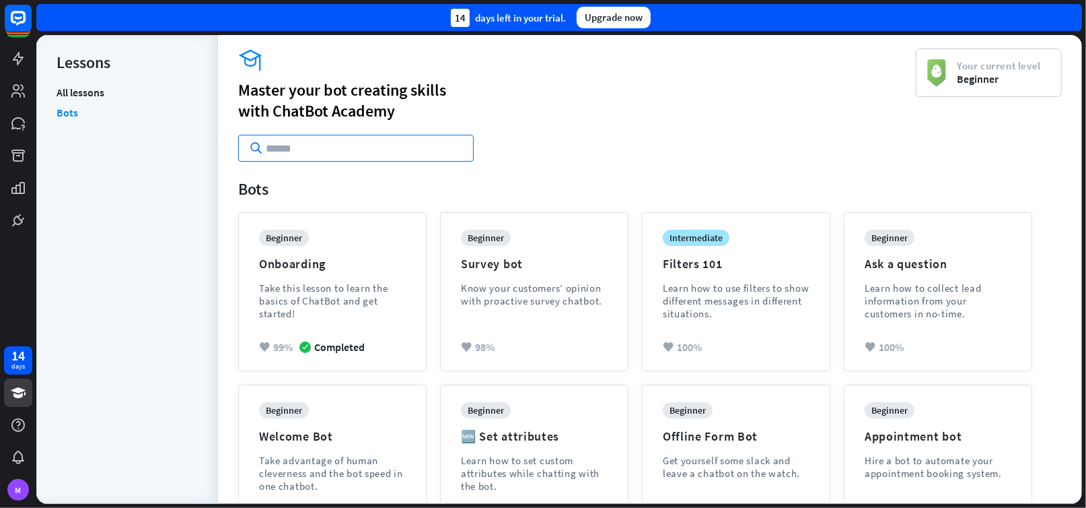
click at [313, 150] on input "text" at bounding box center [356, 148] width 236 height 27
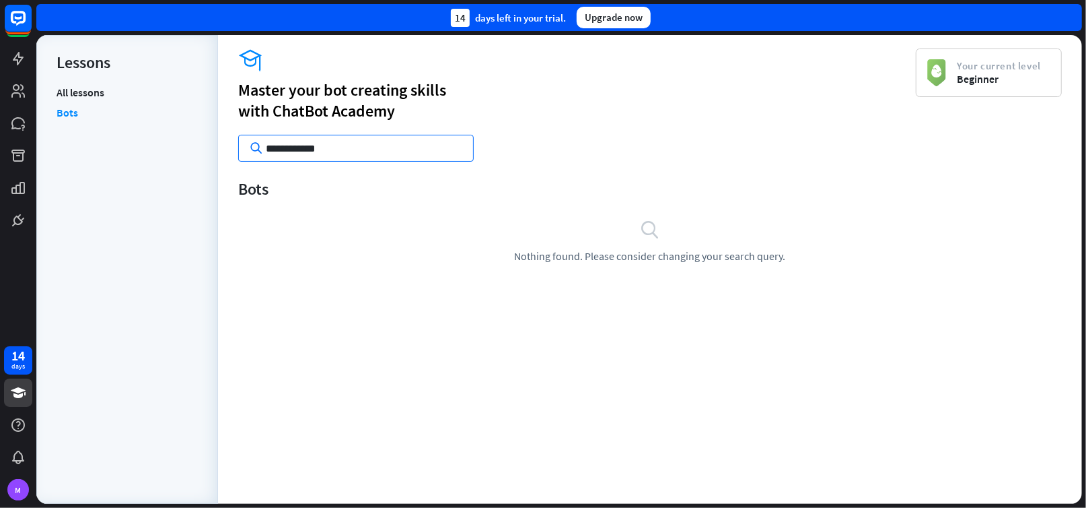
type input "**********"
click at [695, 137] on div "**********" at bounding box center [577, 104] width 678 height 113
click at [18, 25] on rect at bounding box center [18, 18] width 30 height 30
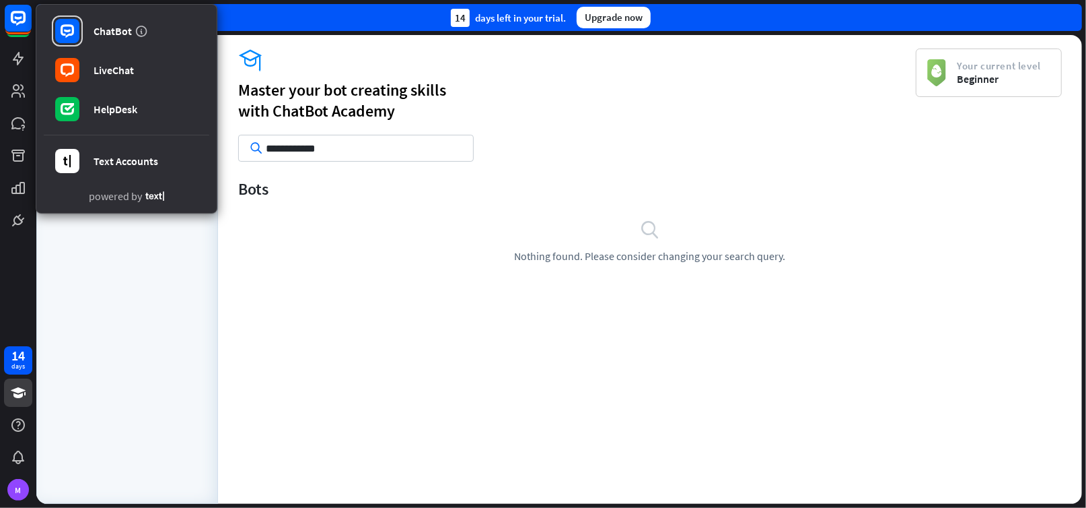
click at [458, 170] on div "**********" at bounding box center [650, 111] width 824 height 127
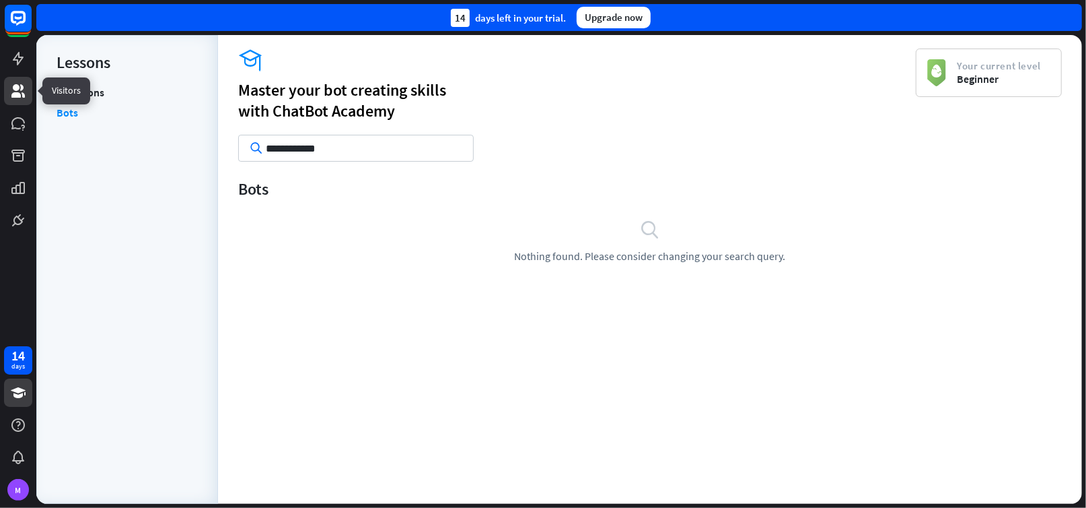
click at [19, 90] on icon at bounding box center [18, 91] width 16 height 16
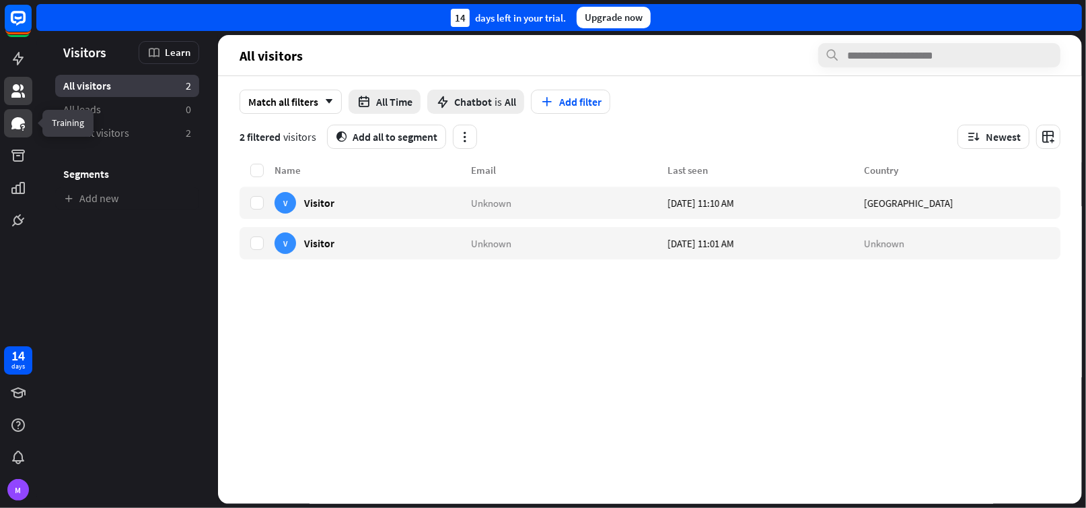
click at [17, 126] on icon at bounding box center [17, 123] width 13 height 12
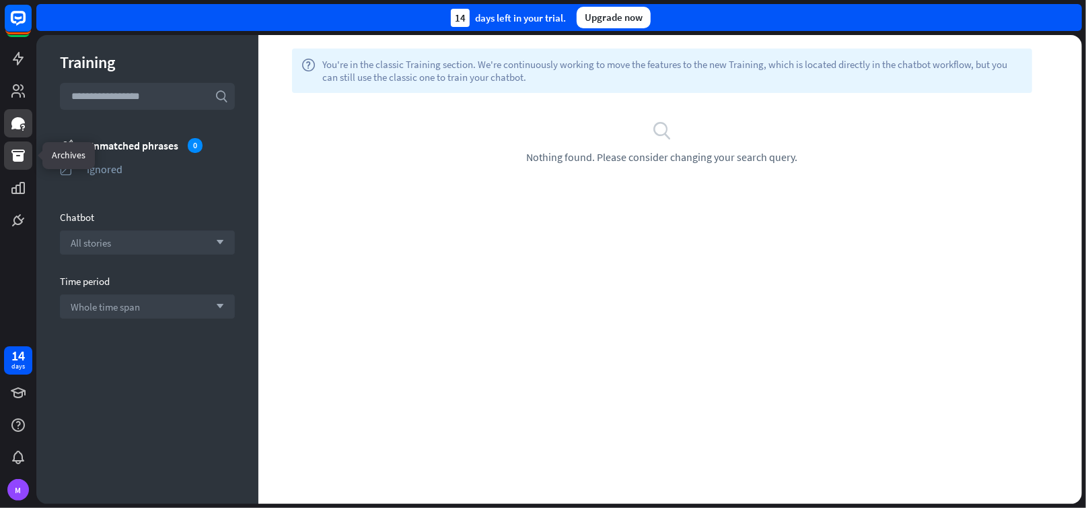
click at [18, 157] on icon at bounding box center [17, 155] width 13 height 12
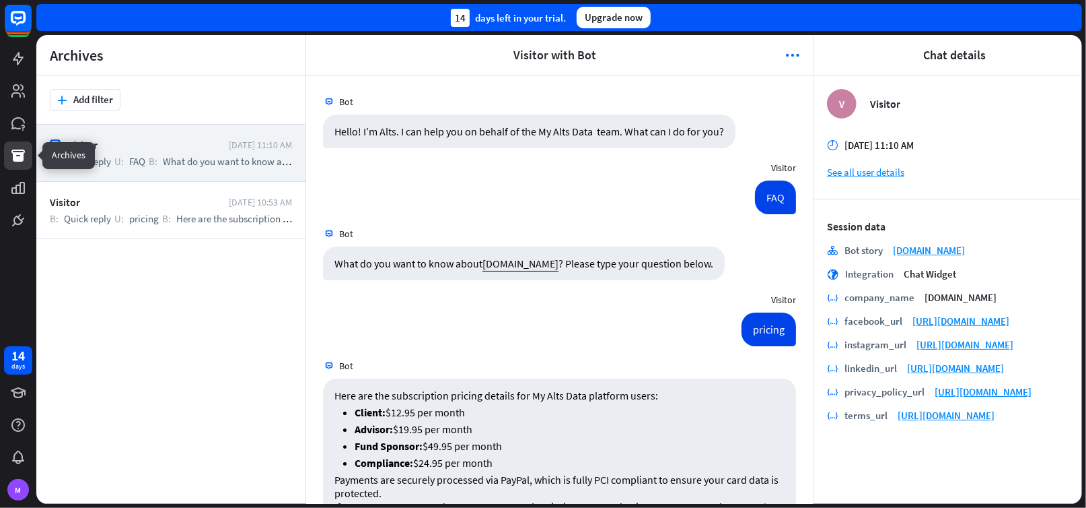
scroll to position [53, 0]
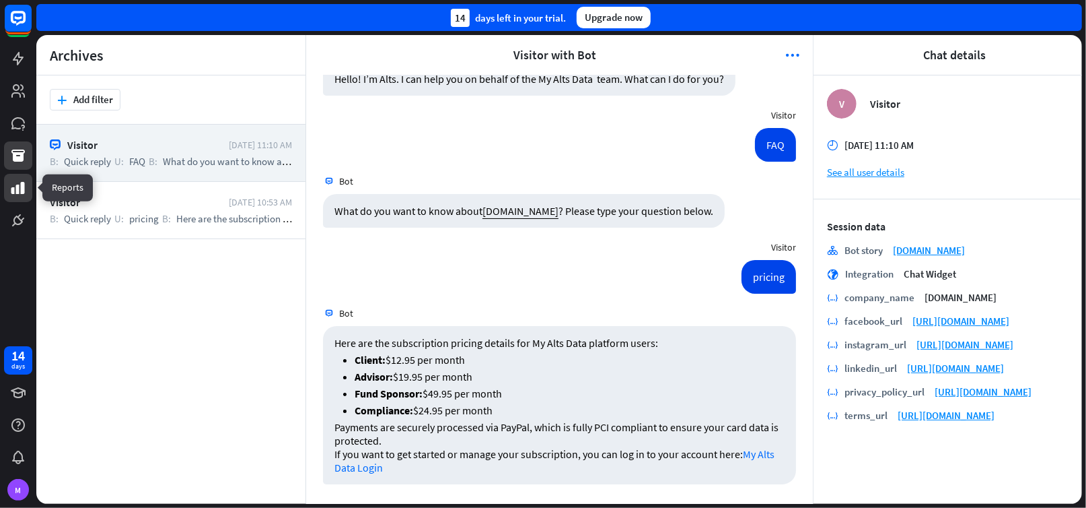
click at [20, 190] on icon at bounding box center [18, 188] width 16 height 16
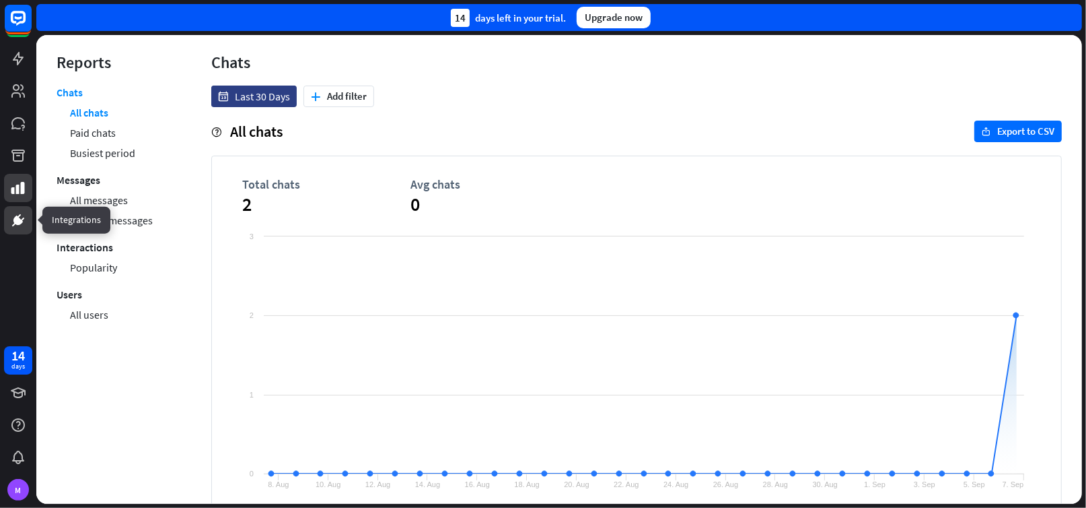
click at [20, 223] on icon at bounding box center [17, 219] width 9 height 9
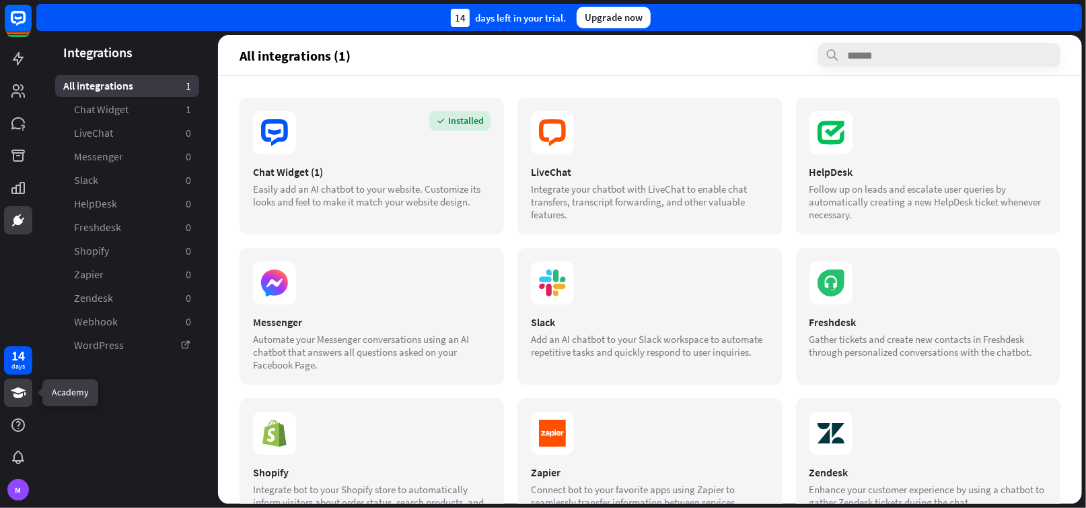
click at [13, 387] on icon at bounding box center [18, 392] width 16 height 16
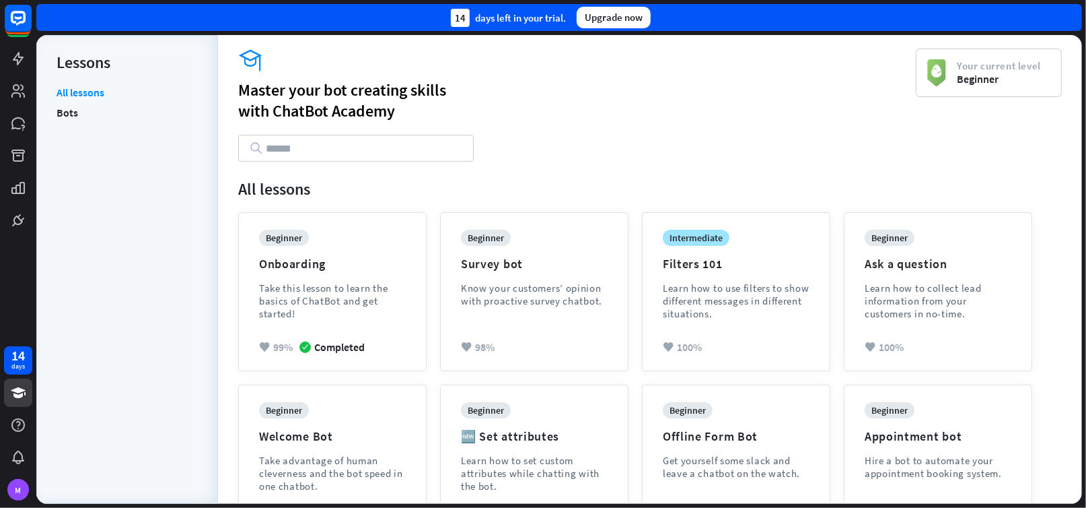
click at [614, 17] on div "Upgrade now" at bounding box center [614, 18] width 74 height 22
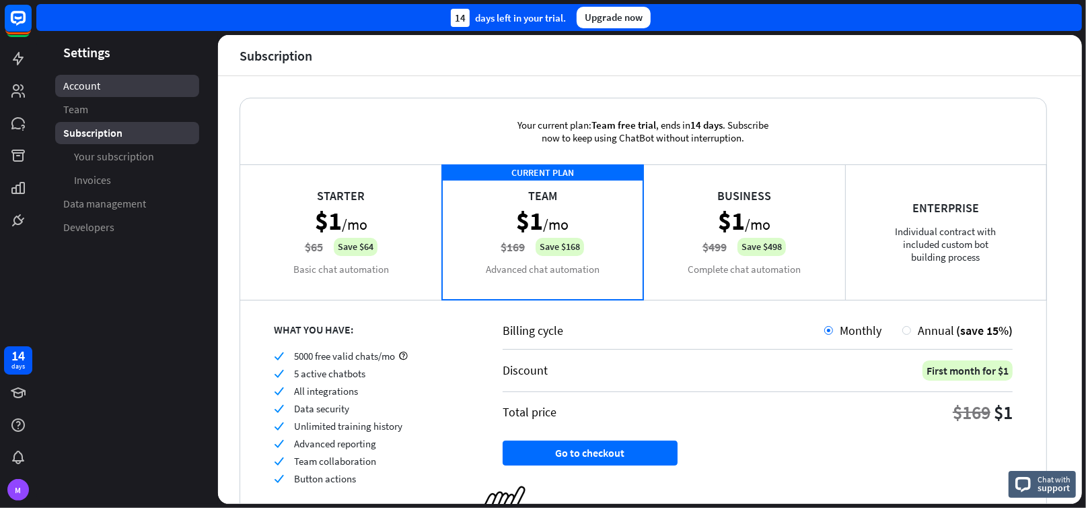
click at [114, 88] on link "Account" at bounding box center [127, 86] width 144 height 22
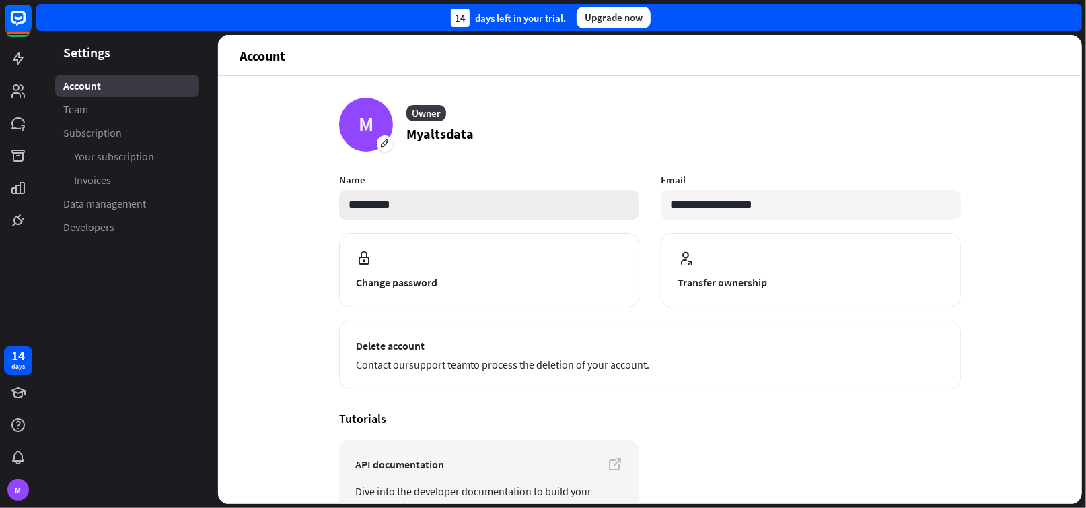
click at [358, 209] on input "**********" at bounding box center [489, 205] width 300 height 30
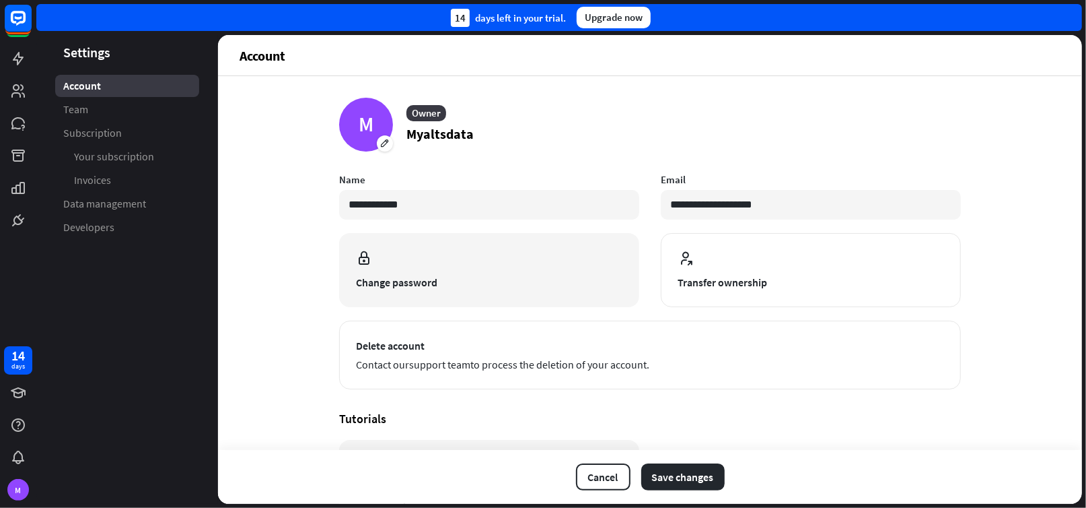
type input "**********"
click at [588, 294] on button "Change password" at bounding box center [489, 270] width 300 height 74
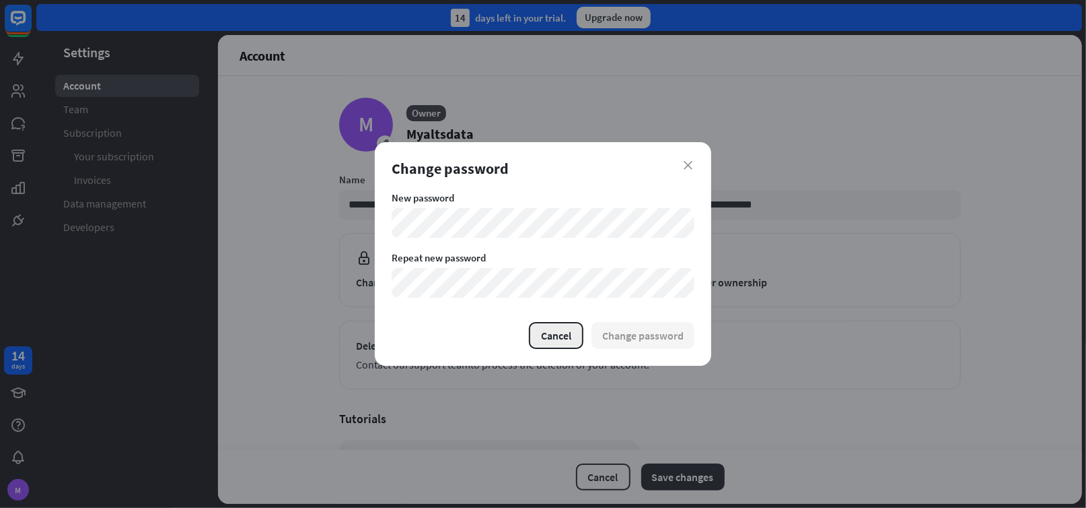
click at [568, 333] on button "Cancel" at bounding box center [556, 335] width 55 height 27
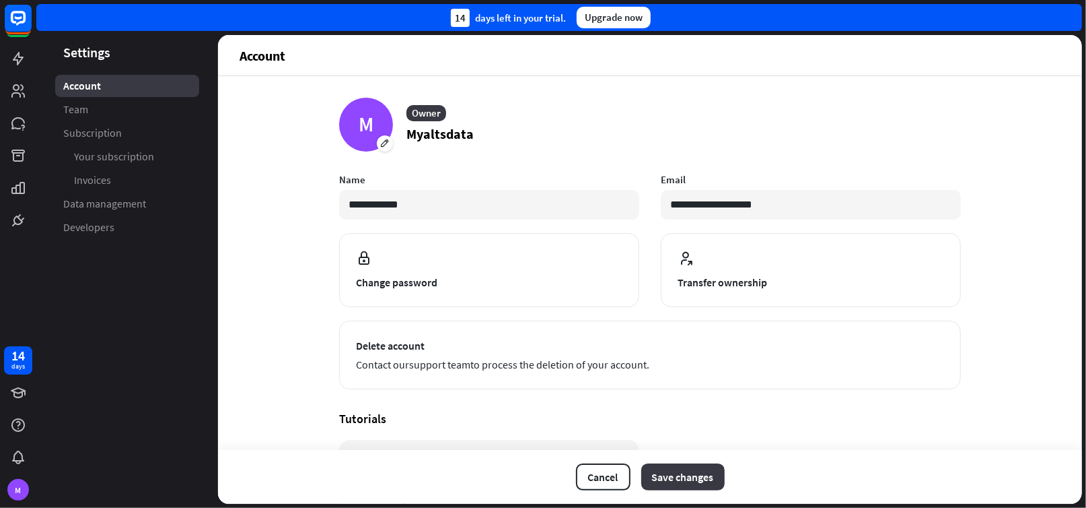
click at [671, 473] on button "Save changes" at bounding box center [683, 476] width 83 height 27
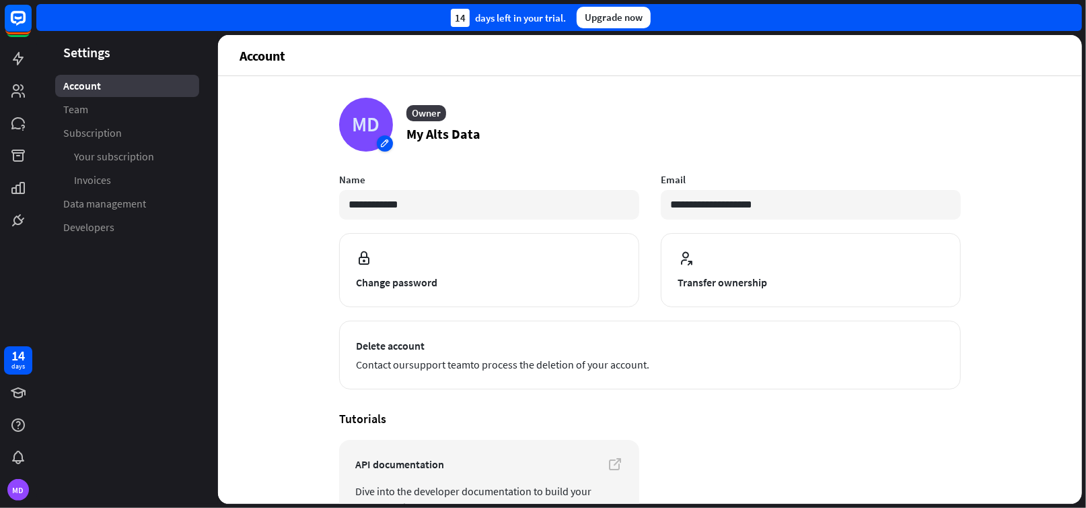
click at [376, 139] on div "MD" at bounding box center [366, 125] width 54 height 54
click at [368, 172] on div "Upload from device" at bounding box center [399, 172] width 110 height 24
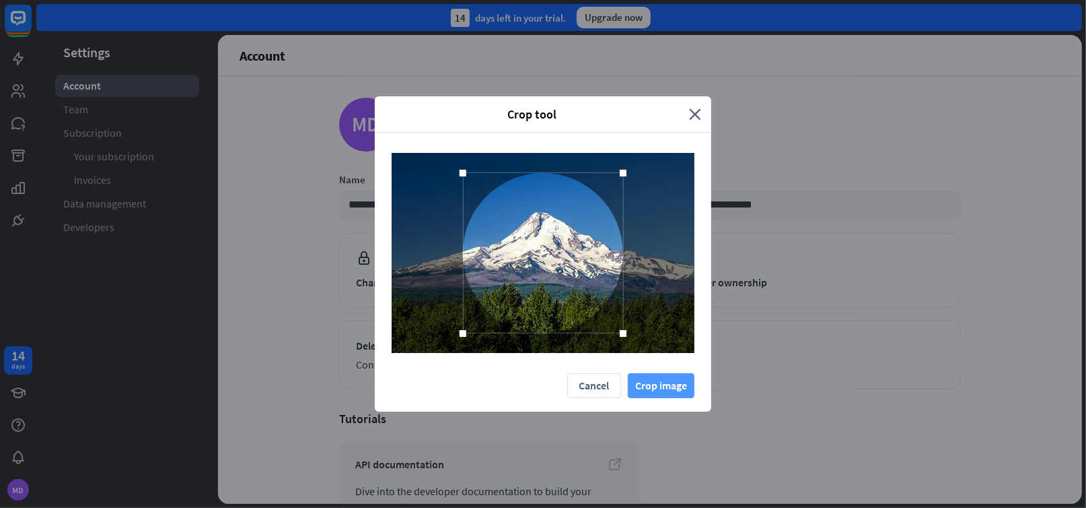
click at [658, 389] on button "Crop image" at bounding box center [661, 385] width 67 height 25
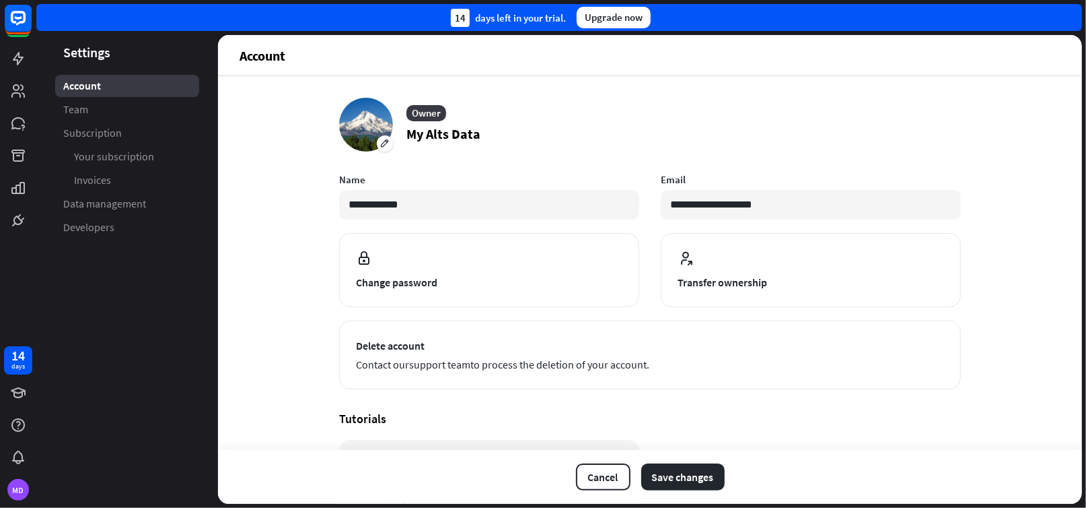
click at [230, 237] on div "**********" at bounding box center [650, 289] width 864 height 427
click at [684, 470] on button "Save changes" at bounding box center [683, 476] width 83 height 27
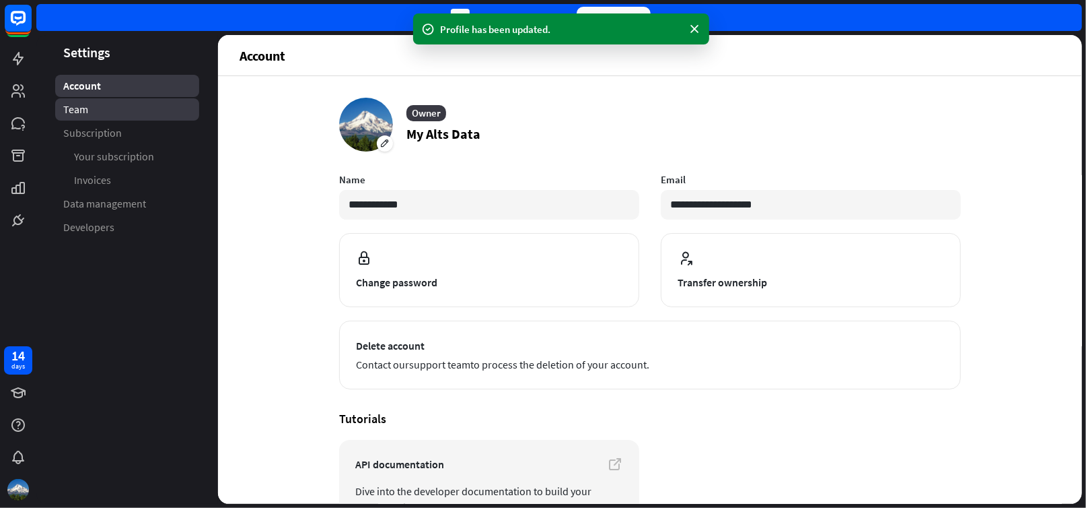
click at [81, 112] on span "Team" at bounding box center [75, 109] width 25 height 14
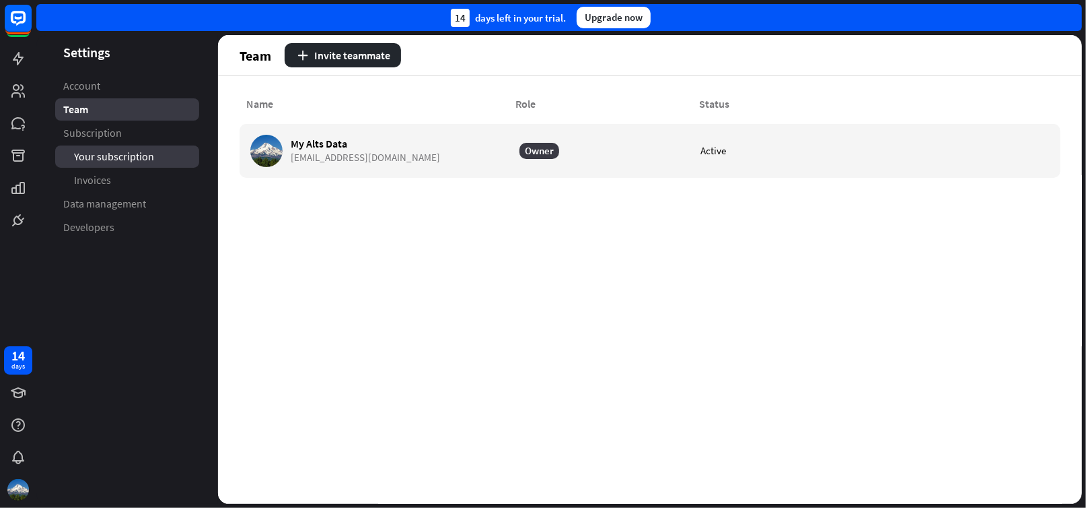
click at [96, 158] on span "Your subscription" at bounding box center [114, 156] width 80 height 14
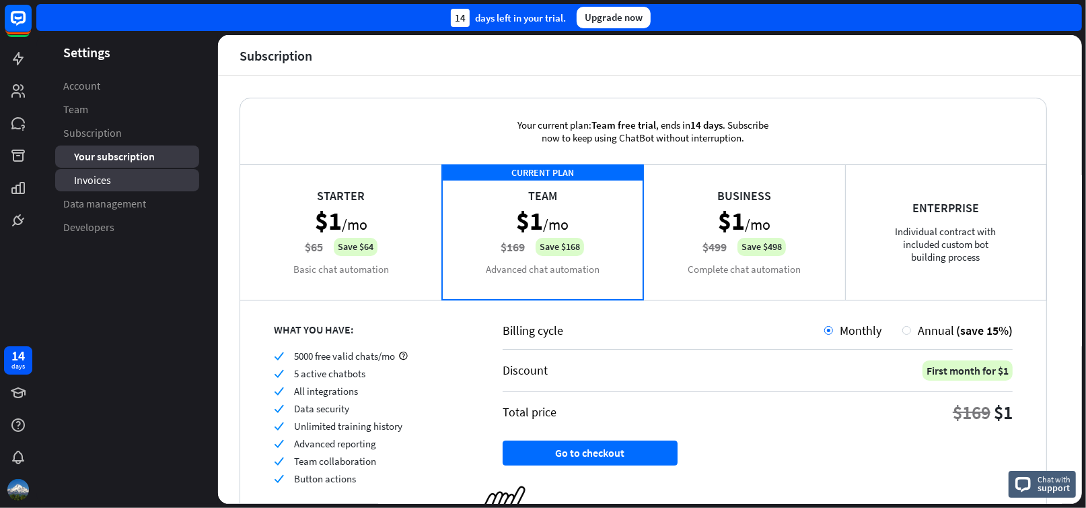
click at [96, 180] on span "Invoices" at bounding box center [92, 180] width 37 height 14
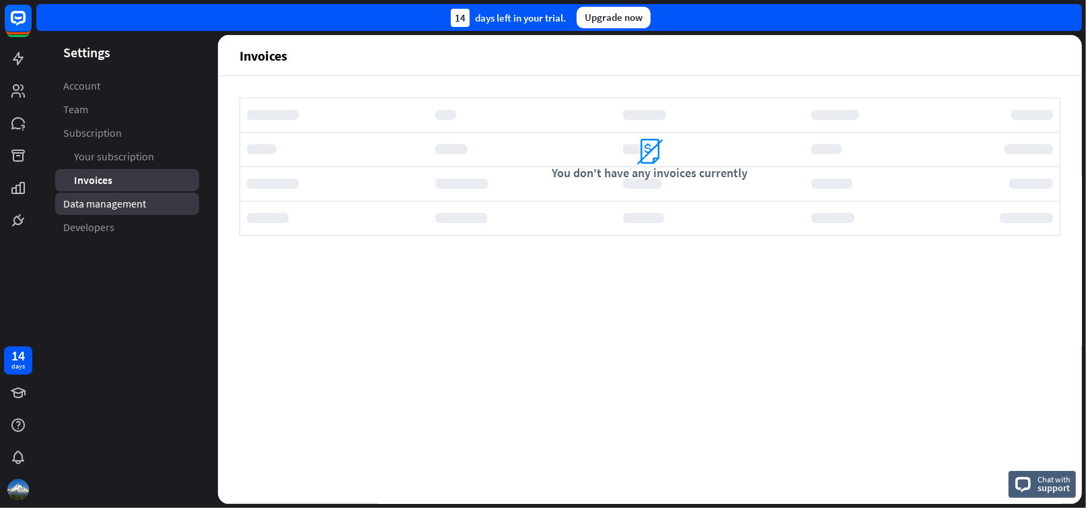
click at [96, 203] on span "Data management" at bounding box center [104, 204] width 83 height 14
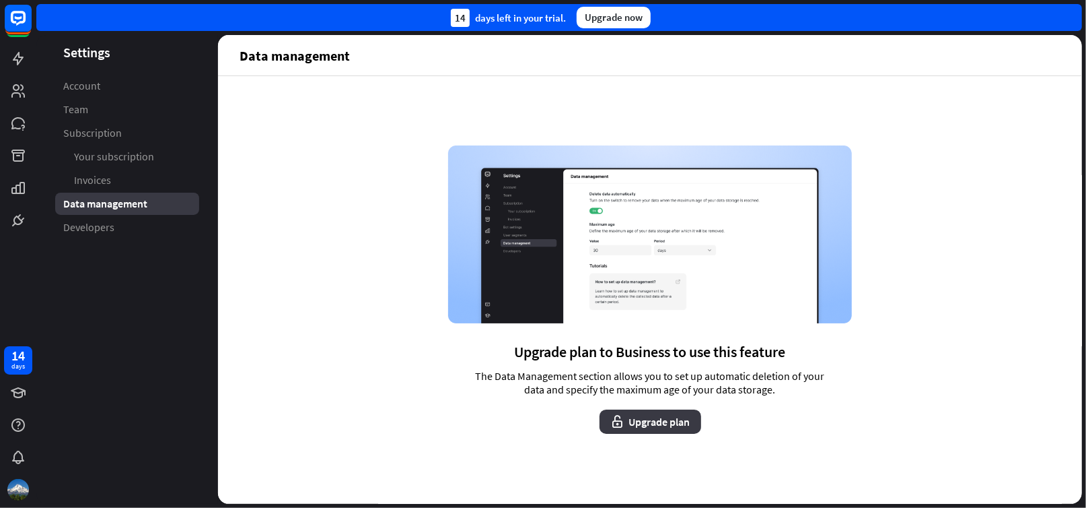
click at [637, 421] on button "Upgrade plan" at bounding box center [651, 421] width 102 height 24
